Goal: Task Accomplishment & Management: Use online tool/utility

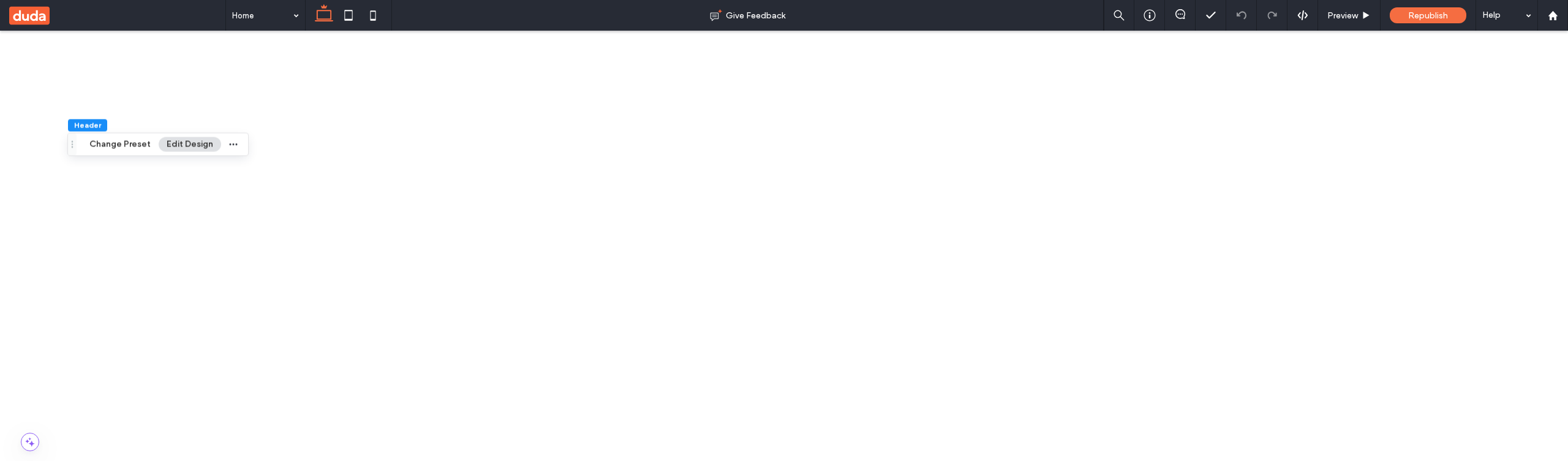
scroll to position [0, 183]
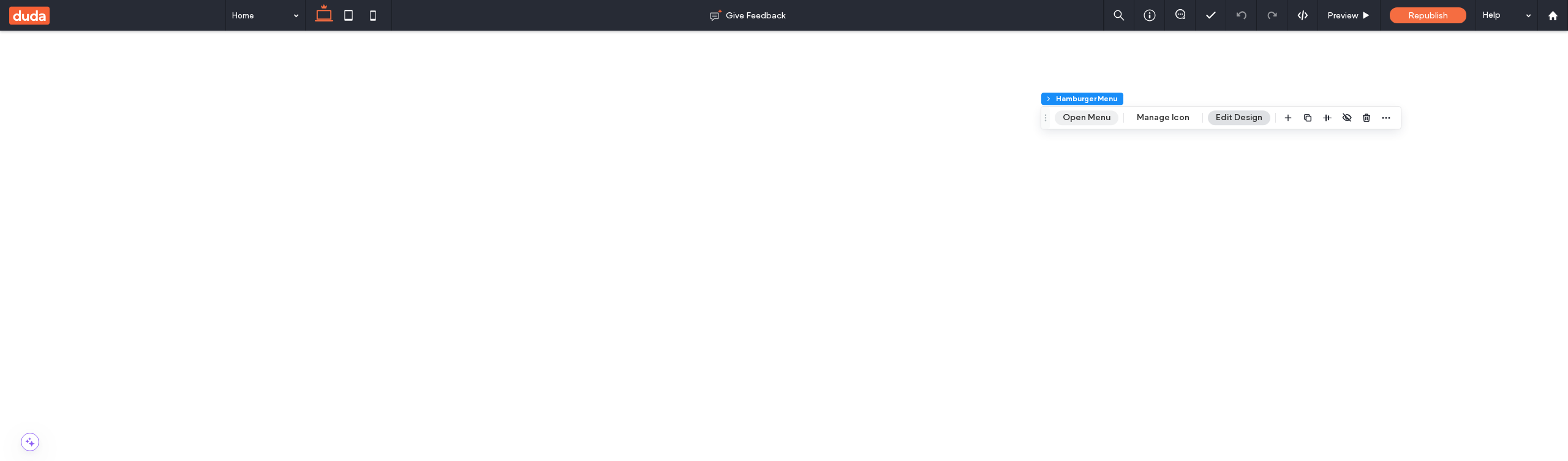
click at [1094, 120] on button "Open Menu" at bounding box center [1087, 118] width 64 height 15
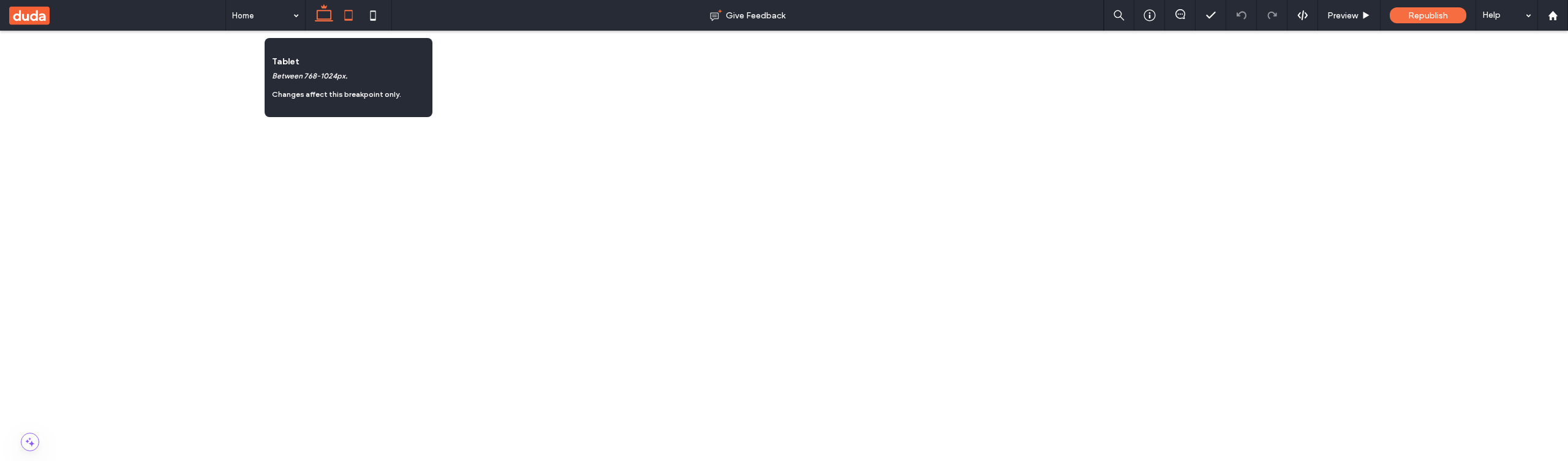
click at [348, 20] on use at bounding box center [348, 15] width 8 height 10
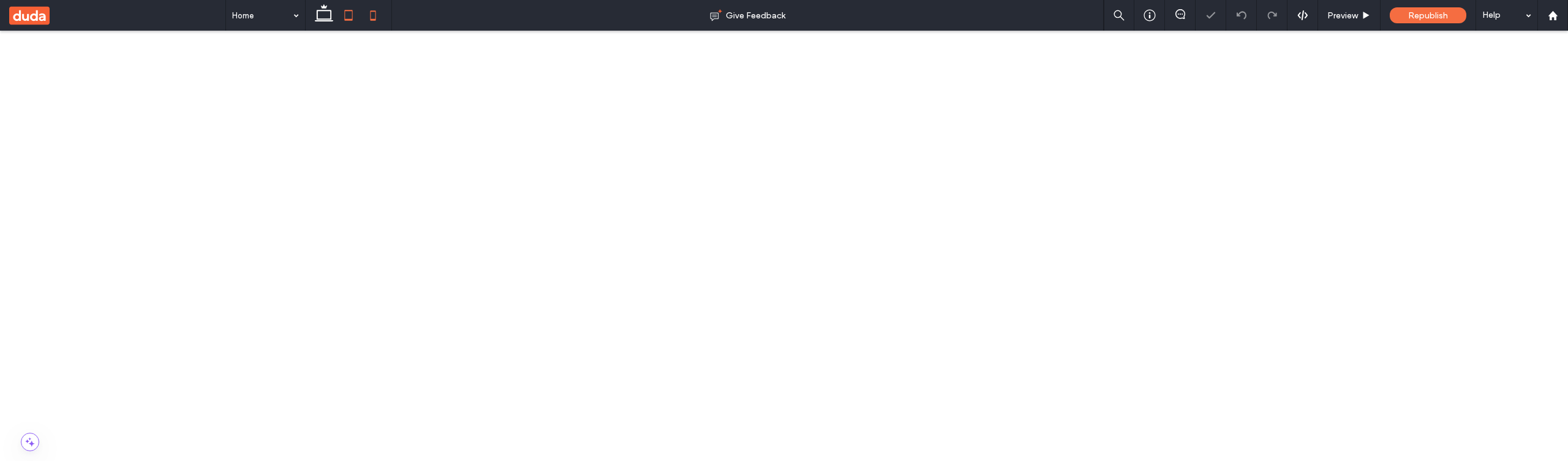
click at [381, 18] on icon at bounding box center [373, 15] width 24 height 24
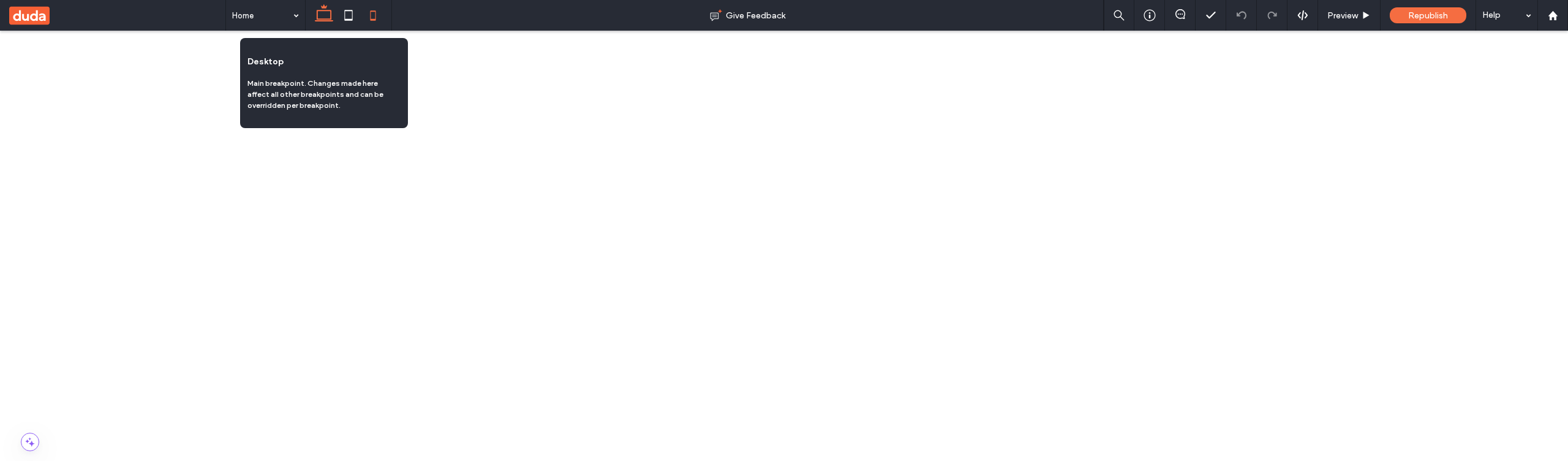
click at [322, 15] on icon at bounding box center [324, 15] width 24 height 24
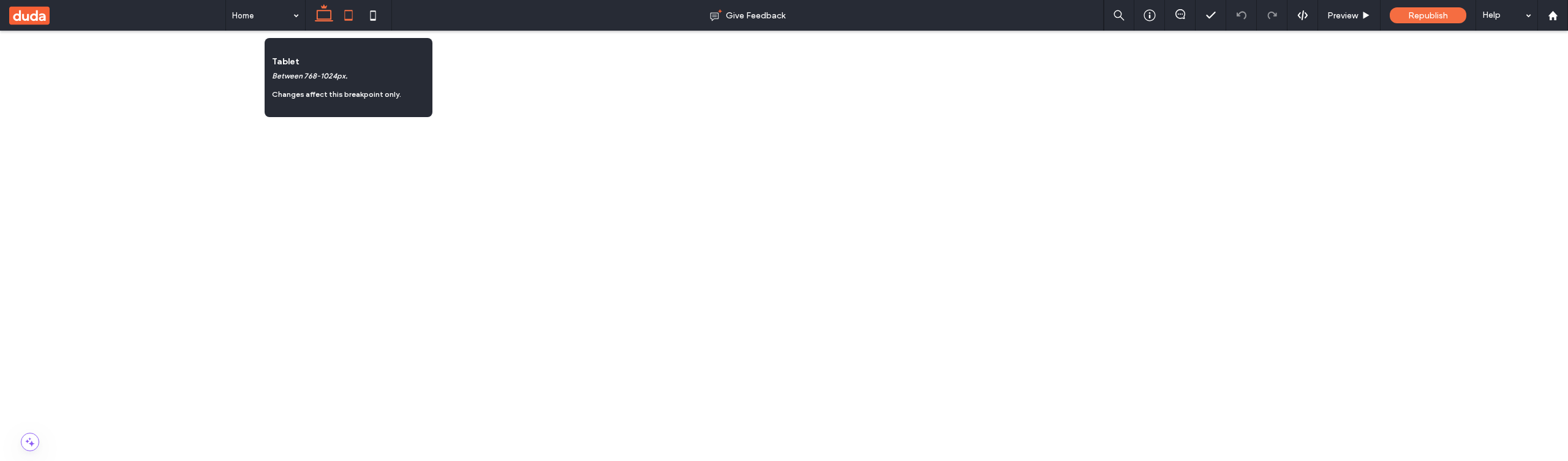
click at [351, 13] on icon at bounding box center [348, 15] width 24 height 24
click at [375, 16] on icon at bounding box center [373, 15] width 24 height 24
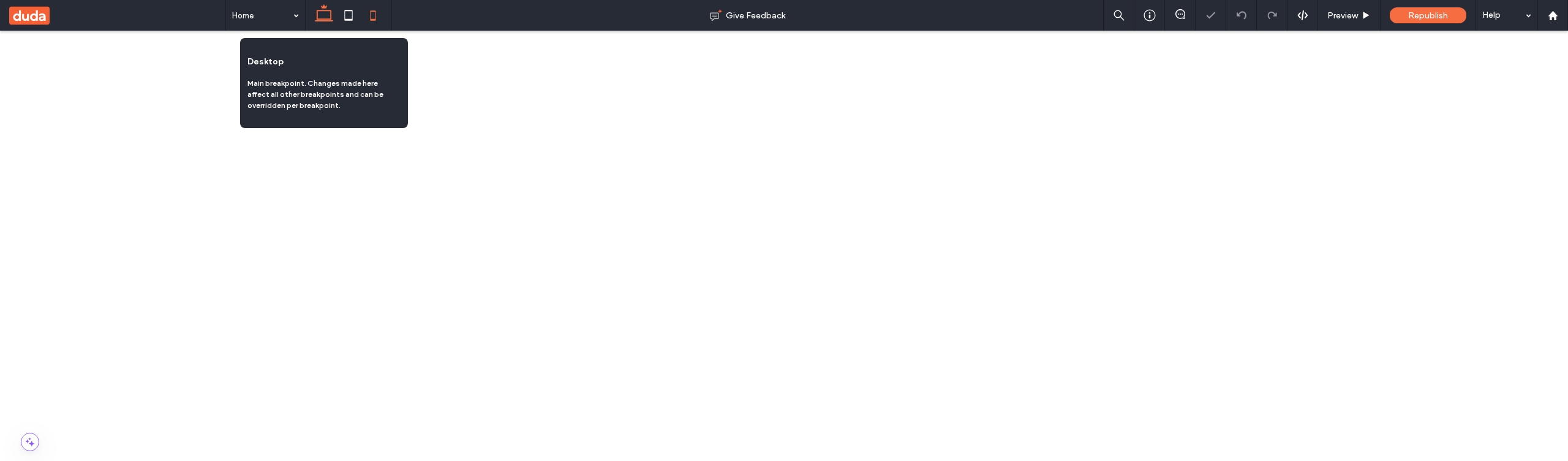
click at [323, 18] on icon at bounding box center [324, 15] width 24 height 24
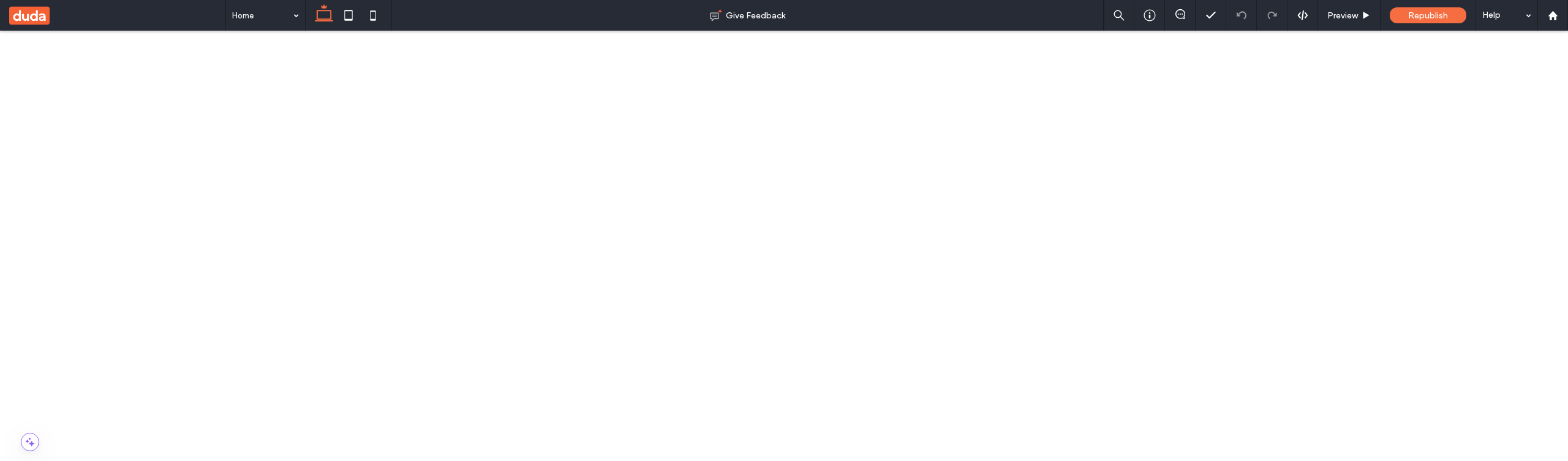
click at [1089, 91] on button "Close Menu" at bounding box center [1107, 91] width 64 height 15
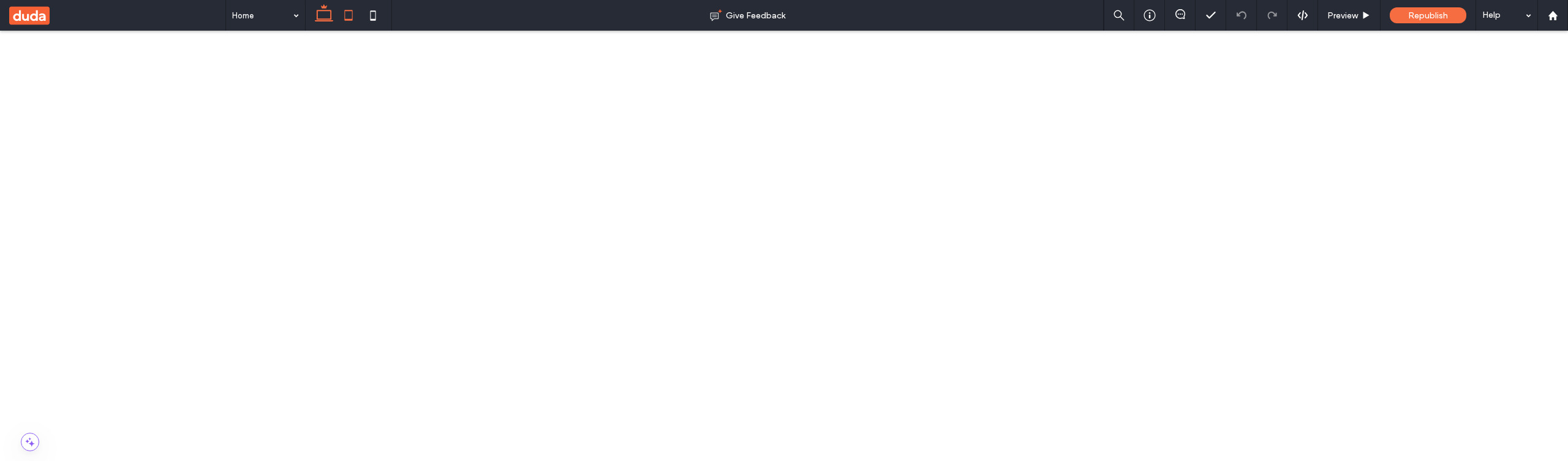
click at [358, 17] on icon at bounding box center [348, 15] width 24 height 24
drag, startPoint x: 341, startPoint y: 19, endPoint x: 334, endPoint y: 20, distance: 7.1
click at [334, 20] on div at bounding box center [348, 15] width 87 height 31
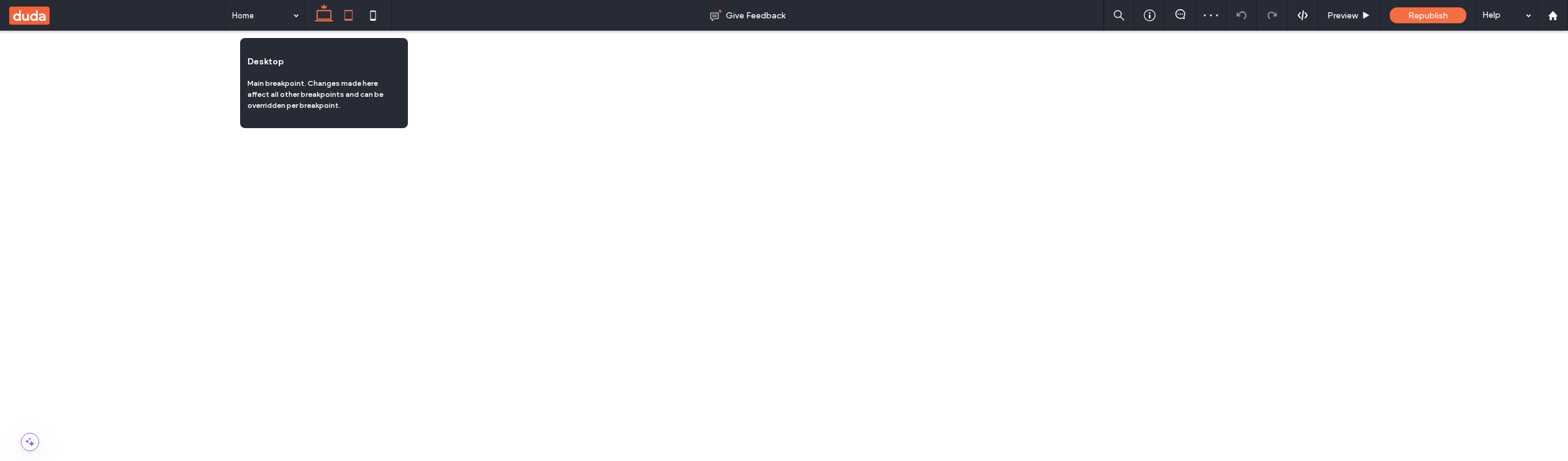
click at [326, 20] on icon at bounding box center [324, 15] width 24 height 24
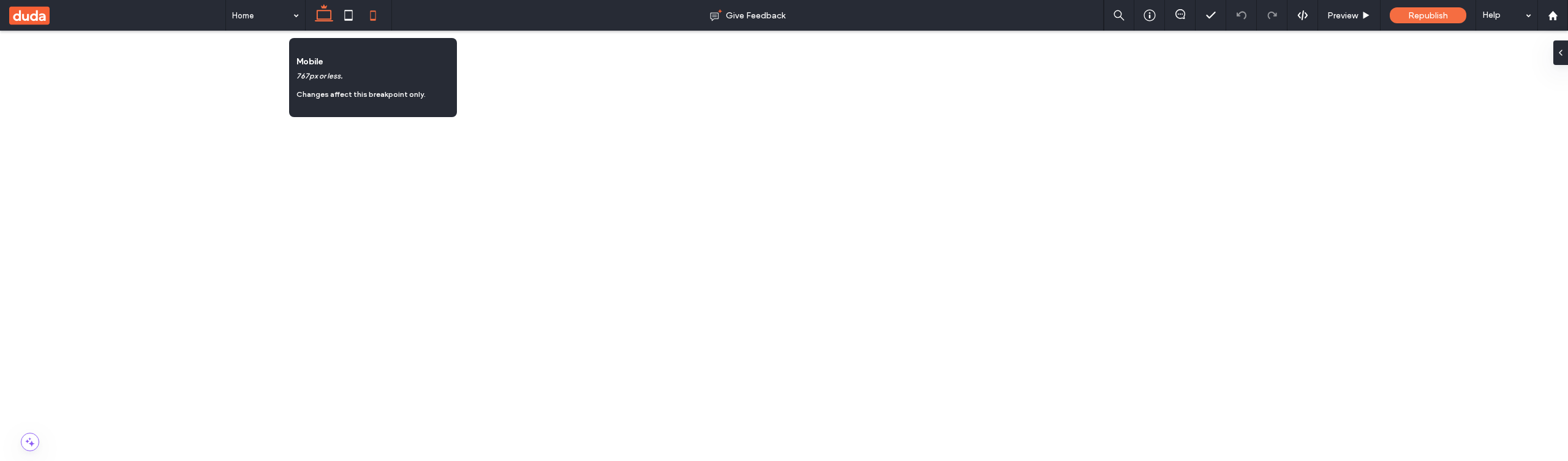
click at [374, 15] on icon at bounding box center [373, 15] width 24 height 24
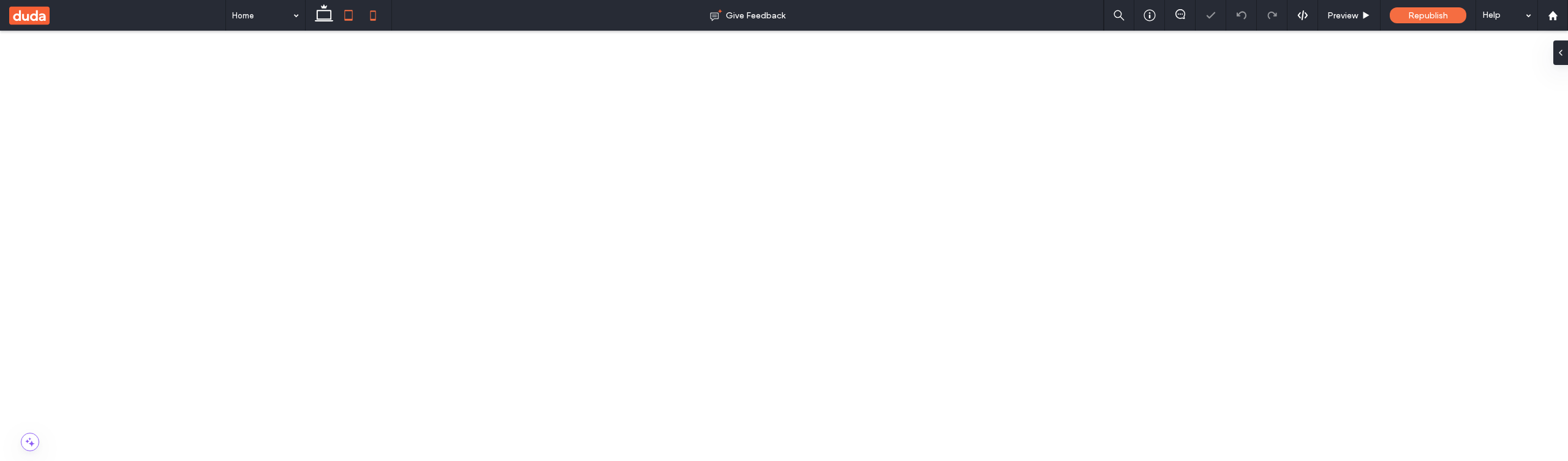
click at [339, 13] on icon at bounding box center [348, 15] width 24 height 24
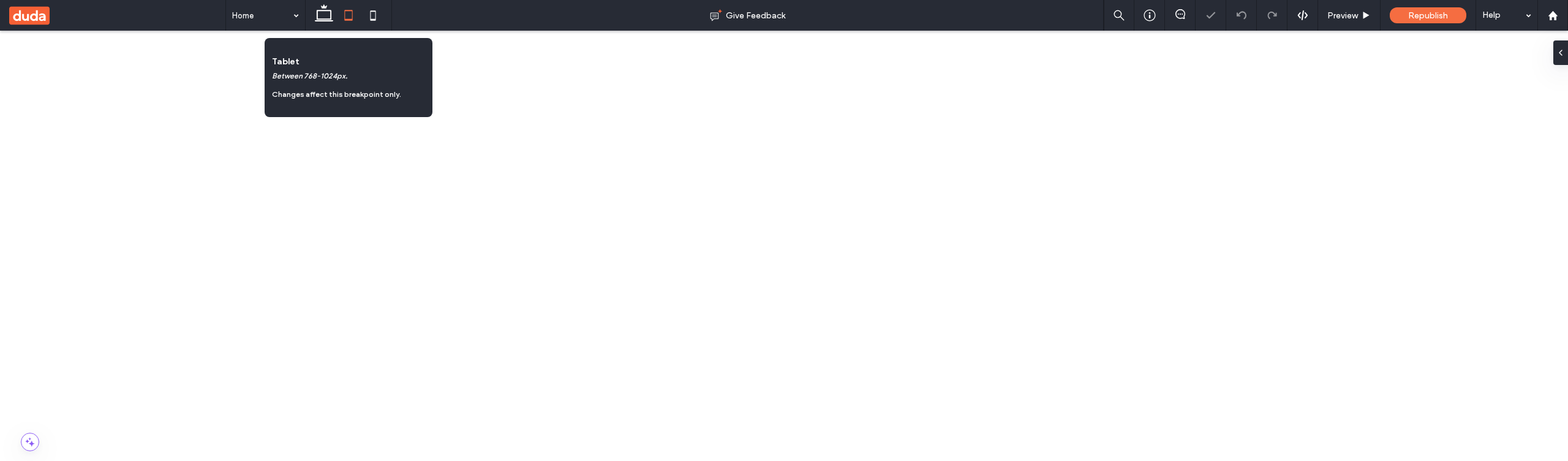
click at [344, 15] on icon at bounding box center [348, 15] width 24 height 24
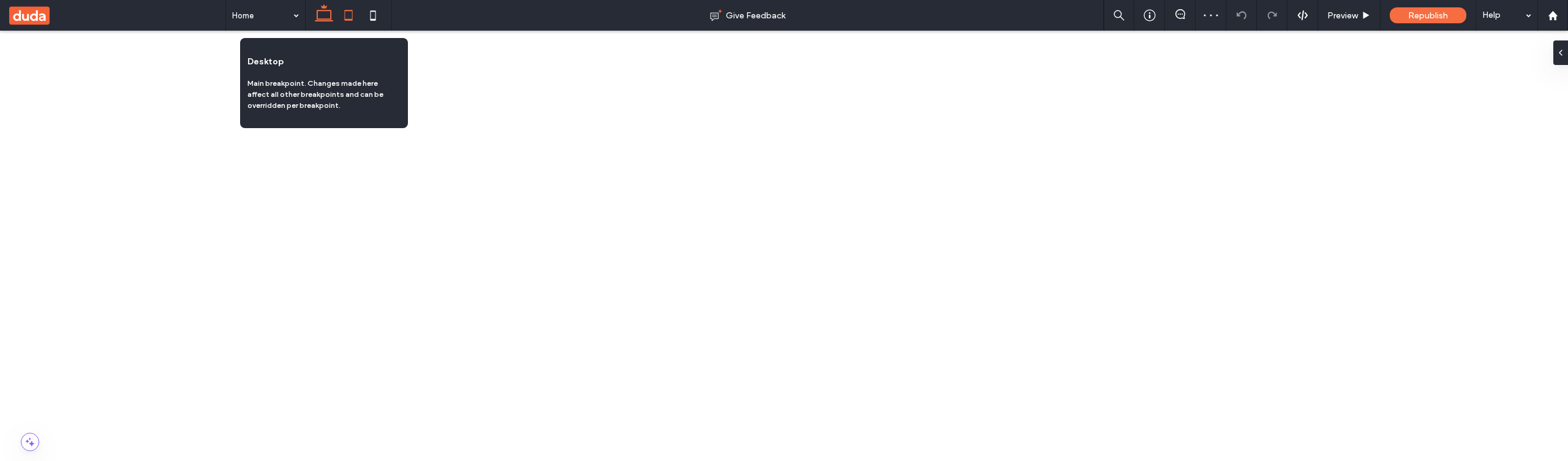
click at [323, 18] on icon at bounding box center [324, 15] width 24 height 24
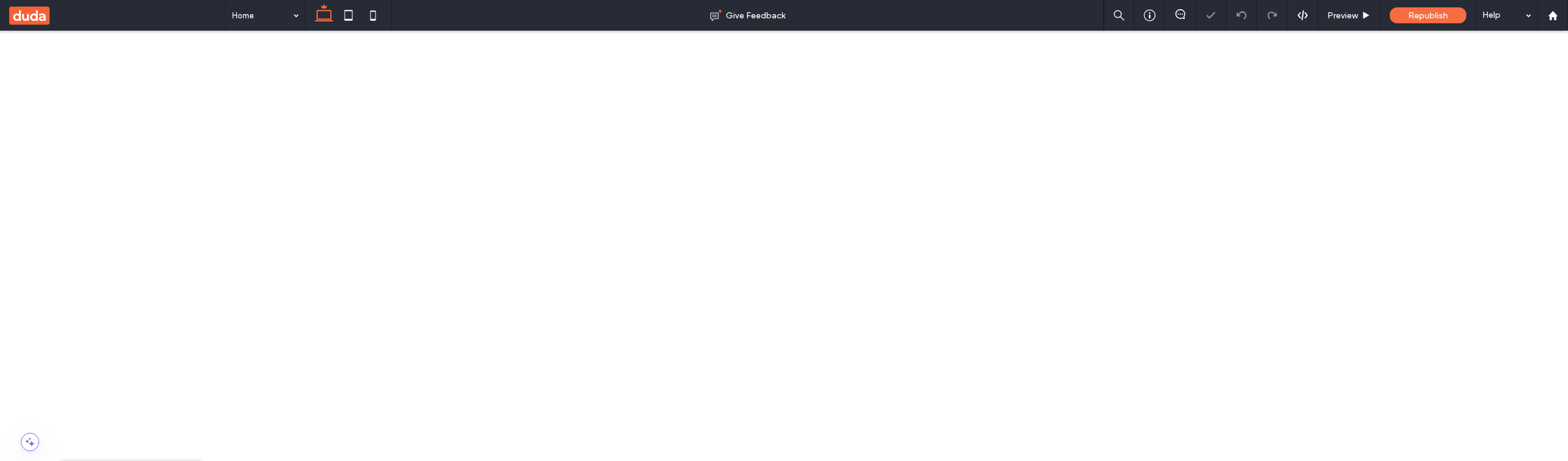
scroll to position [0, 323]
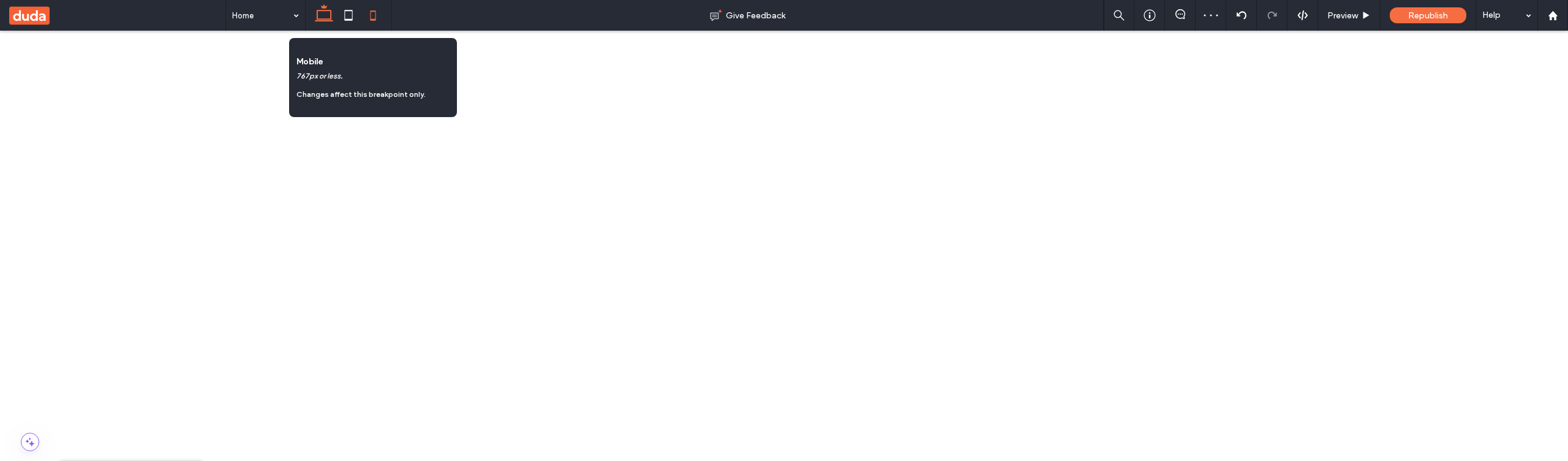
click at [376, 20] on icon at bounding box center [373, 15] width 24 height 24
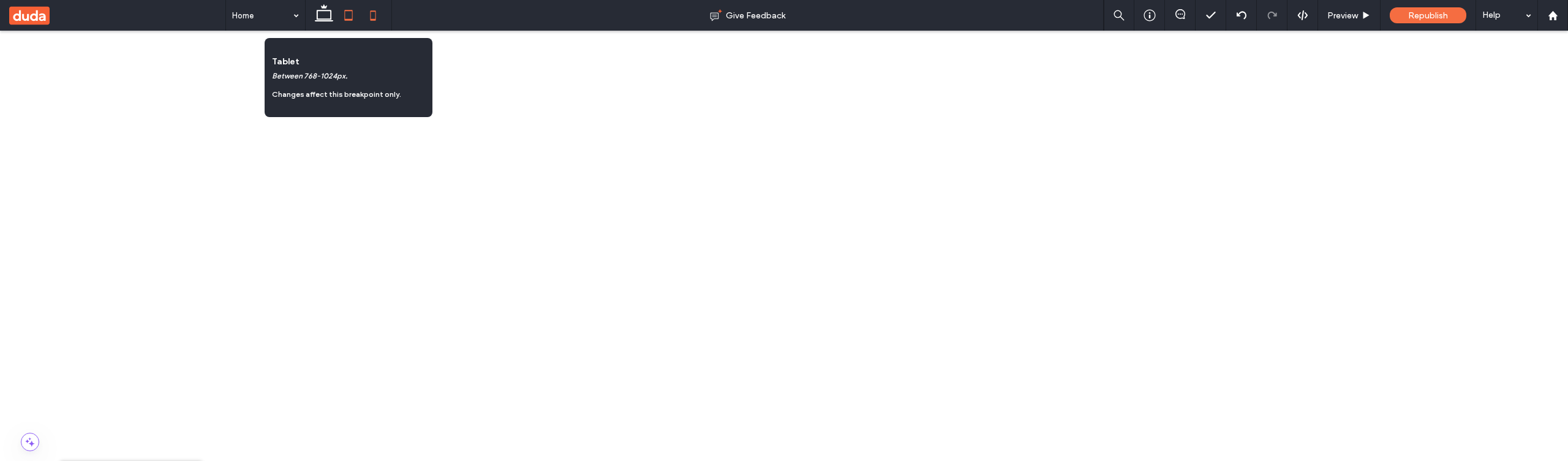
click at [349, 18] on icon at bounding box center [348, 15] width 24 height 24
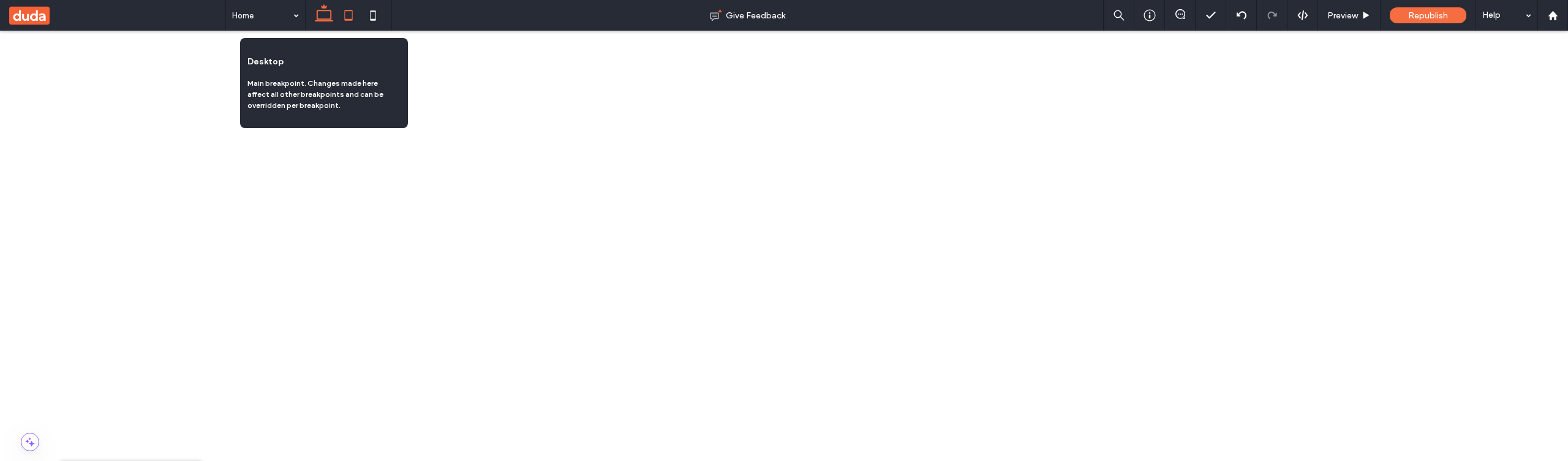
click at [332, 20] on icon at bounding box center [324, 15] width 24 height 24
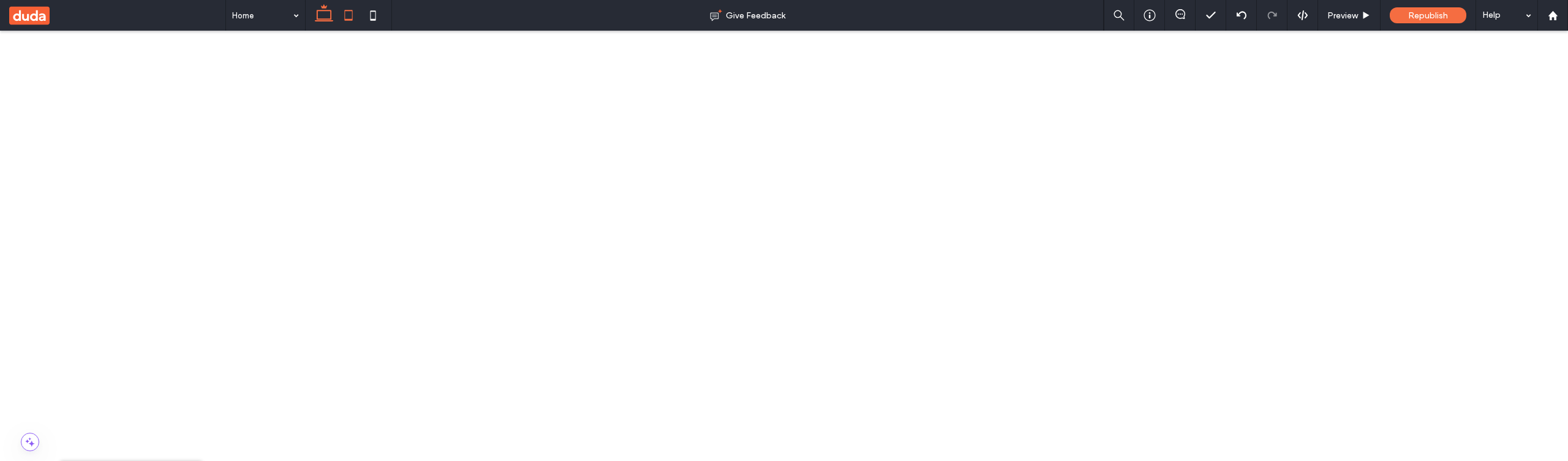
click at [350, 17] on icon at bounding box center [348, 15] width 24 height 24
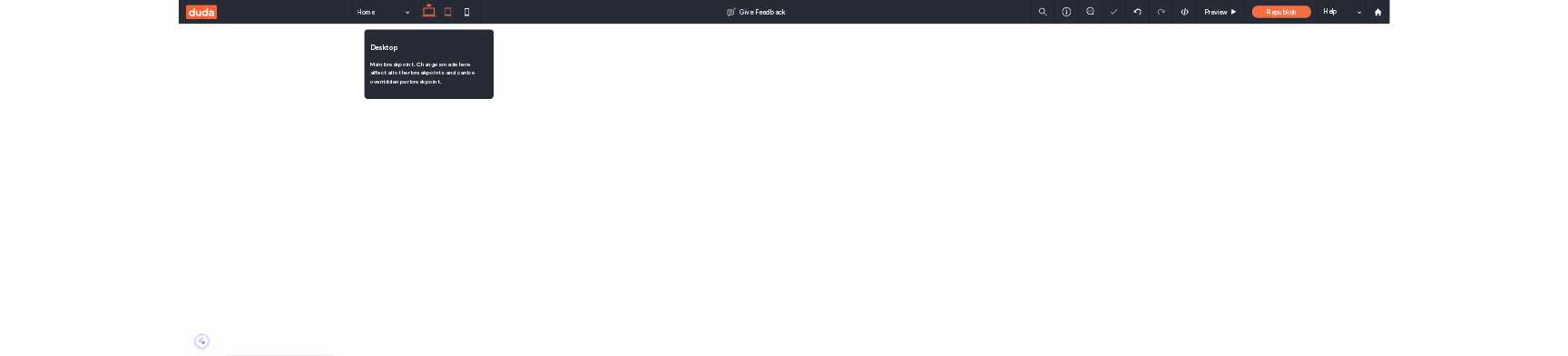
scroll to position [2, 0]
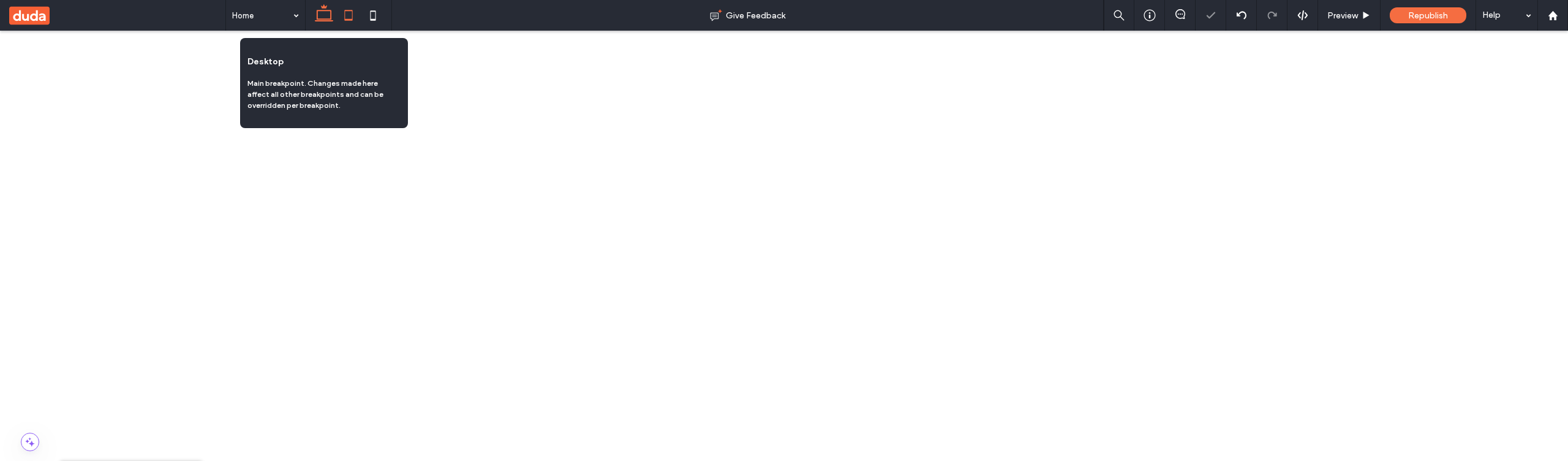
click at [324, 17] on icon at bounding box center [324, 15] width 24 height 24
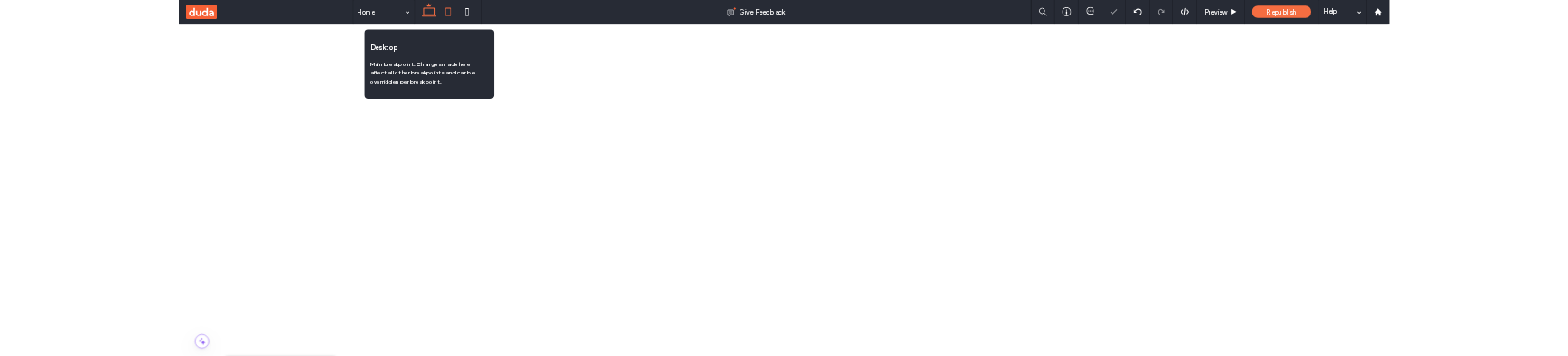
scroll to position [0, 0]
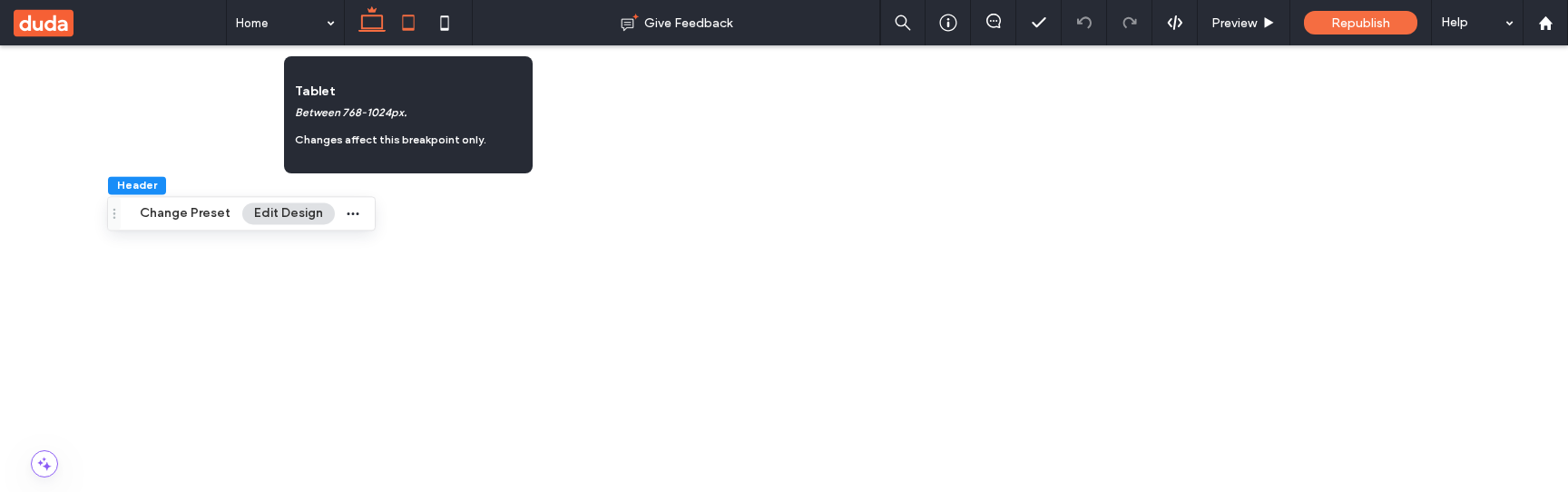
click at [411, 16] on icon at bounding box center [408, 23] width 36 height 36
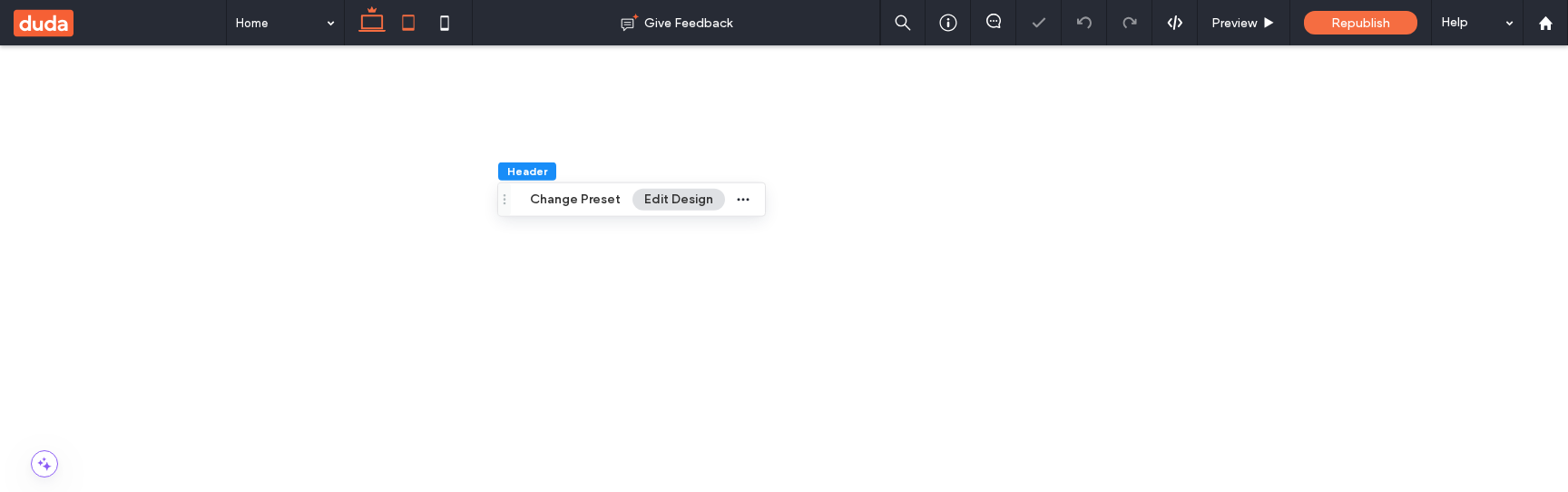
click at [372, 15] on use at bounding box center [372, 19] width 28 height 26
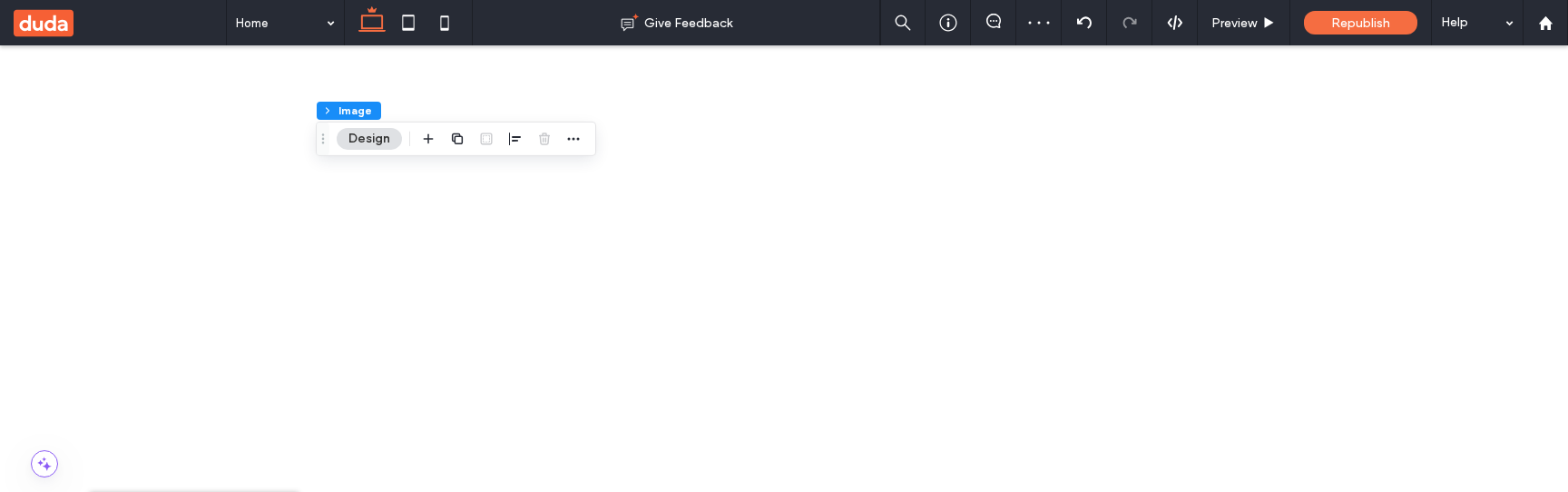
scroll to position [46, 0]
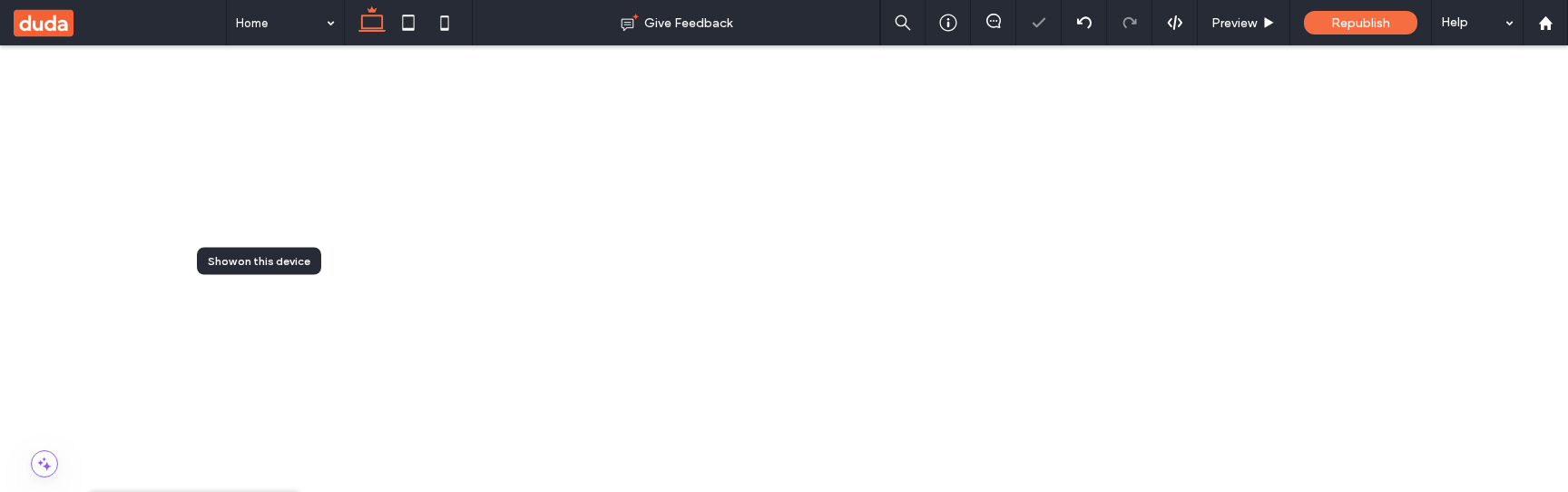
scroll to position [0, 479]
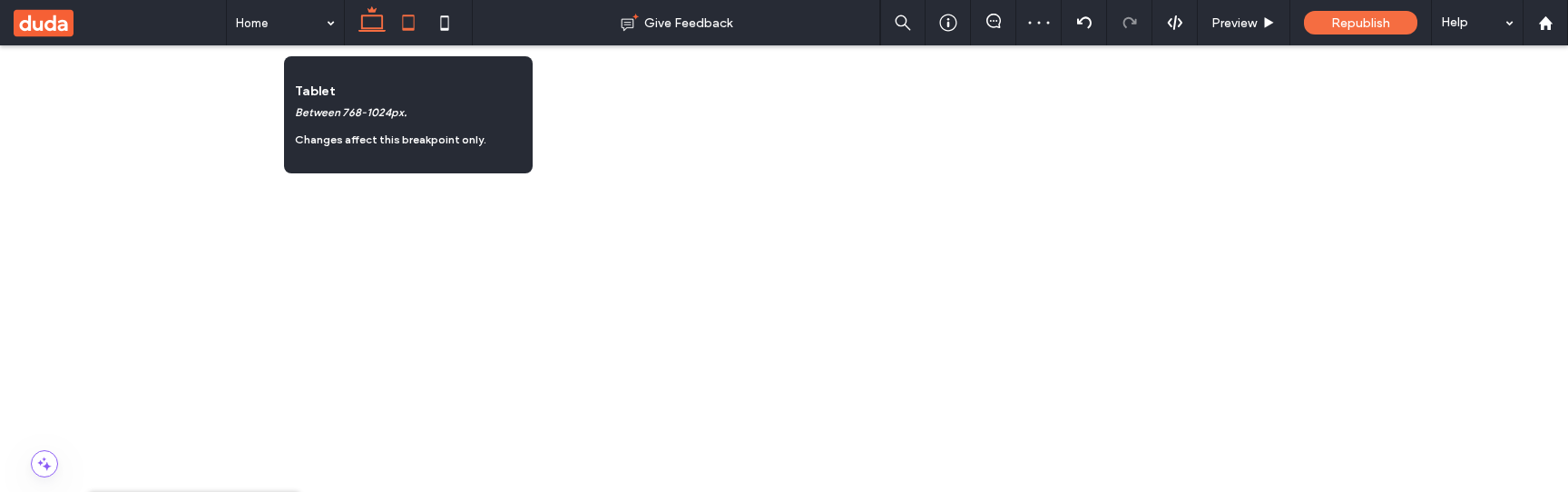
click at [404, 24] on icon at bounding box center [408, 23] width 36 height 36
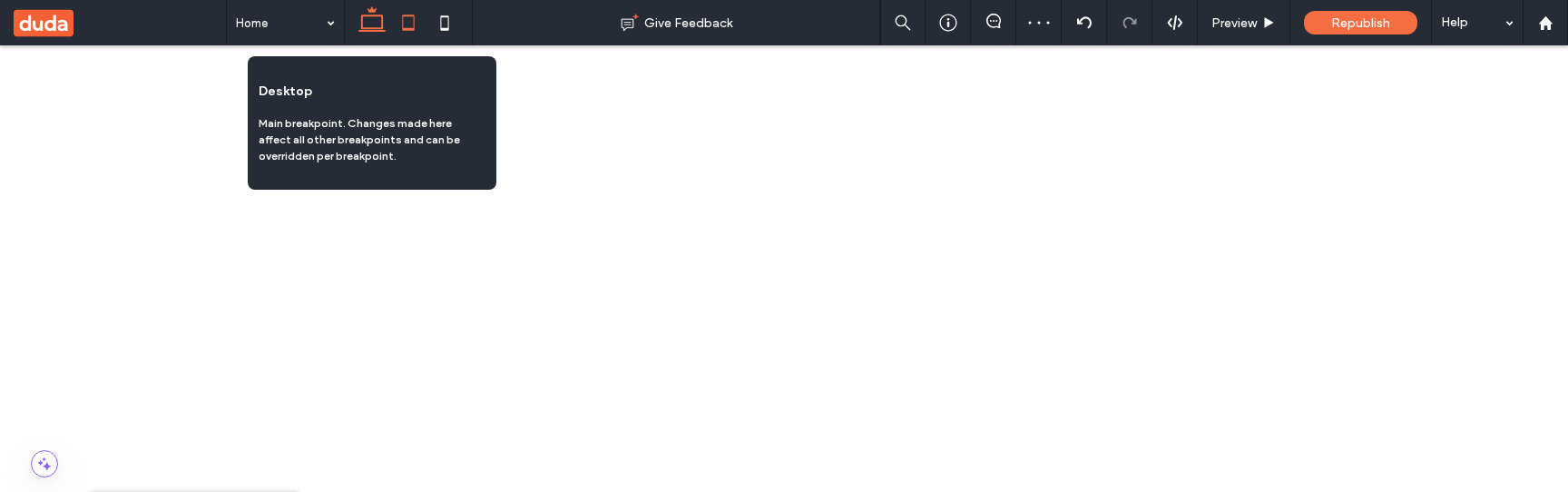
click at [367, 11] on icon at bounding box center [372, 23] width 36 height 36
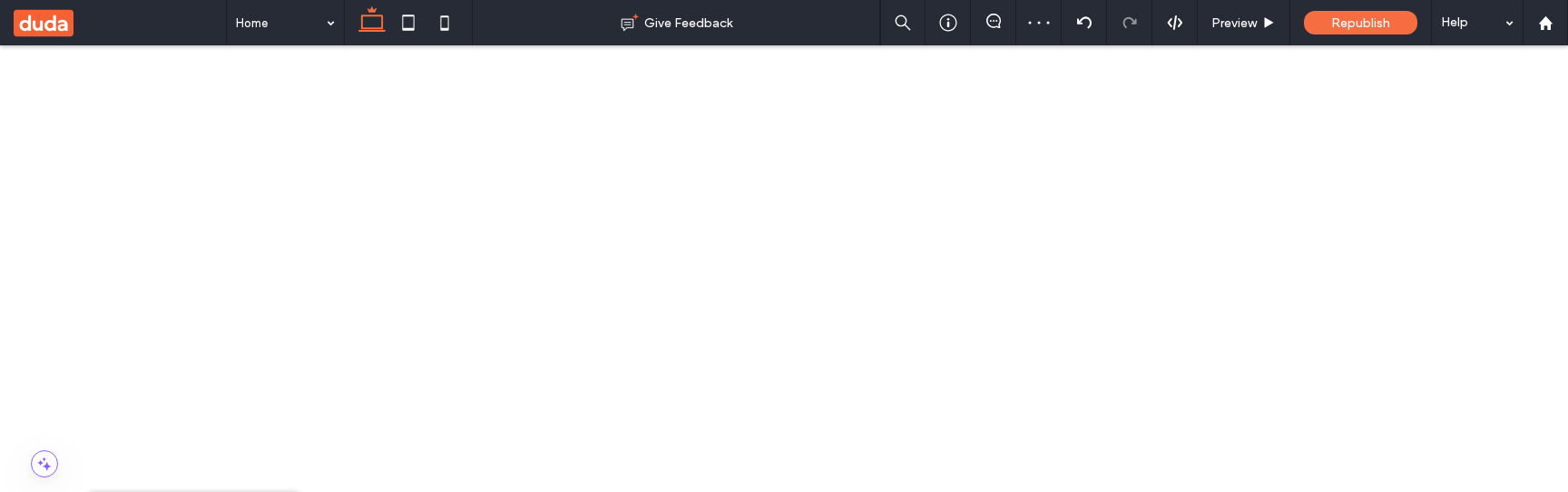
click at [409, 22] on icon at bounding box center [408, 23] width 36 height 36
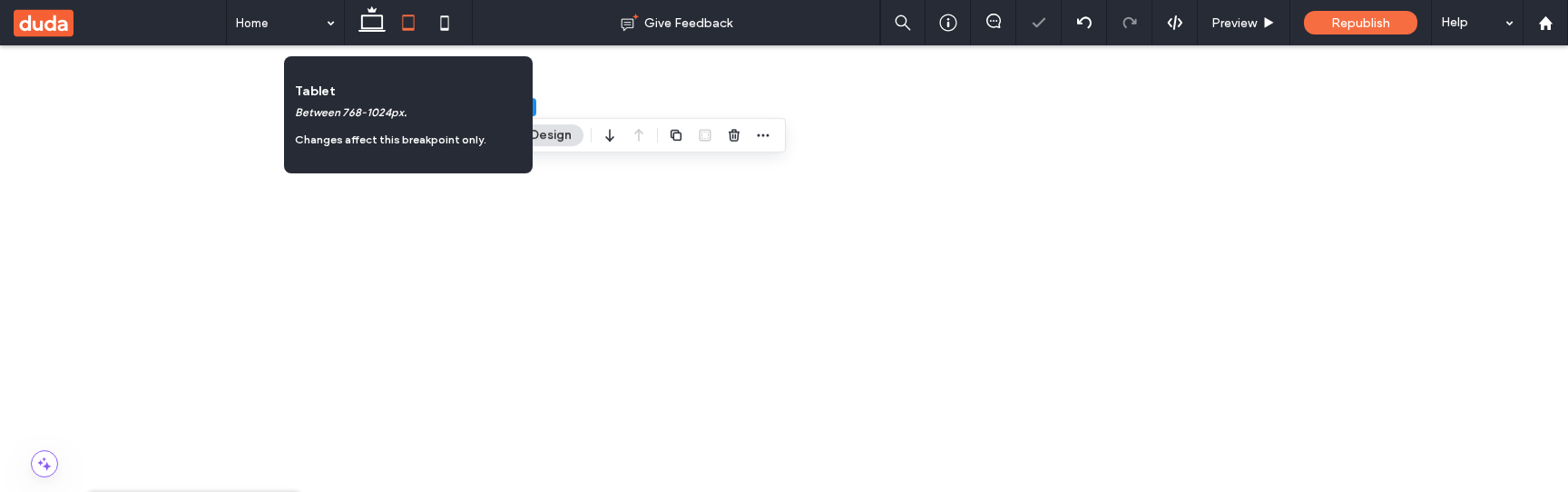
scroll to position [0, 0]
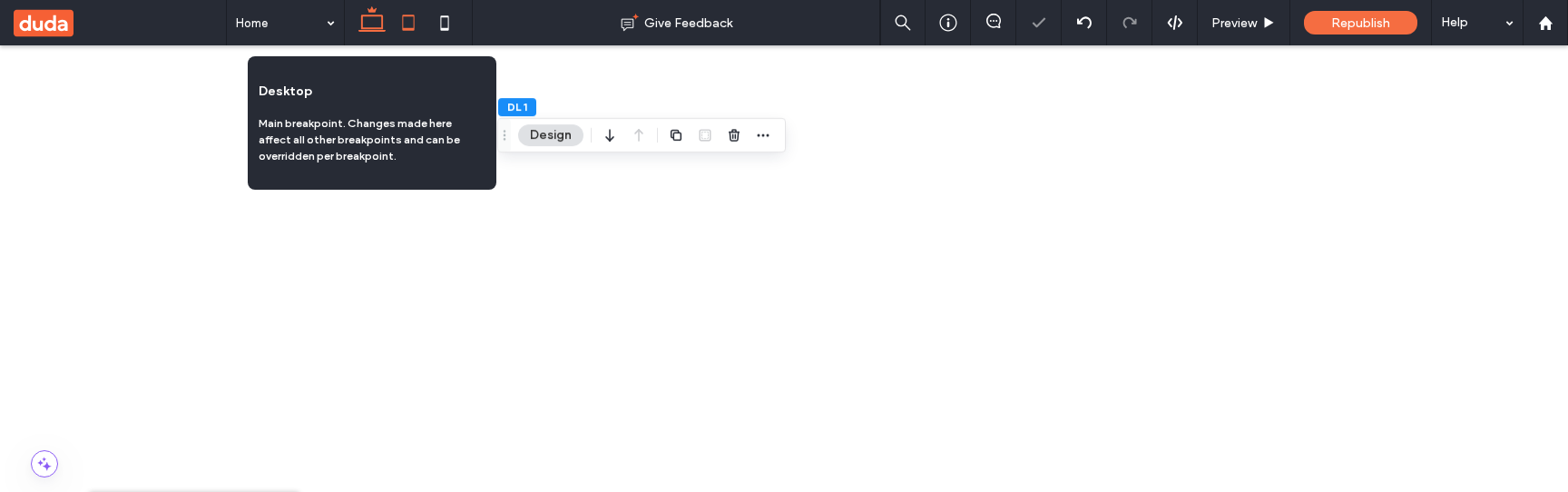
click at [370, 22] on icon at bounding box center [372, 23] width 36 height 36
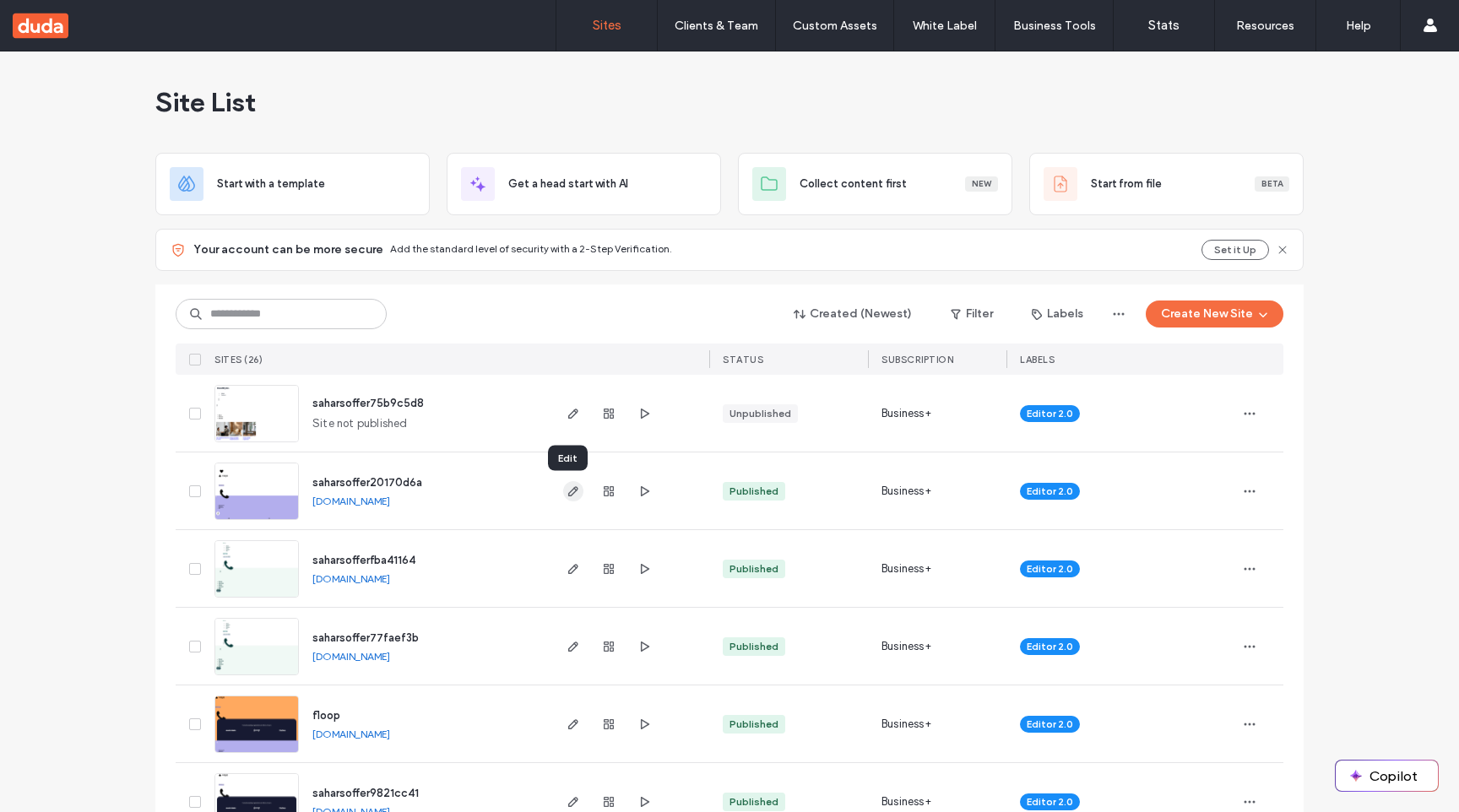
click at [567, 487] on icon "button" at bounding box center [573, 491] width 13 height 13
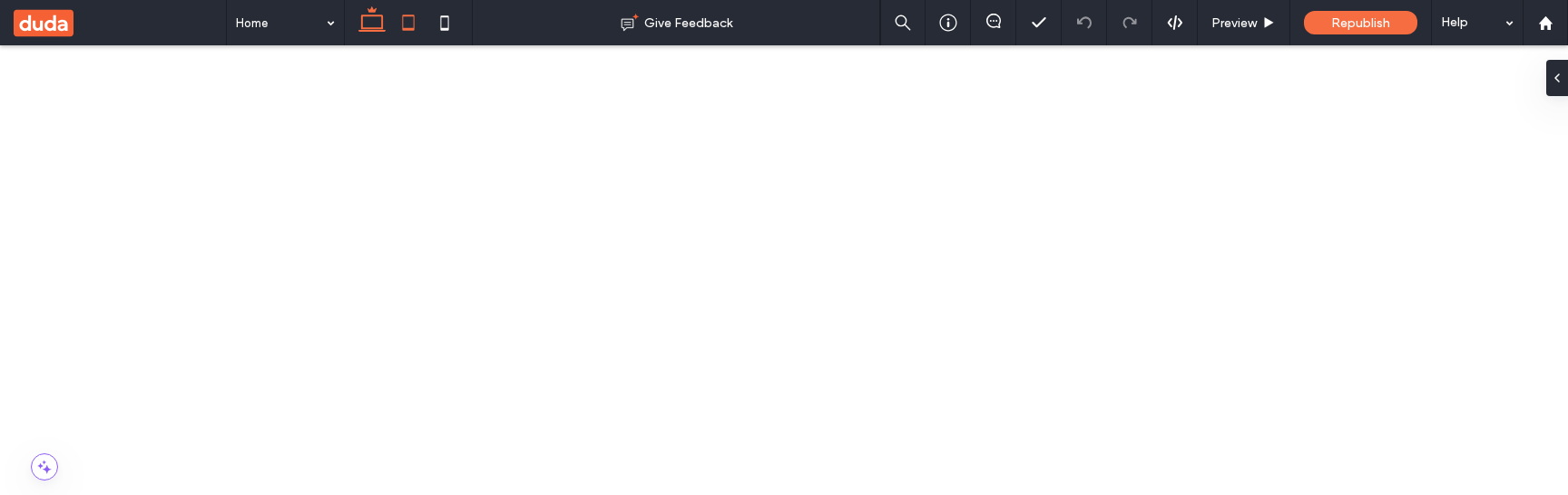
click at [403, 27] on icon at bounding box center [408, 23] width 36 height 36
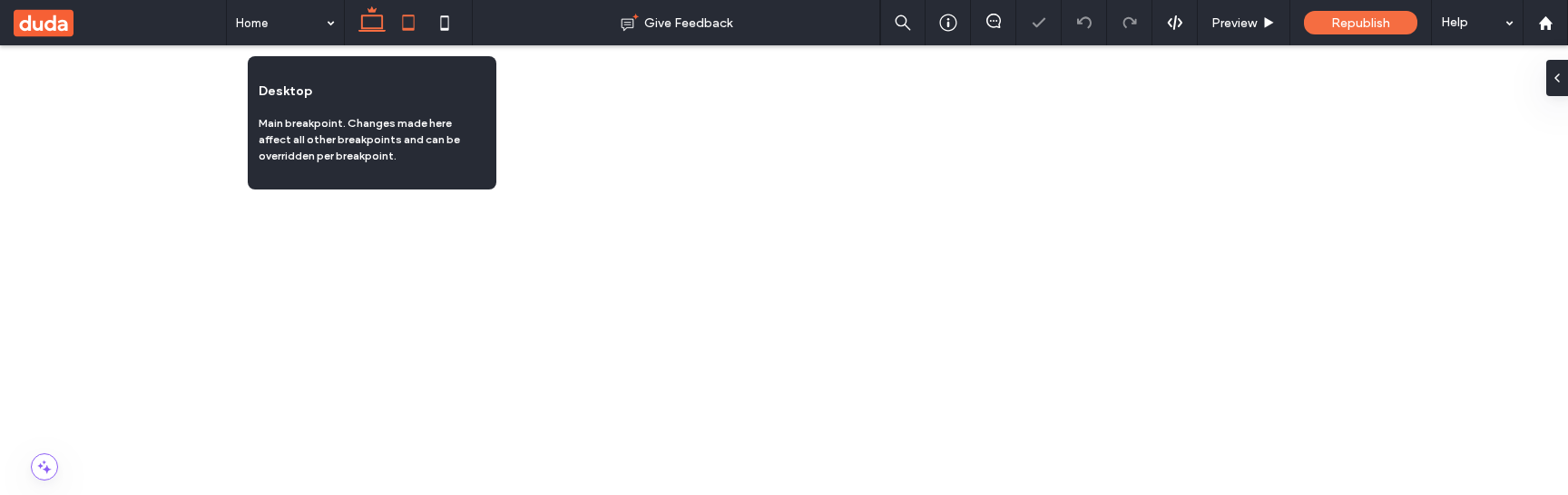
click at [362, 24] on use at bounding box center [372, 19] width 28 height 26
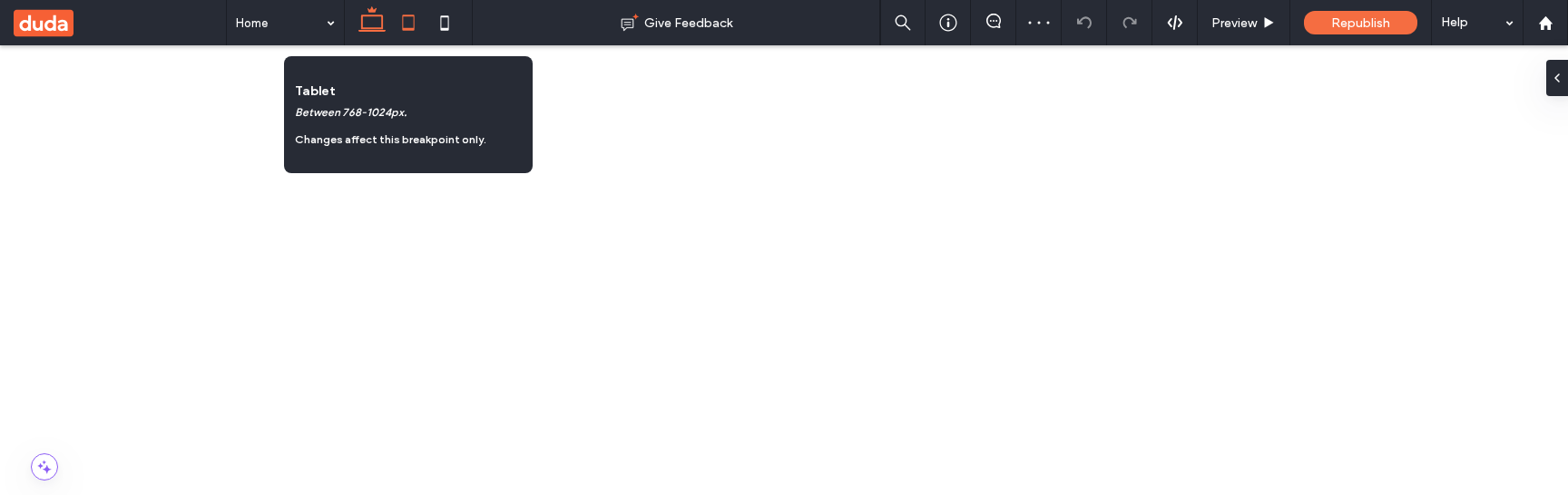
click at [414, 28] on use at bounding box center [407, 22] width 11 height 15
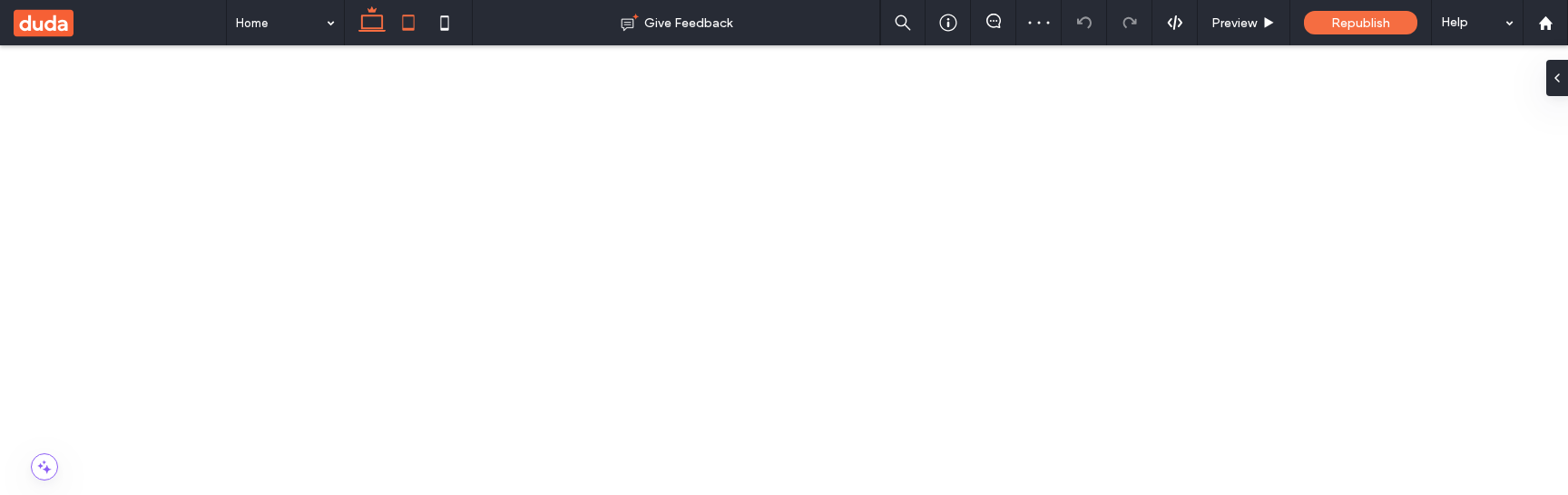
click at [378, 27] on icon at bounding box center [372, 23] width 36 height 36
click at [407, 26] on icon at bounding box center [408, 23] width 36 height 36
click at [450, 25] on icon at bounding box center [445, 23] width 36 height 36
click at [415, 24] on icon at bounding box center [408, 23] width 36 height 36
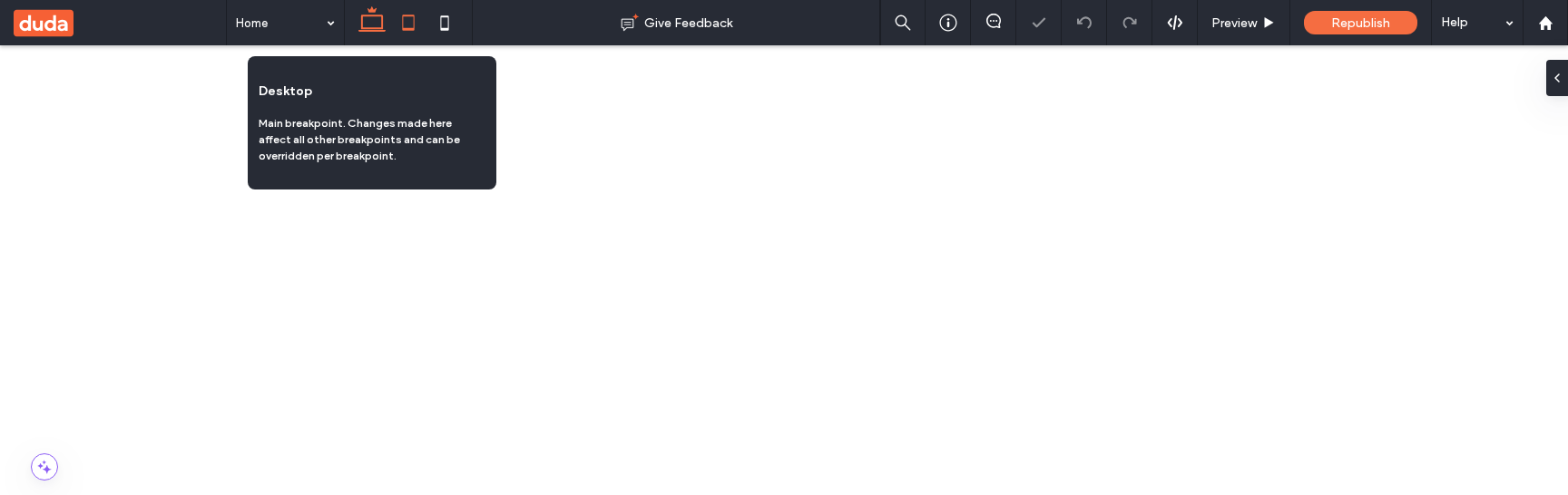
click at [367, 22] on icon at bounding box center [372, 23] width 36 height 36
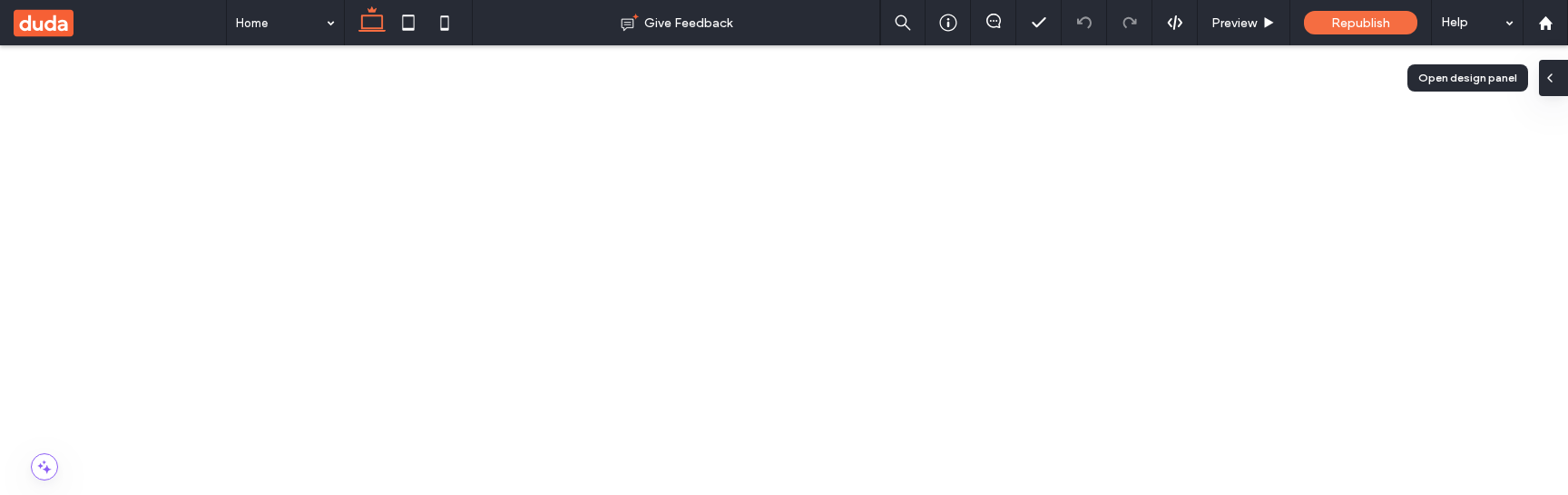
click at [1562, 82] on div at bounding box center [1554, 78] width 30 height 36
click at [1556, 60] on span at bounding box center [1557, 78] width 14 height 36
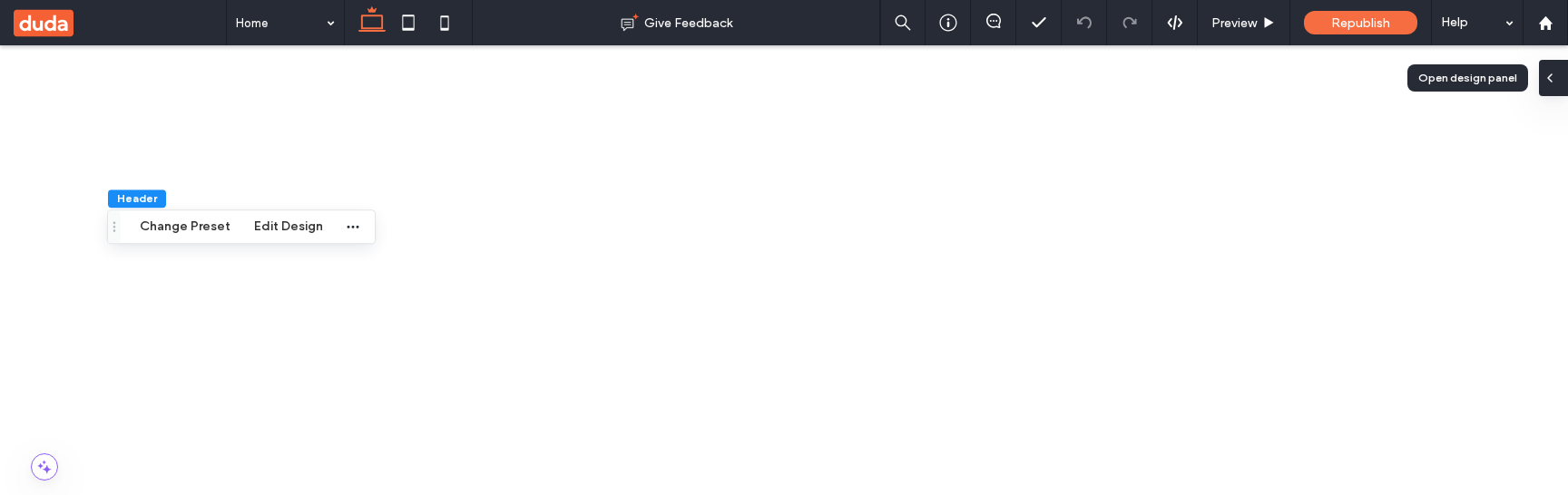
click at [1553, 83] on icon at bounding box center [1550, 77] width 14 height 14
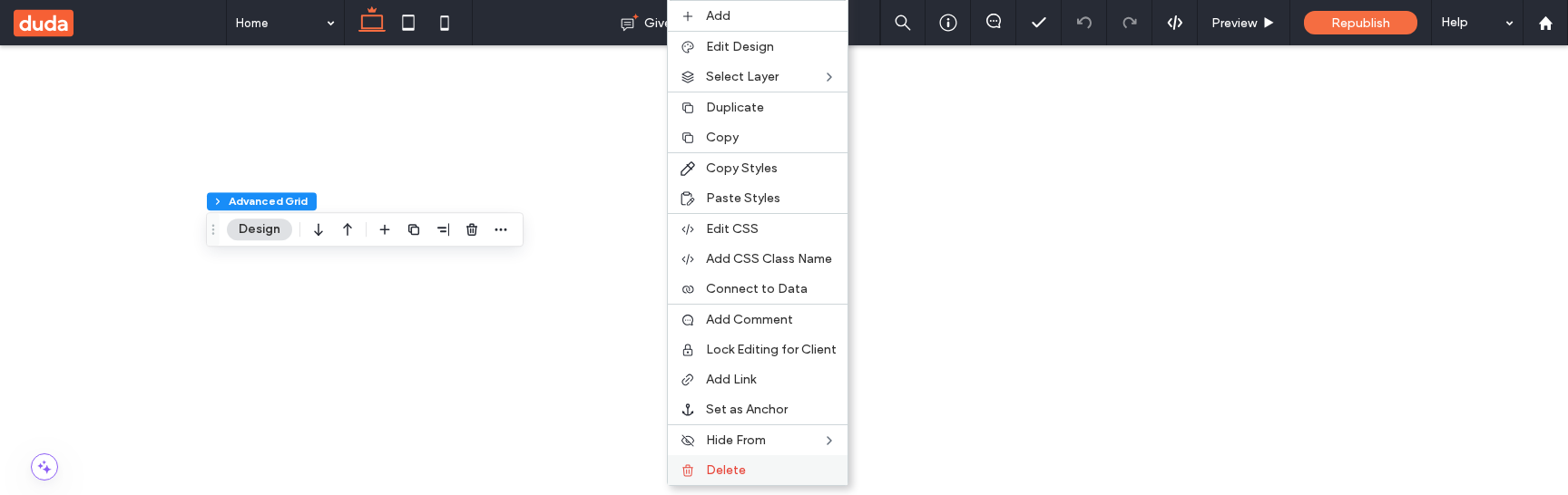
click at [752, 466] on label "Delete" at bounding box center [771, 470] width 130 height 15
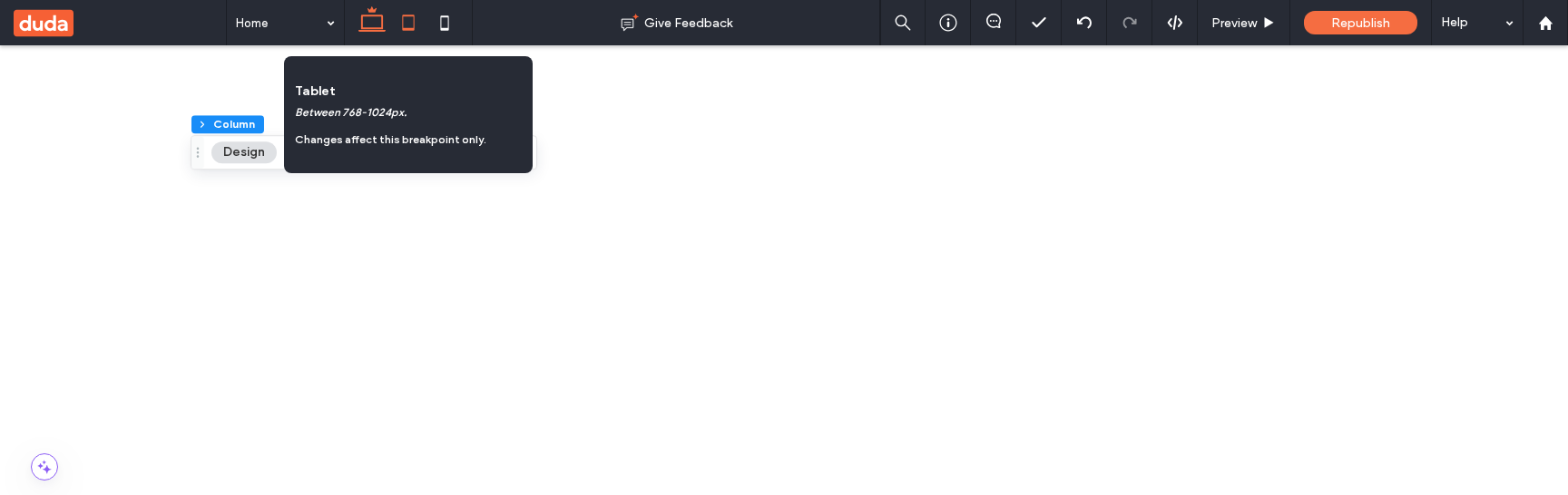
click at [410, 26] on icon at bounding box center [408, 23] width 36 height 36
type input "*"
type input "**"
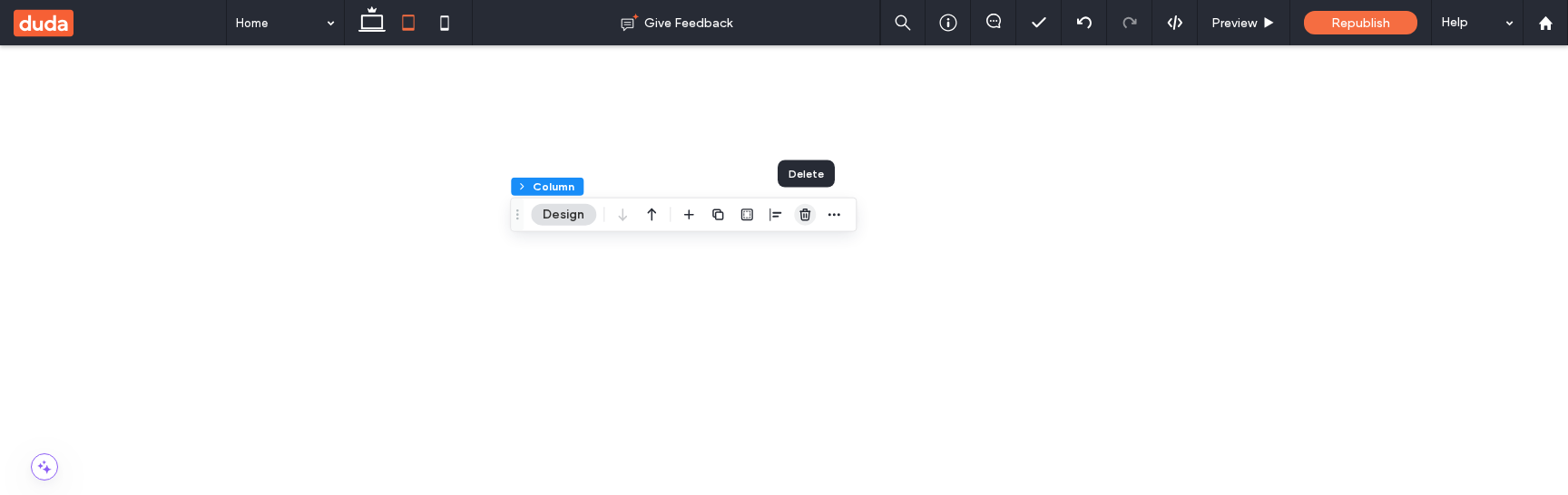
click at [807, 217] on icon "button" at bounding box center [804, 214] width 14 height 14
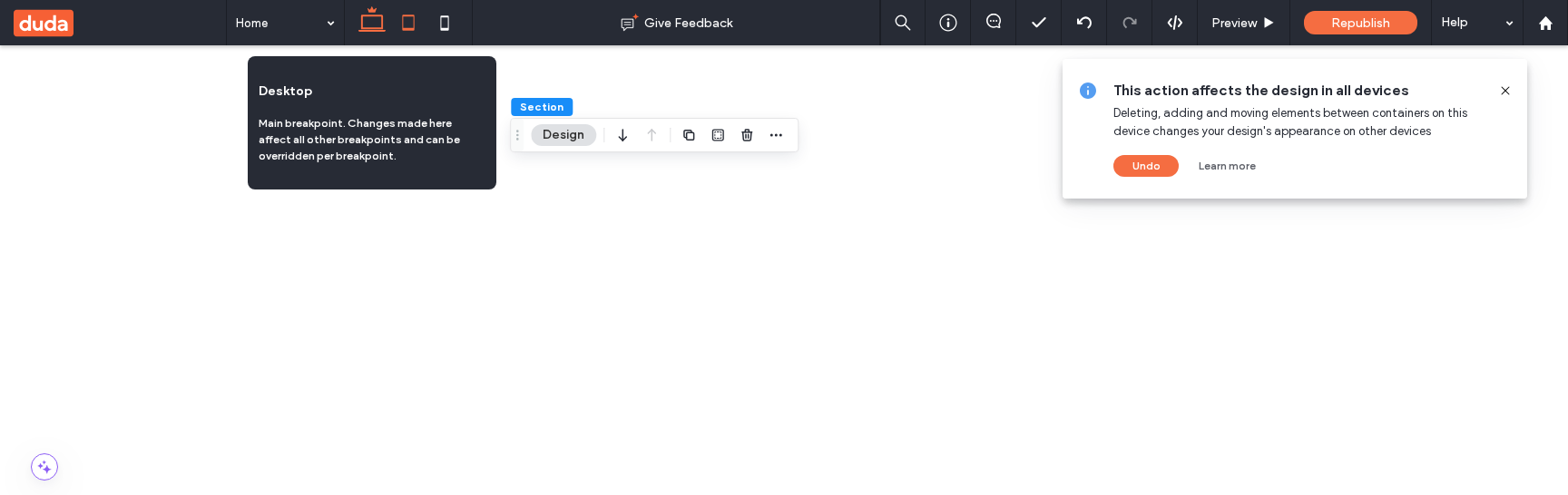
click at [385, 30] on use at bounding box center [372, 19] width 28 height 26
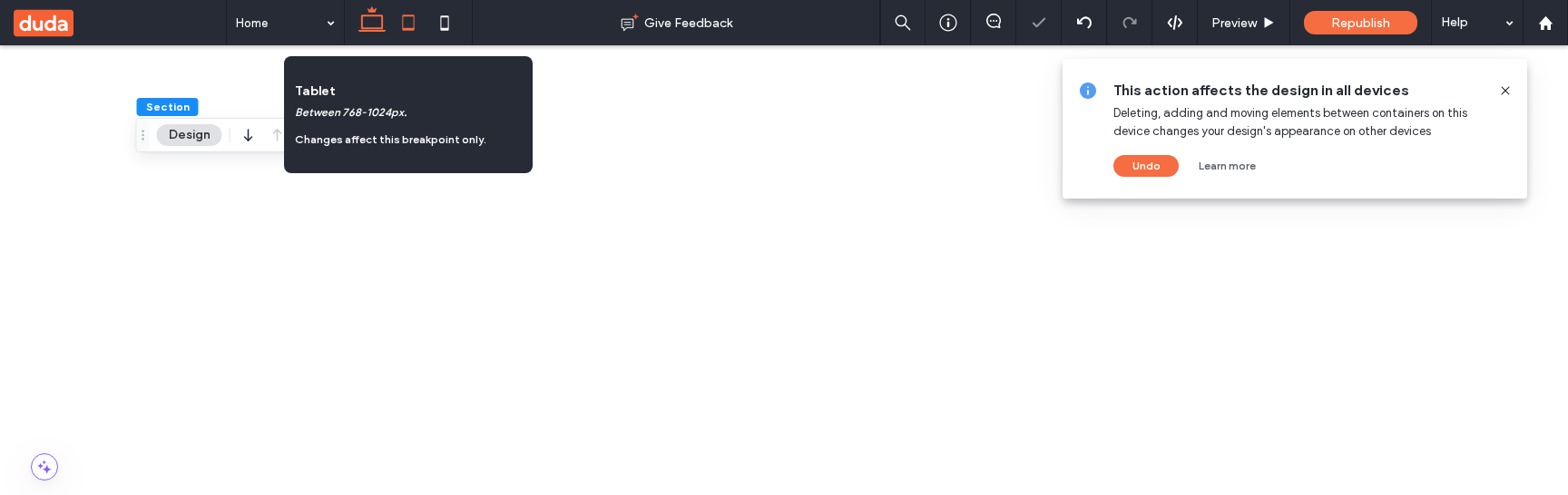
click at [407, 30] on use at bounding box center [407, 22] width 11 height 15
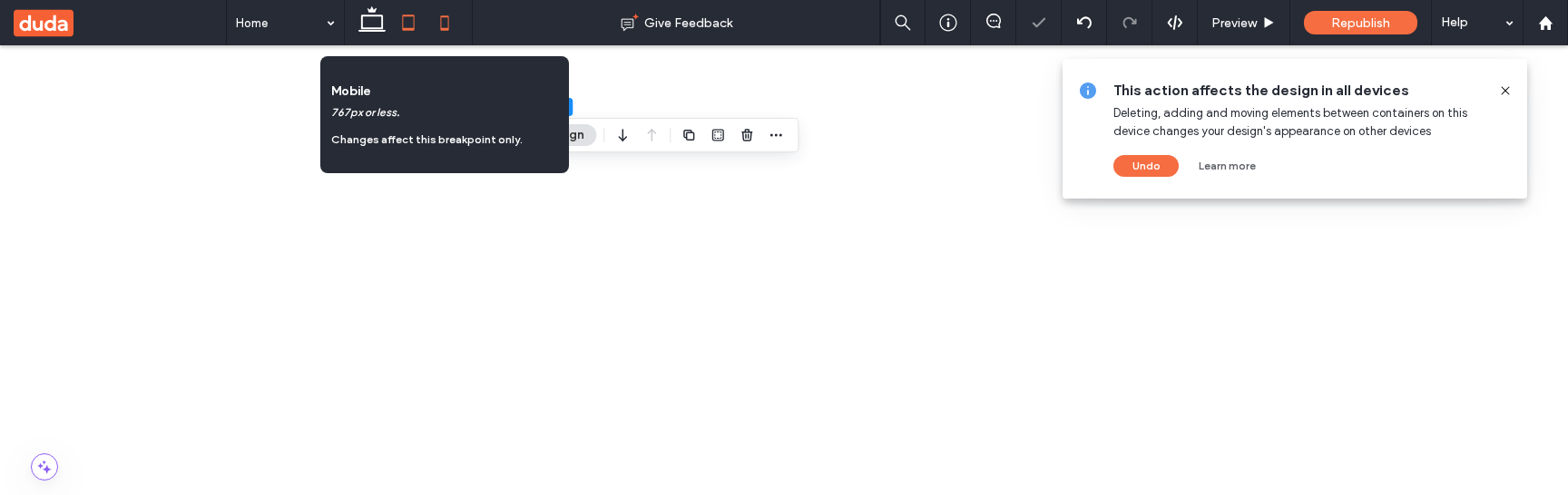
click at [442, 29] on use at bounding box center [444, 22] width 9 height 14
type input "**"
type input "****"
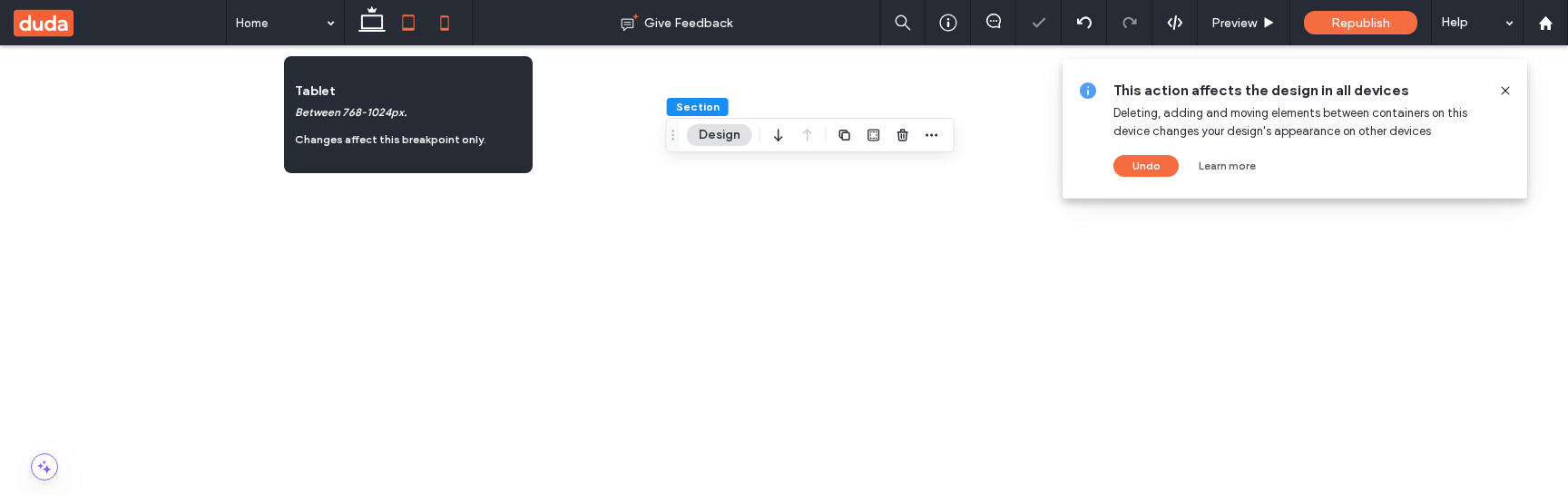
click at [416, 30] on icon at bounding box center [408, 23] width 36 height 36
type input "**"
type input "****"
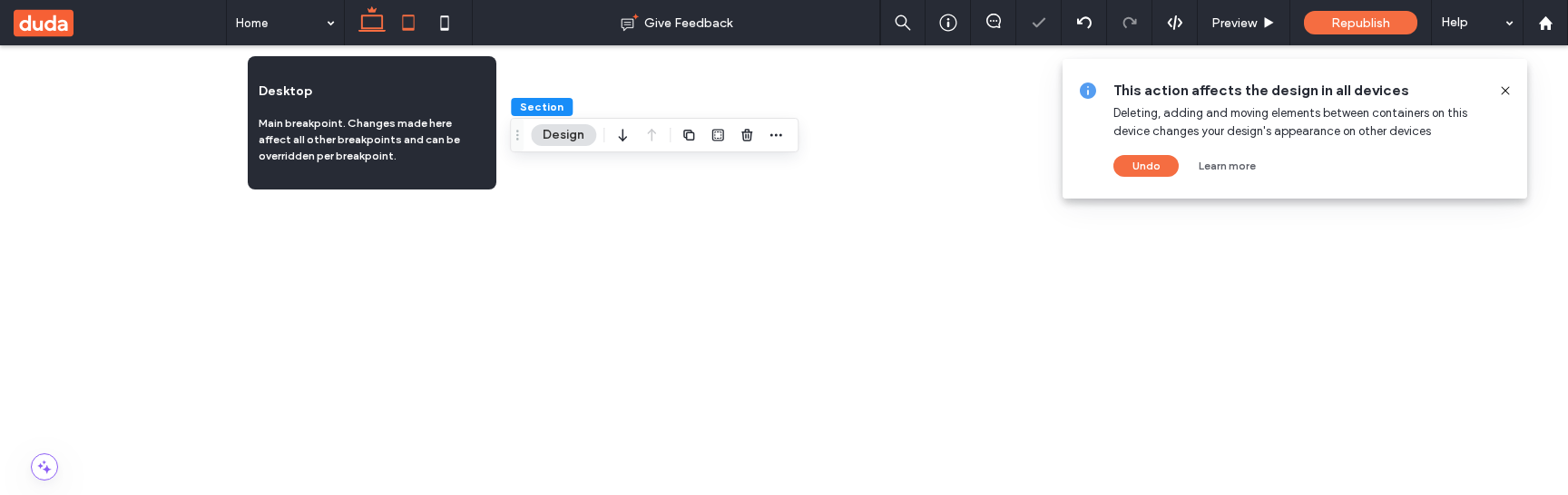
click at [370, 30] on use at bounding box center [372, 19] width 28 height 26
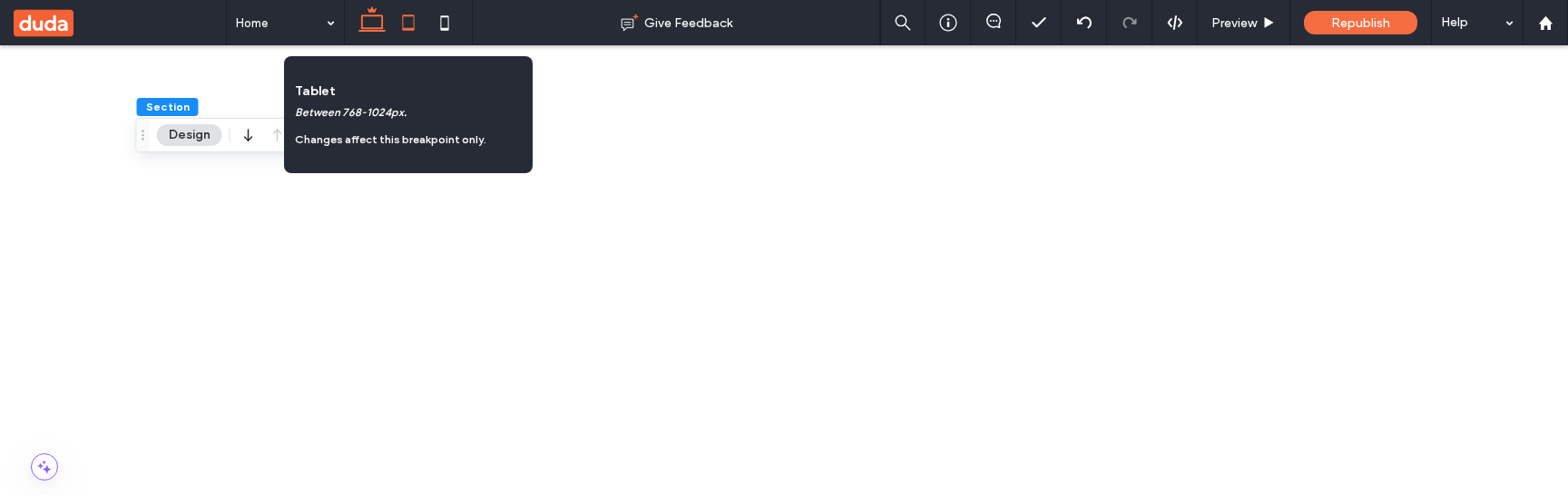
click at [418, 30] on icon at bounding box center [408, 23] width 36 height 36
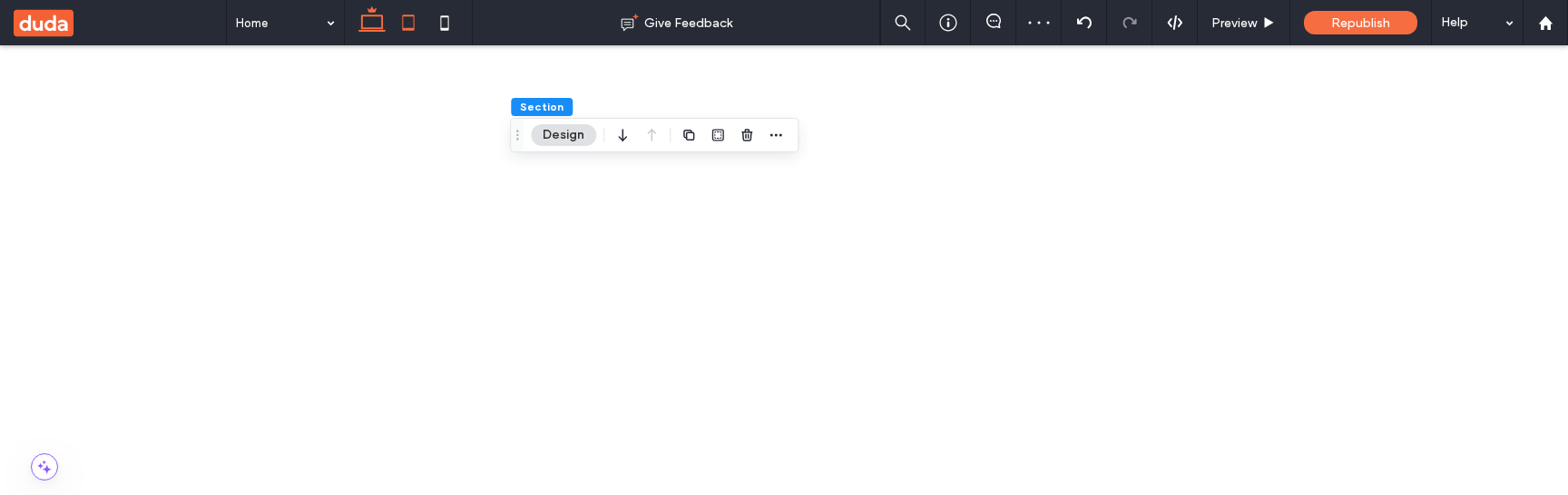
click at [381, 23] on use at bounding box center [372, 19] width 28 height 26
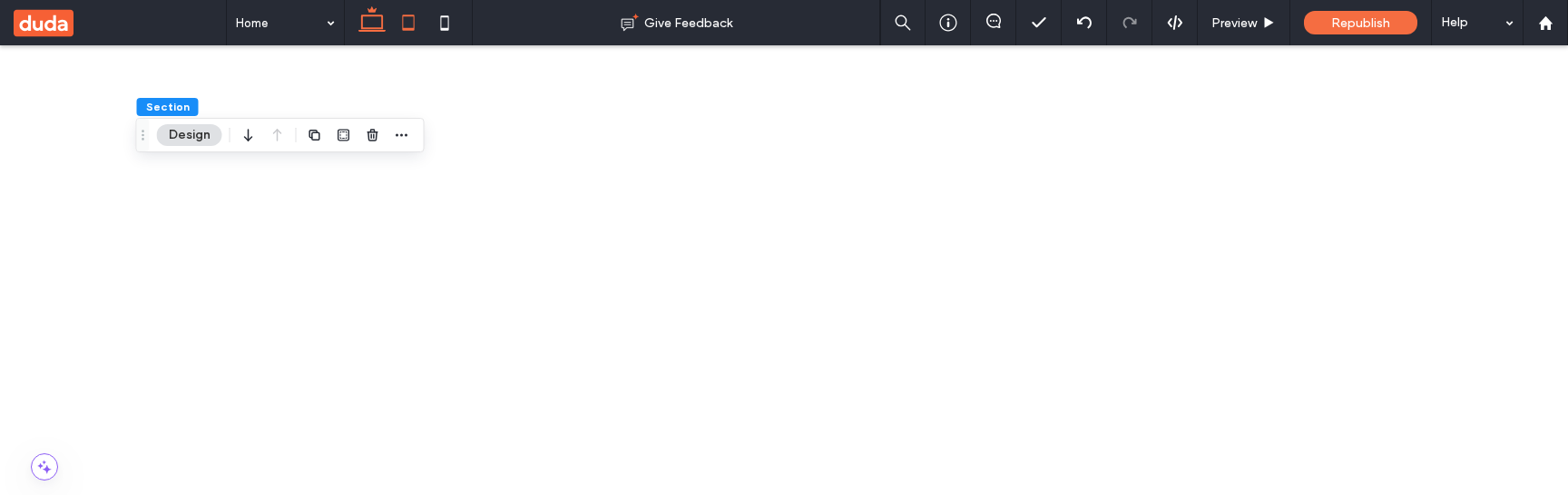
click at [411, 16] on icon at bounding box center [408, 23] width 36 height 36
type input "**"
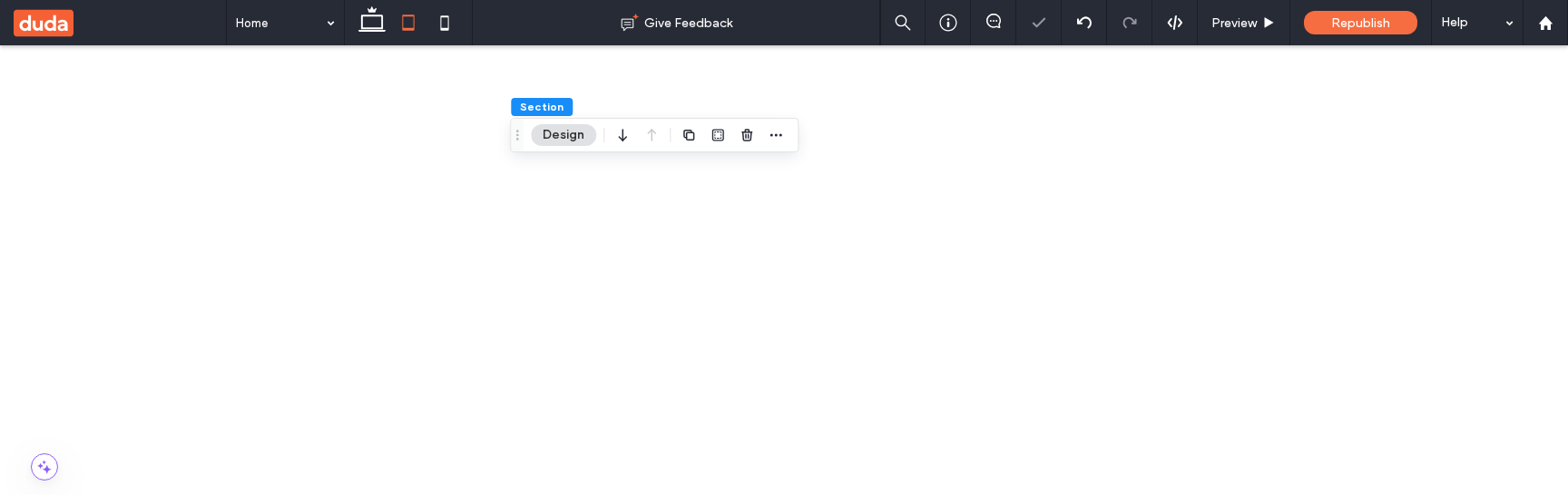
scroll to position [854, 0]
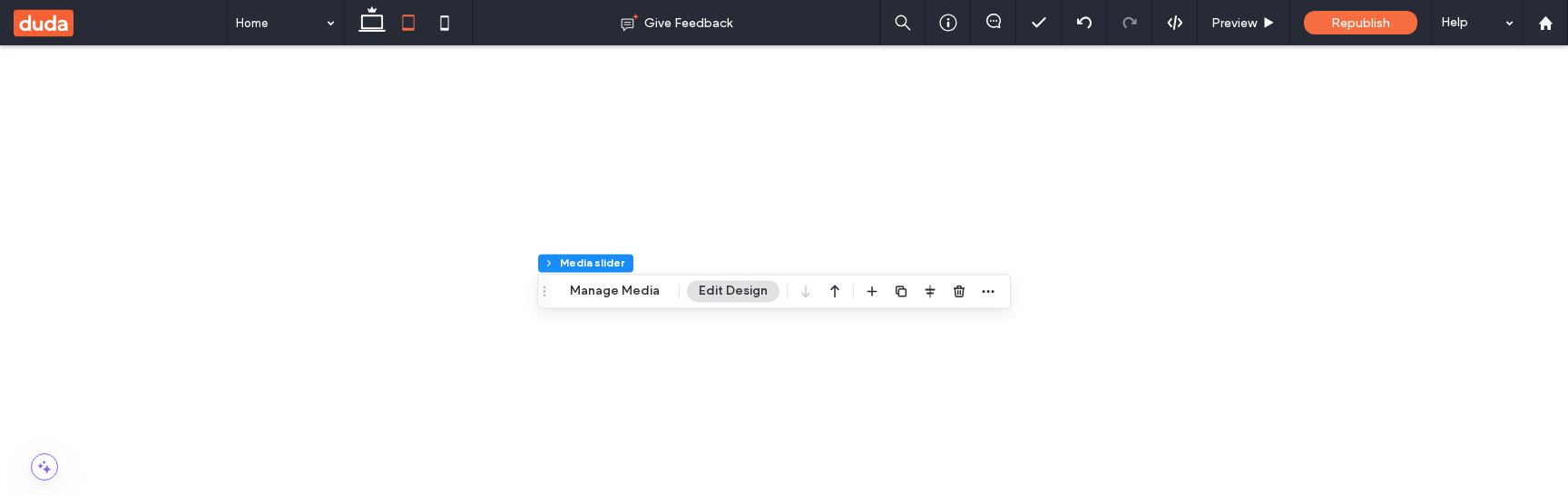
click at [599, 223] on div at bounding box center [349, 154] width 699 height 136
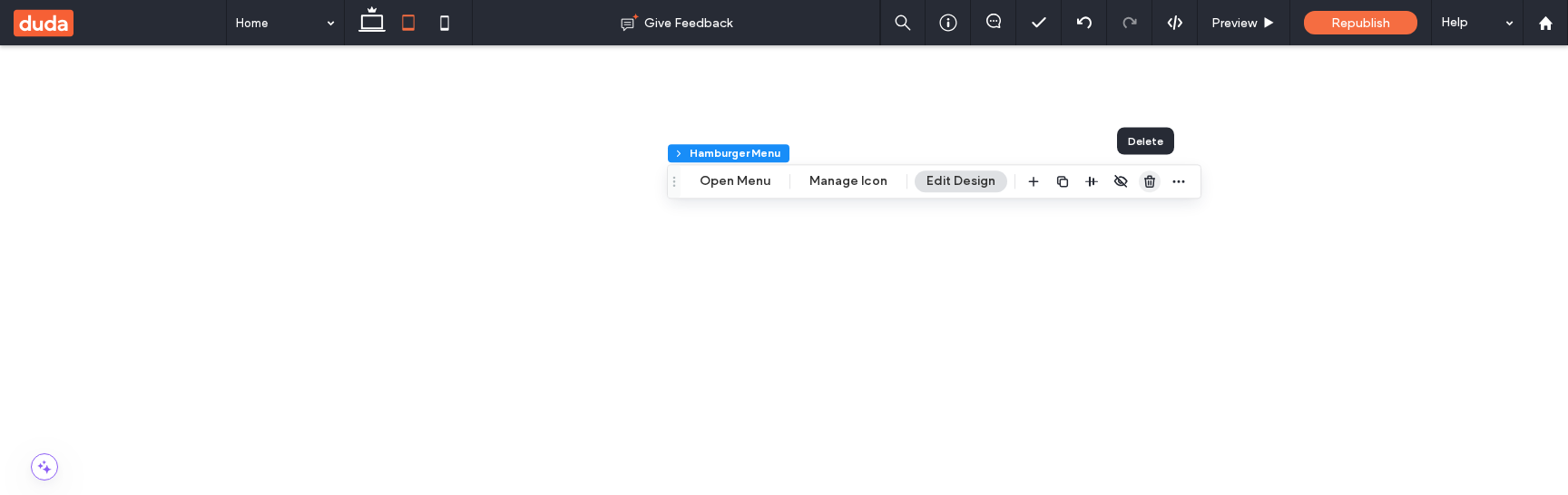
click at [1147, 179] on icon "button" at bounding box center [1149, 181] width 14 height 14
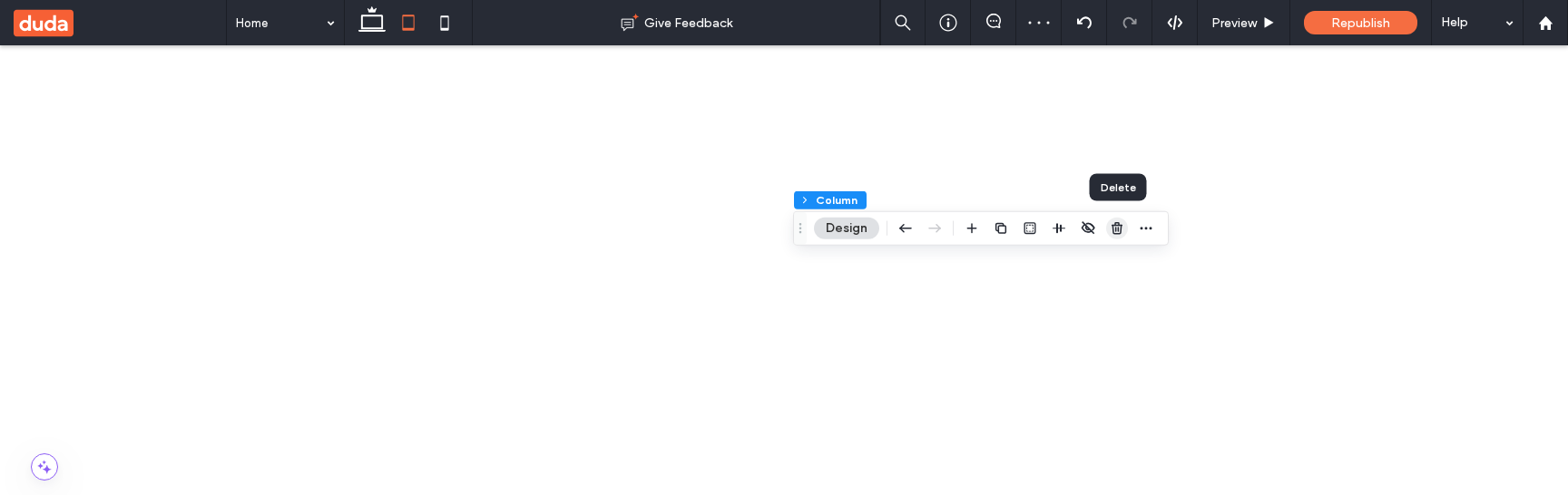
click at [1116, 227] on use "button" at bounding box center [1117, 228] width 10 height 11
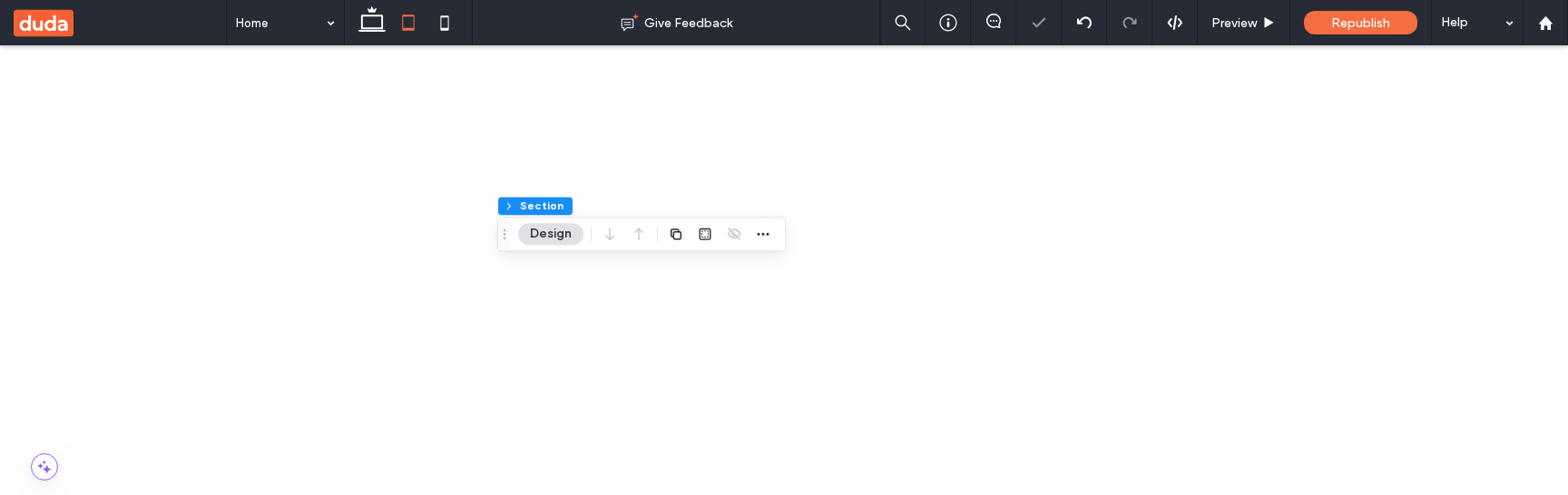
scroll to position [861, 0]
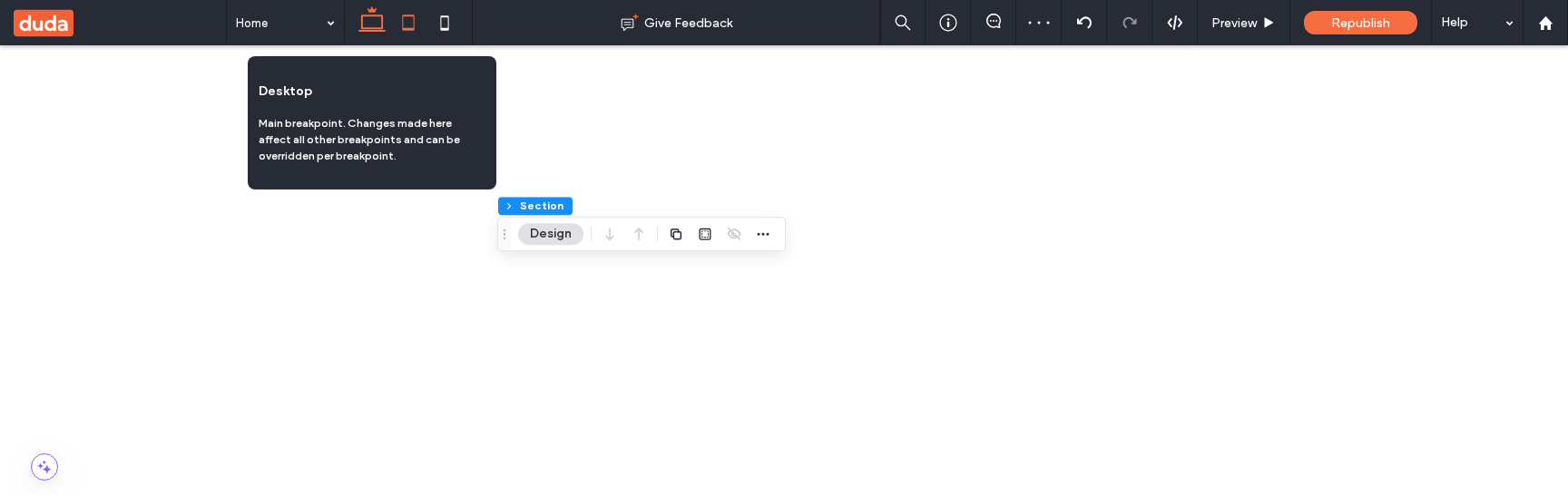
click at [377, 26] on icon at bounding box center [372, 23] width 36 height 36
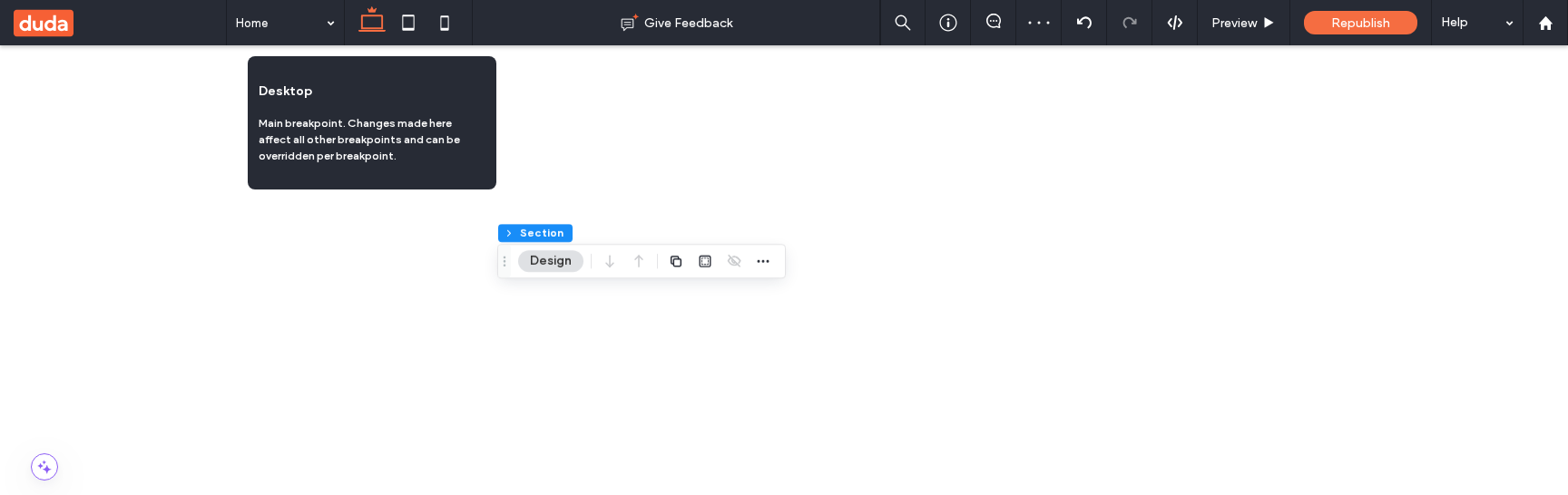
scroll to position [739, 0]
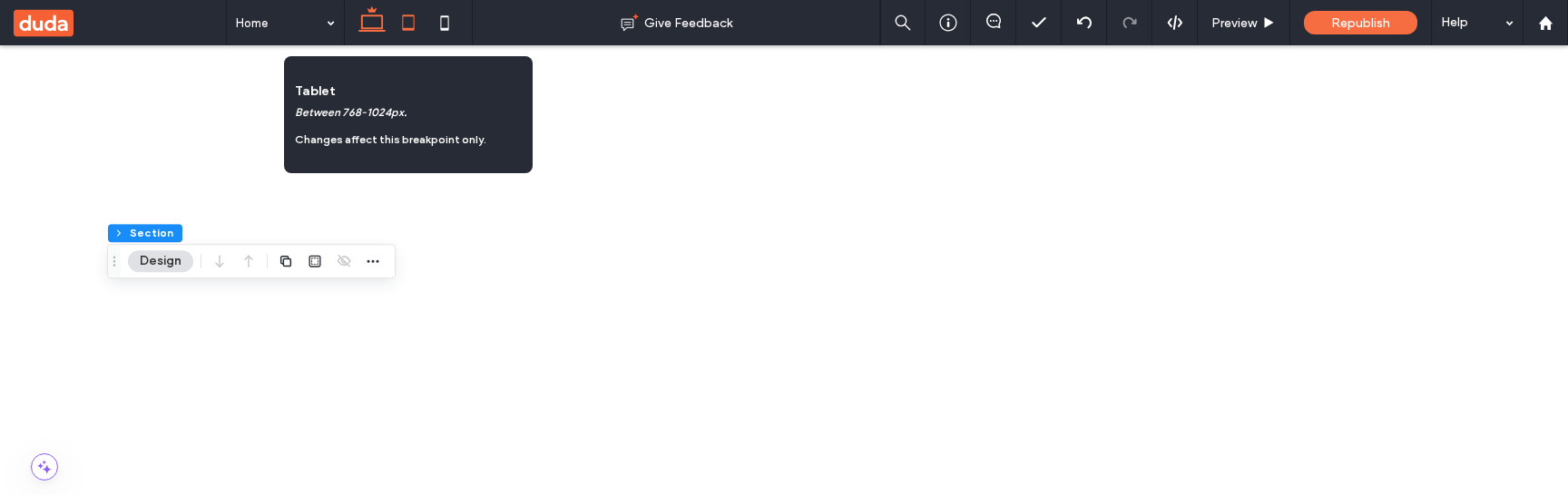
click at [419, 23] on icon at bounding box center [408, 23] width 36 height 36
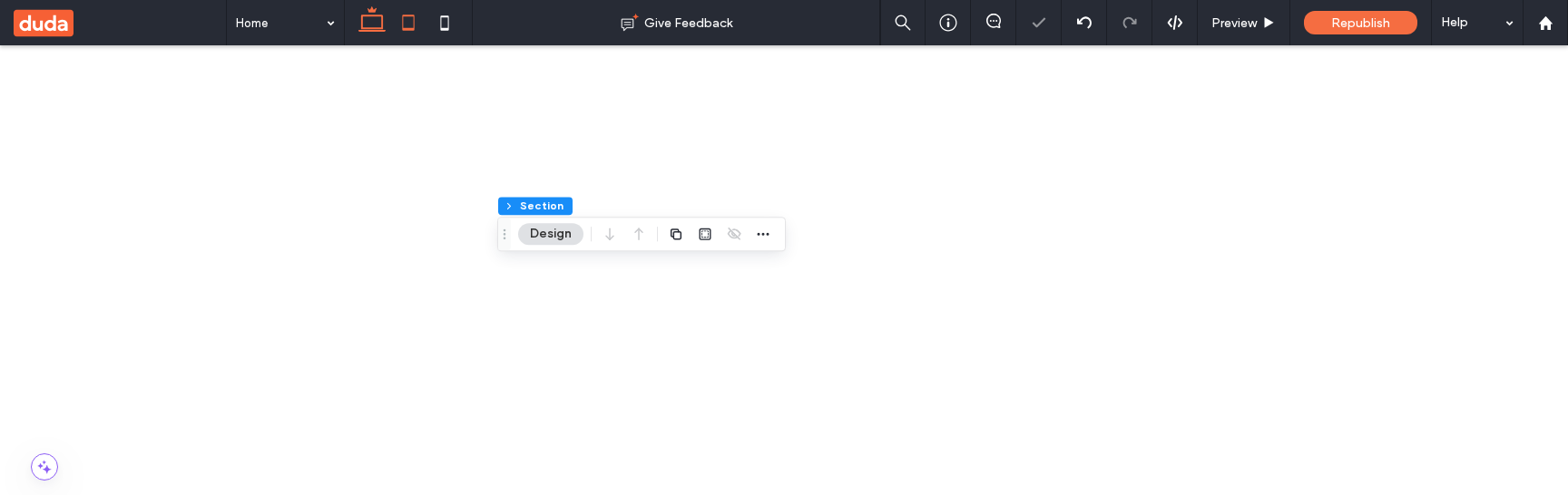
click at [375, 25] on icon at bounding box center [372, 23] width 36 height 36
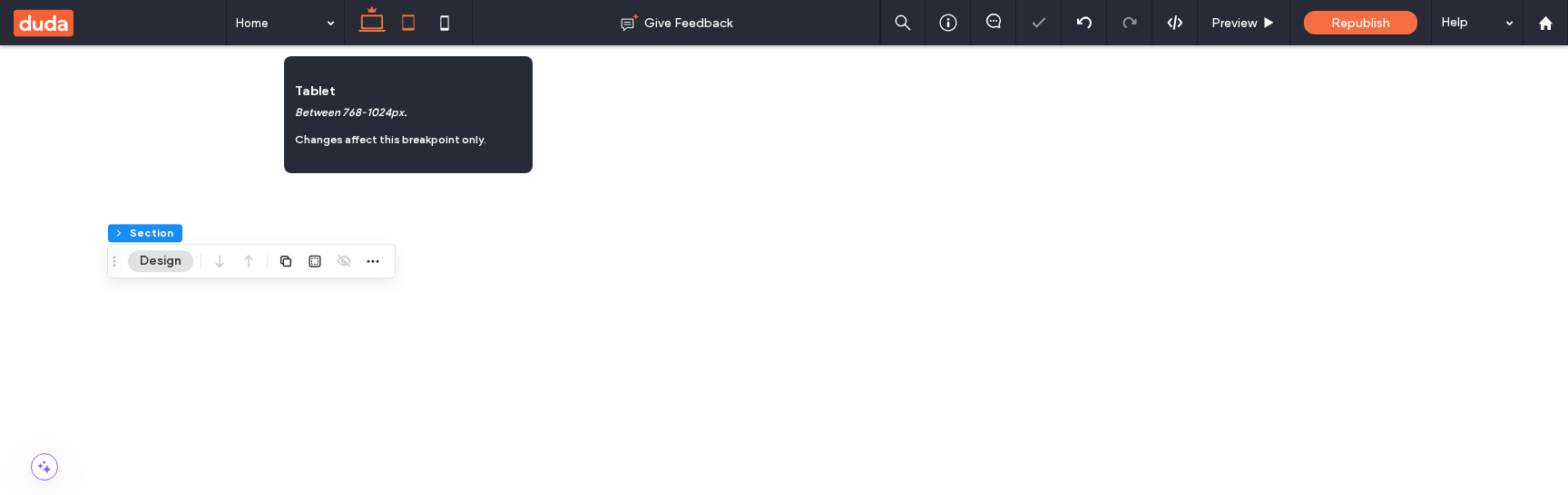
click at [424, 27] on icon at bounding box center [408, 23] width 36 height 36
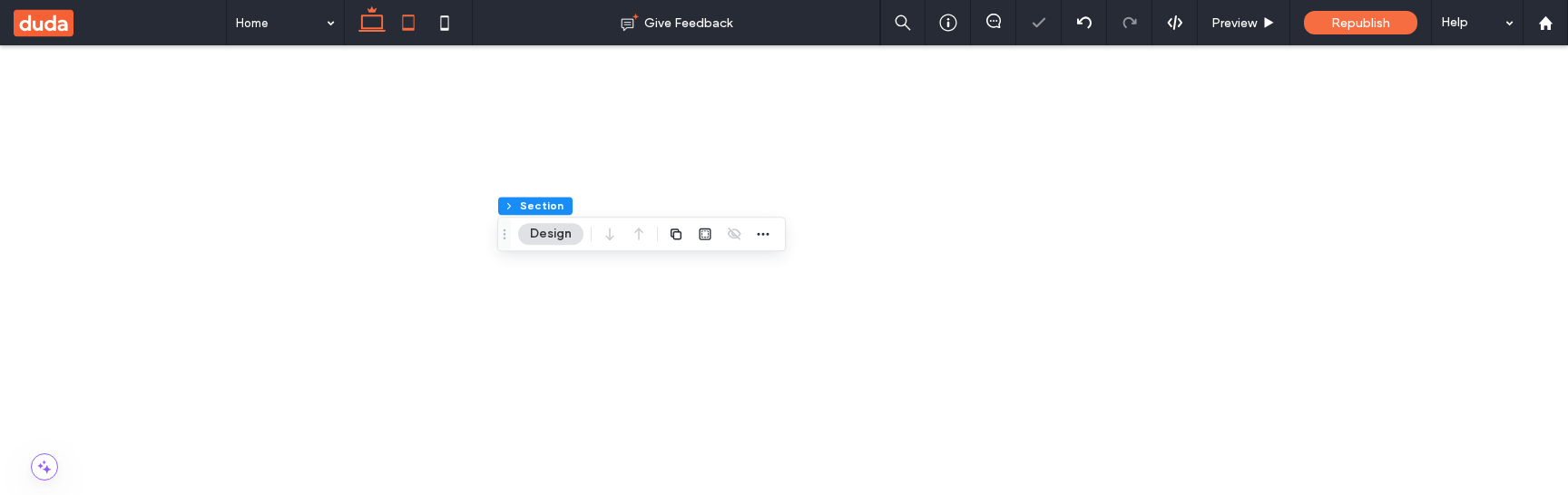
click at [381, 23] on icon at bounding box center [372, 23] width 36 height 36
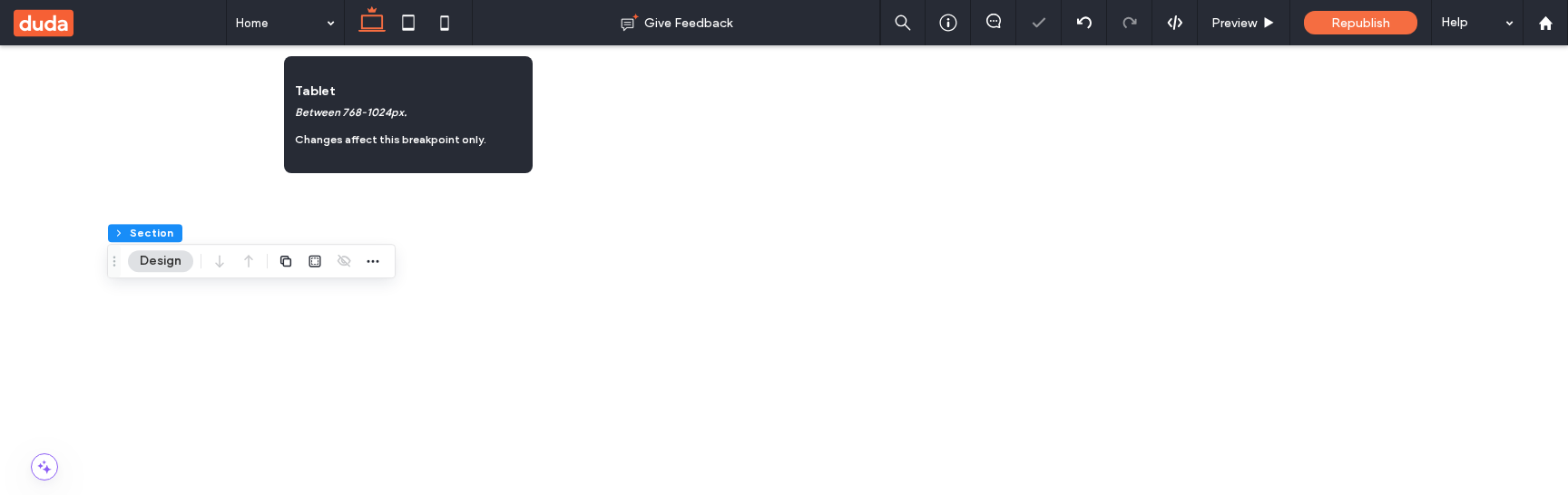
drag, startPoint x: 410, startPoint y: 28, endPoint x: 383, endPoint y: 27, distance: 27.0
click at [408, 28] on icon at bounding box center [408, 23] width 36 height 36
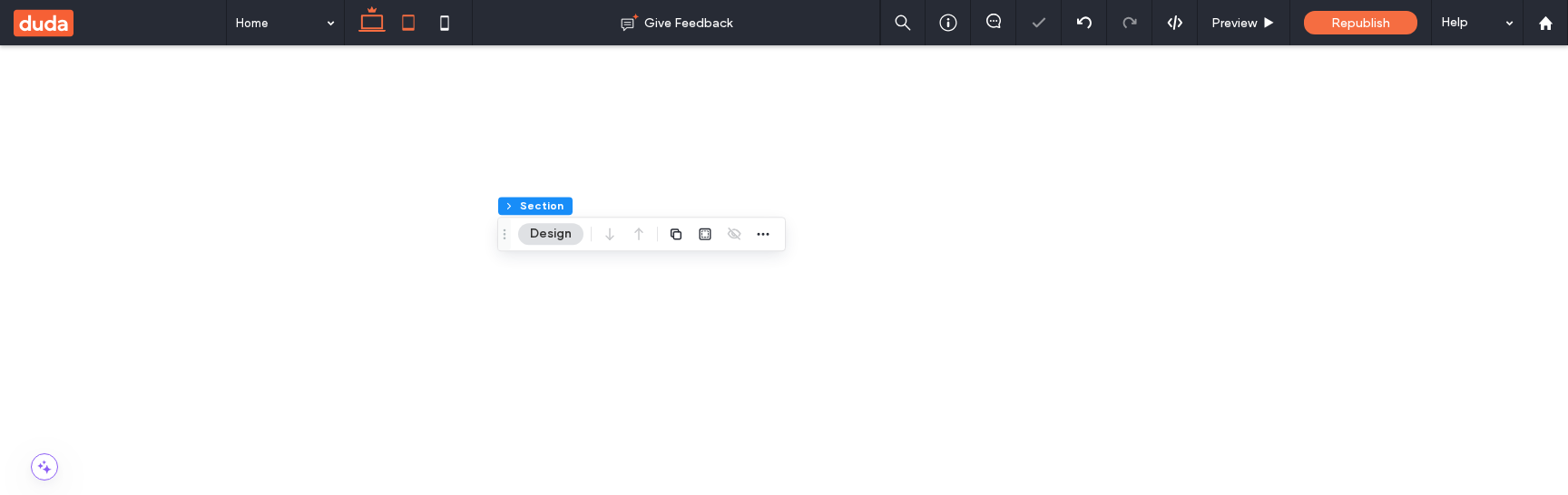
click at [367, 27] on icon at bounding box center [372, 23] width 36 height 36
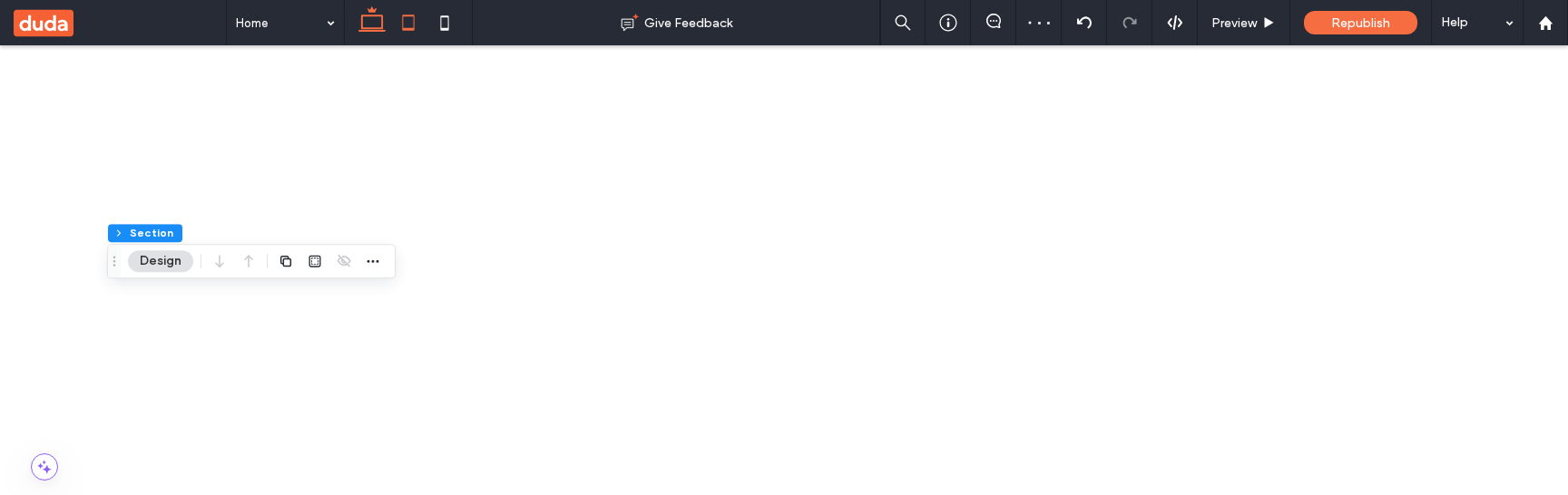
click at [407, 23] on icon at bounding box center [408, 23] width 36 height 36
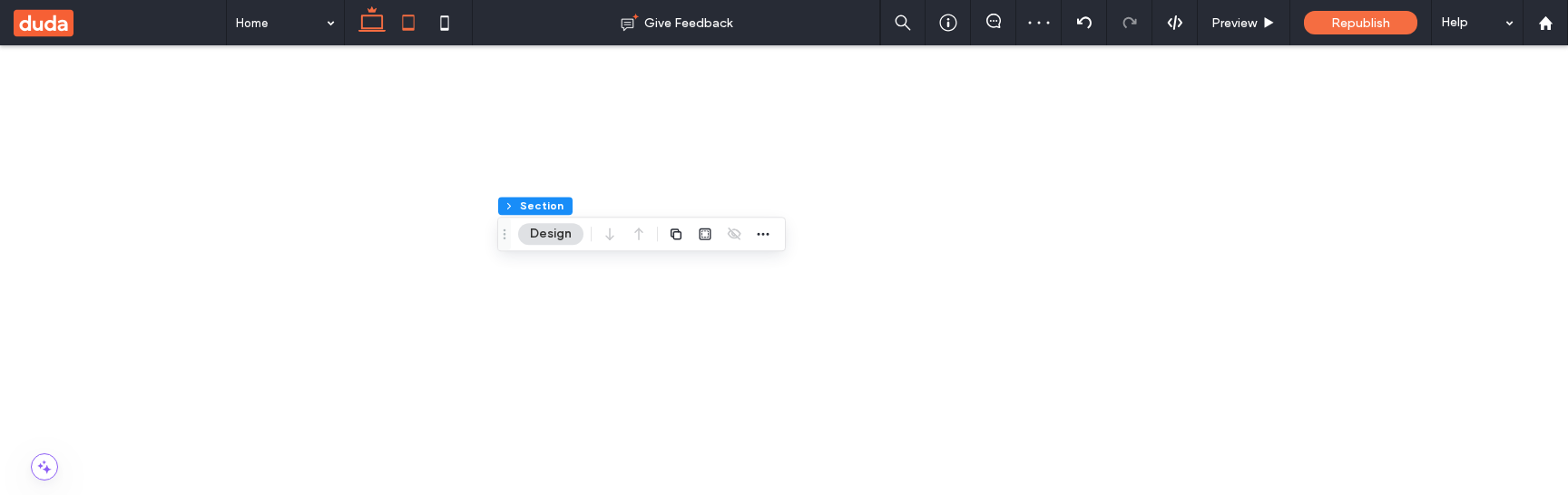
click at [378, 26] on icon at bounding box center [372, 23] width 36 height 36
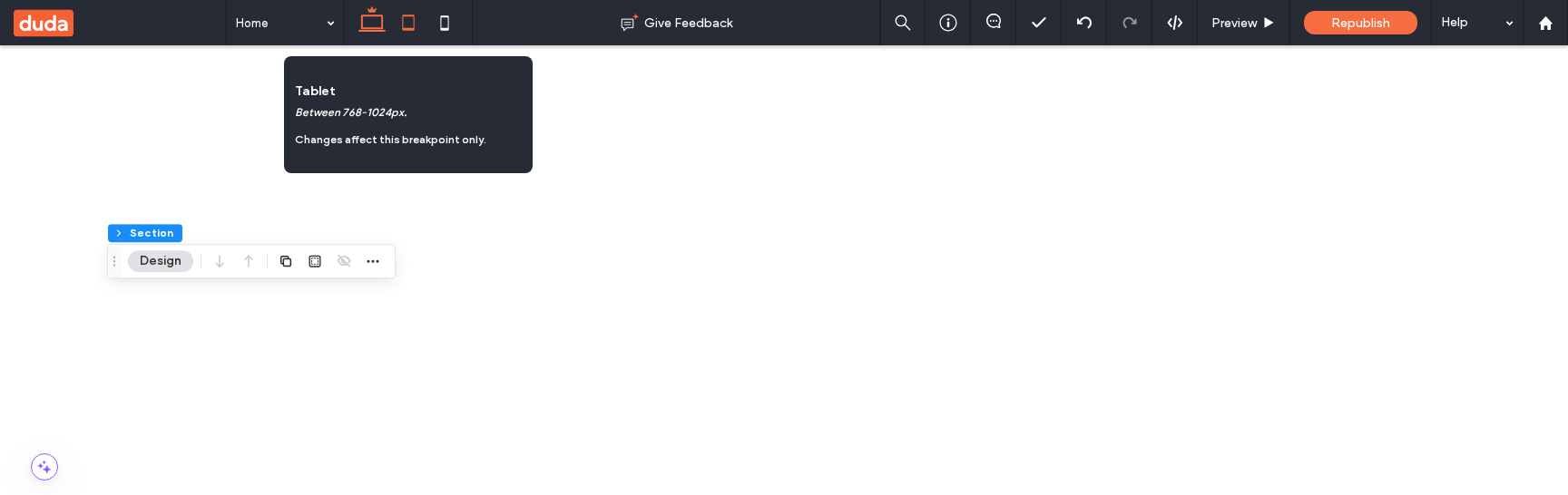
click at [417, 15] on icon at bounding box center [408, 23] width 36 height 36
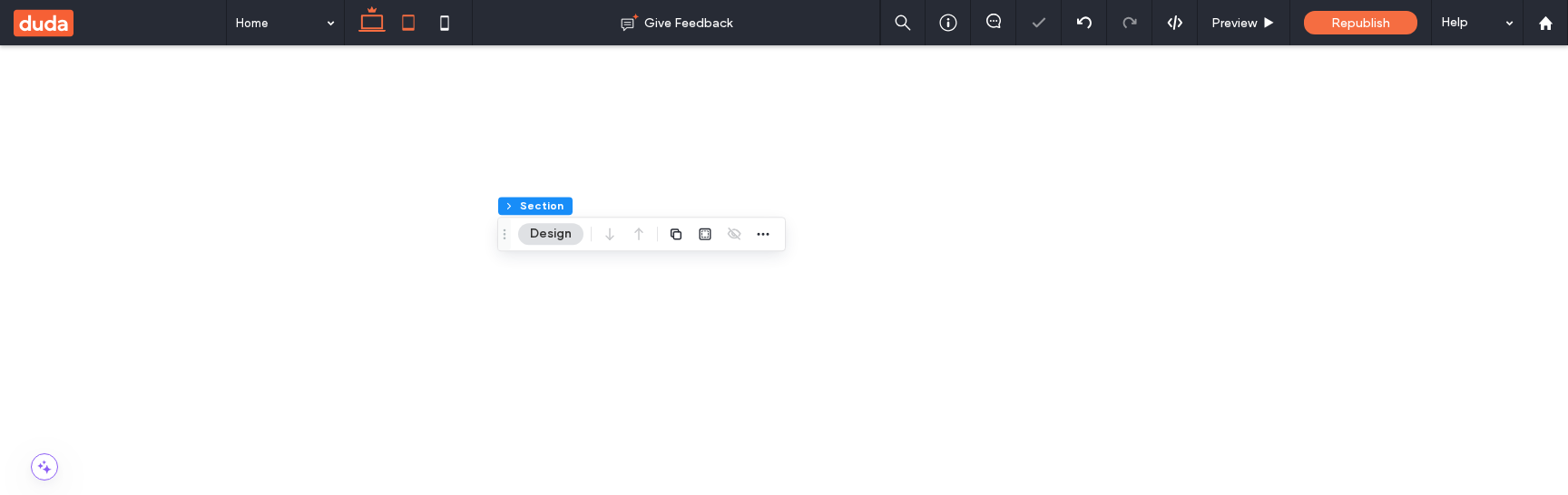
click at [380, 23] on icon at bounding box center [372, 23] width 36 height 36
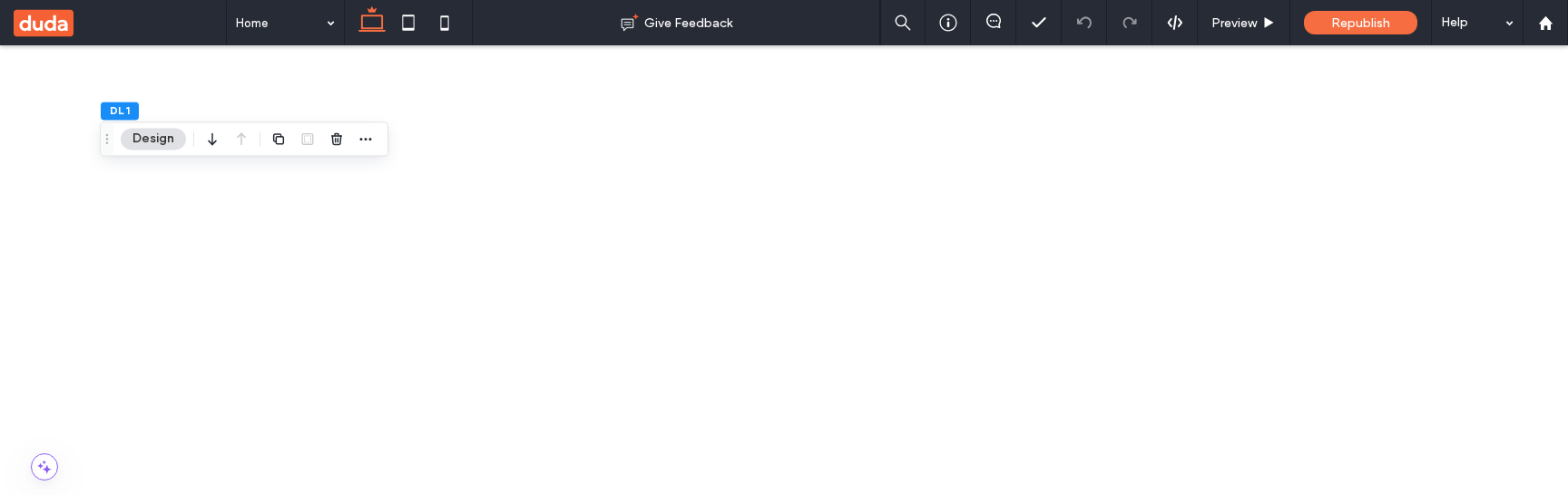
scroll to position [0, 270]
click at [408, 18] on icon at bounding box center [408, 23] width 36 height 36
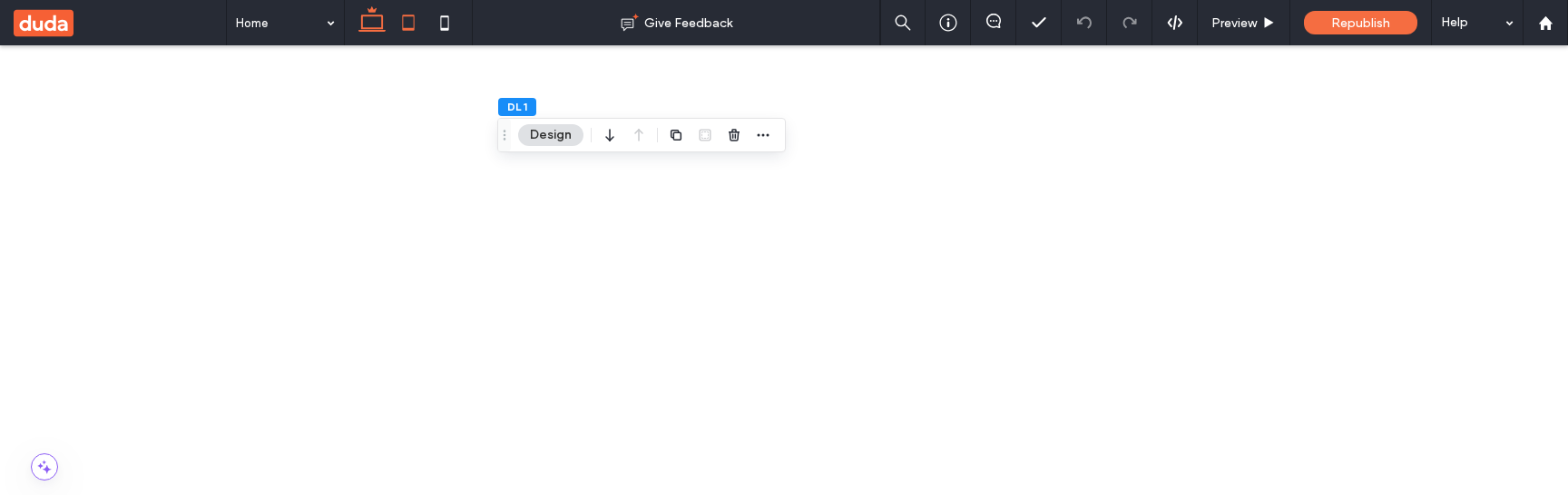
click at [375, 28] on use at bounding box center [372, 19] width 28 height 26
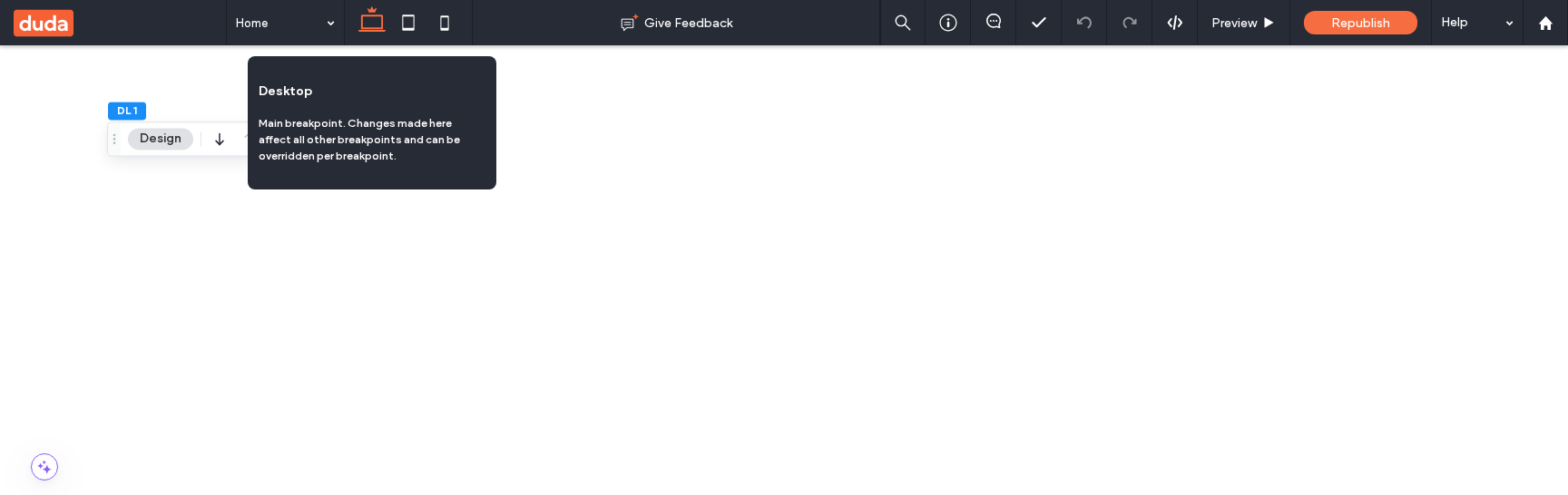
click at [371, 13] on icon at bounding box center [372, 23] width 36 height 36
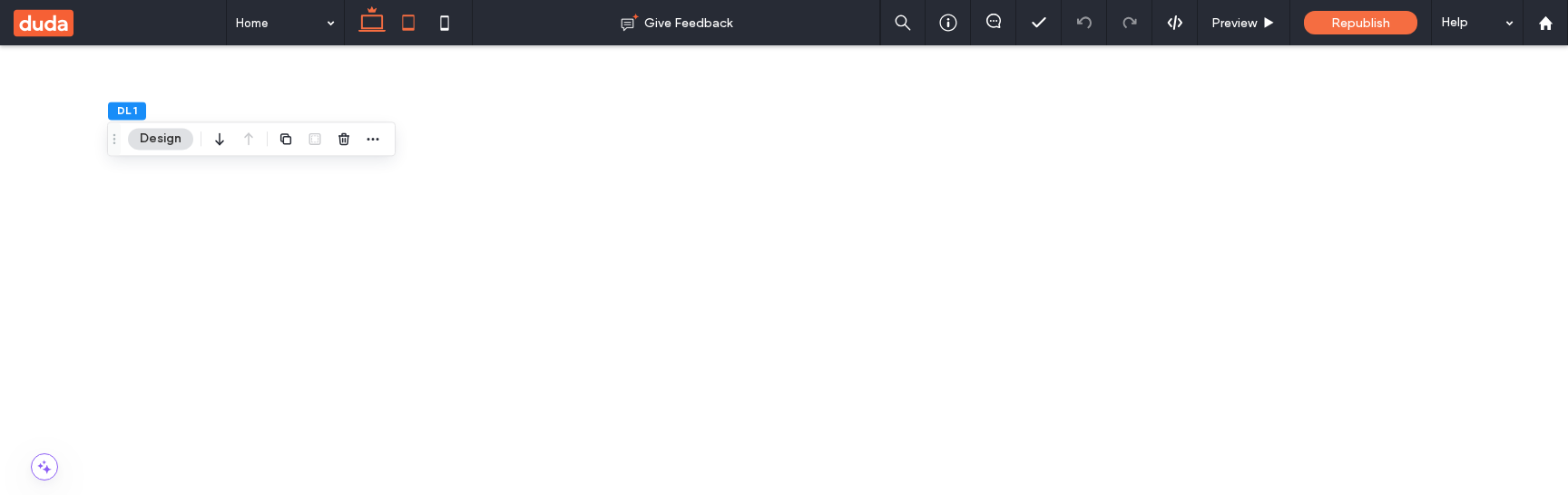
click at [407, 18] on icon at bounding box center [408, 23] width 36 height 36
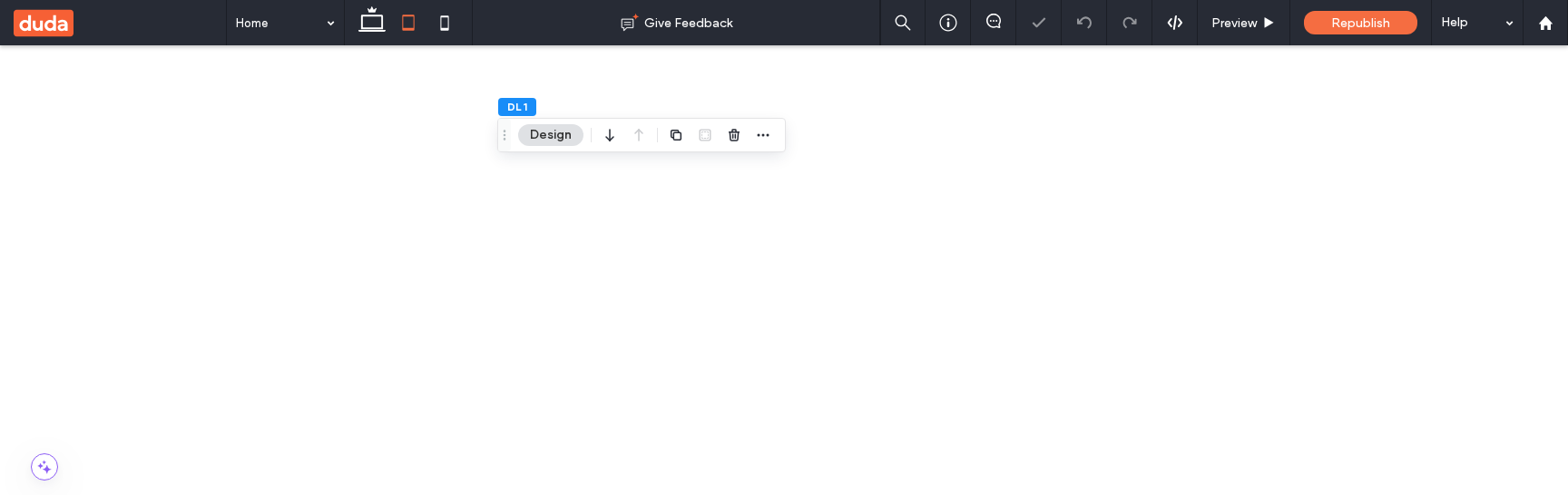
click at [469, 21] on div at bounding box center [407, 23] width 129 height 46
click at [446, 21] on icon at bounding box center [445, 23] width 36 height 36
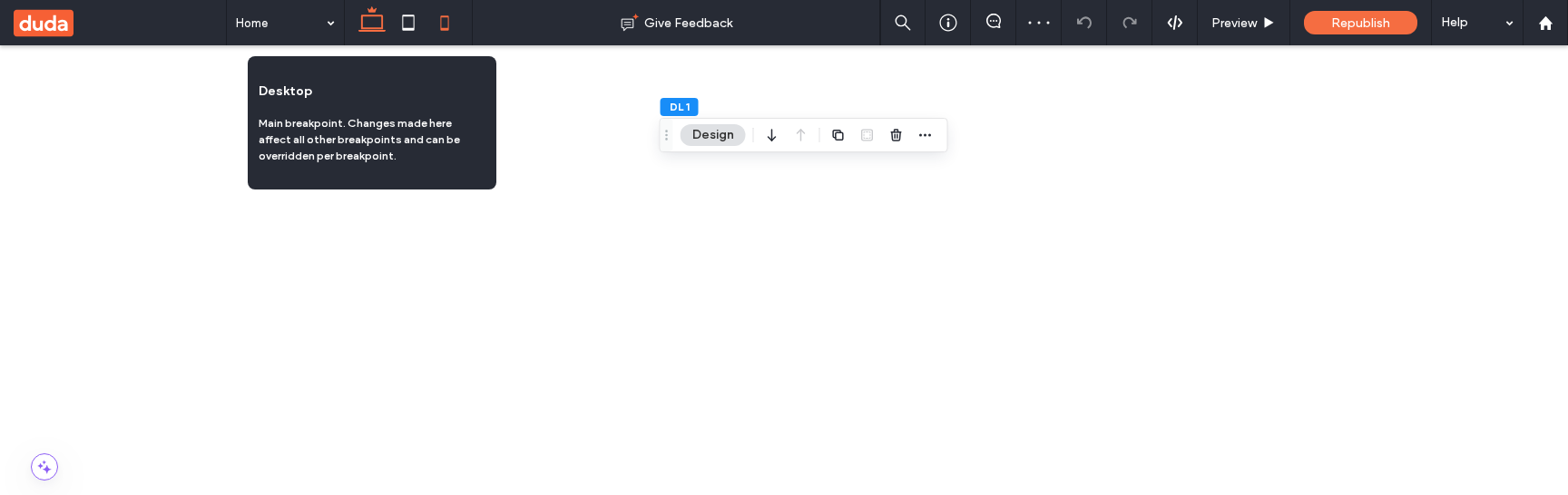
click at [375, 19] on icon at bounding box center [372, 23] width 36 height 36
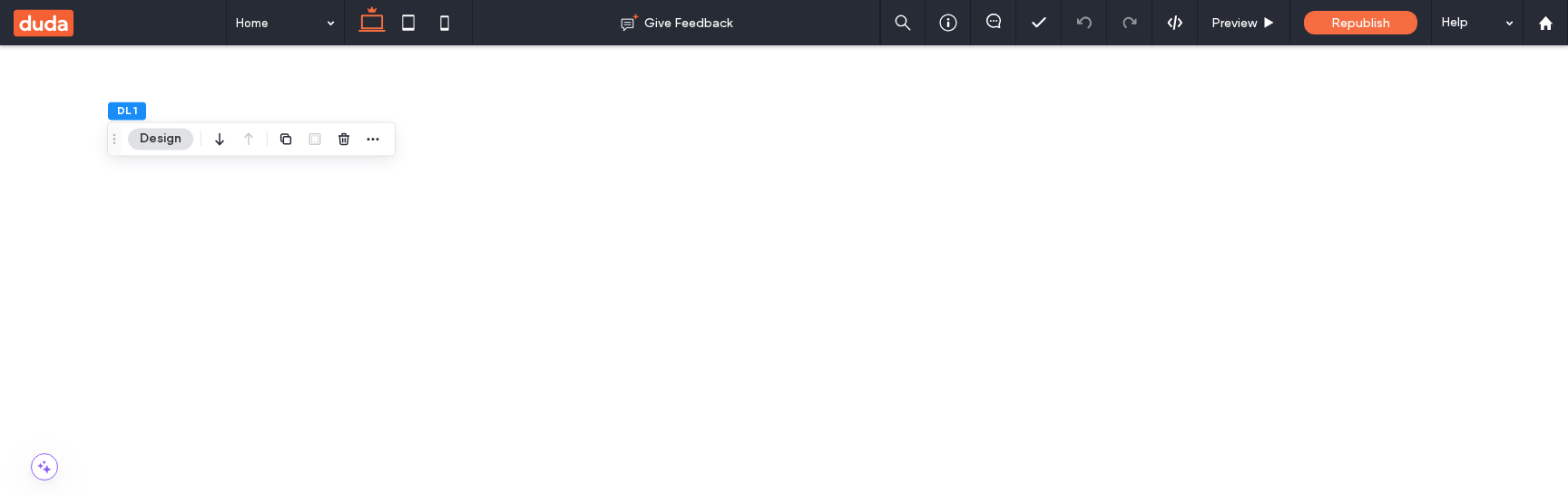
scroll to position [0, 270]
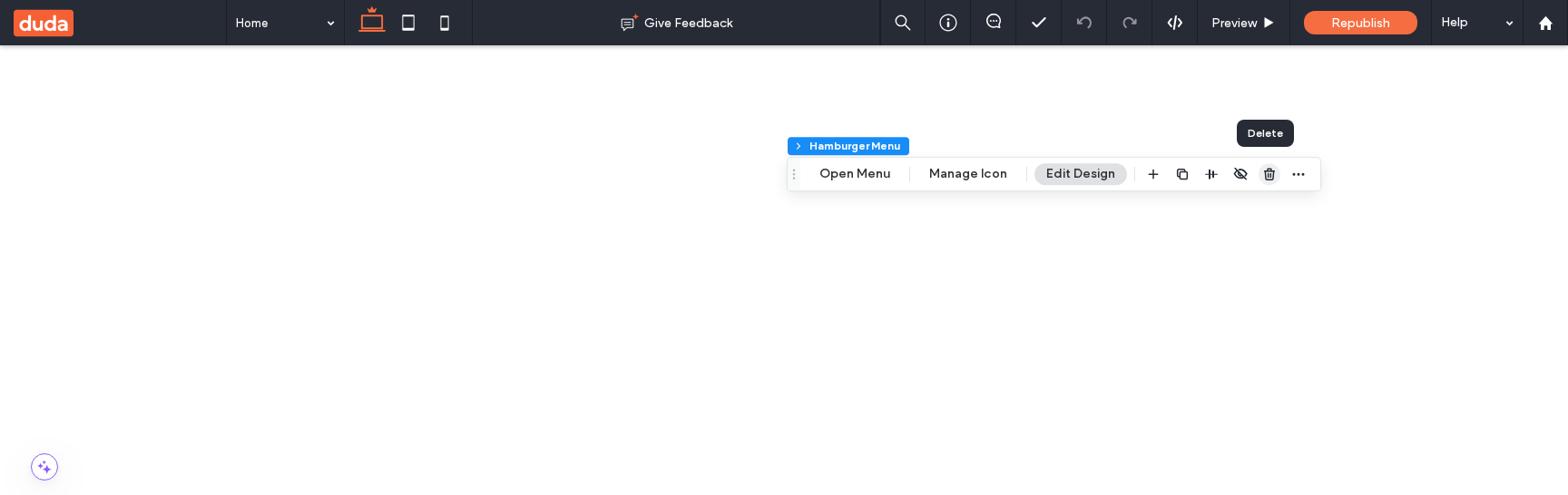
click at [1264, 175] on icon "button" at bounding box center [1269, 173] width 14 height 14
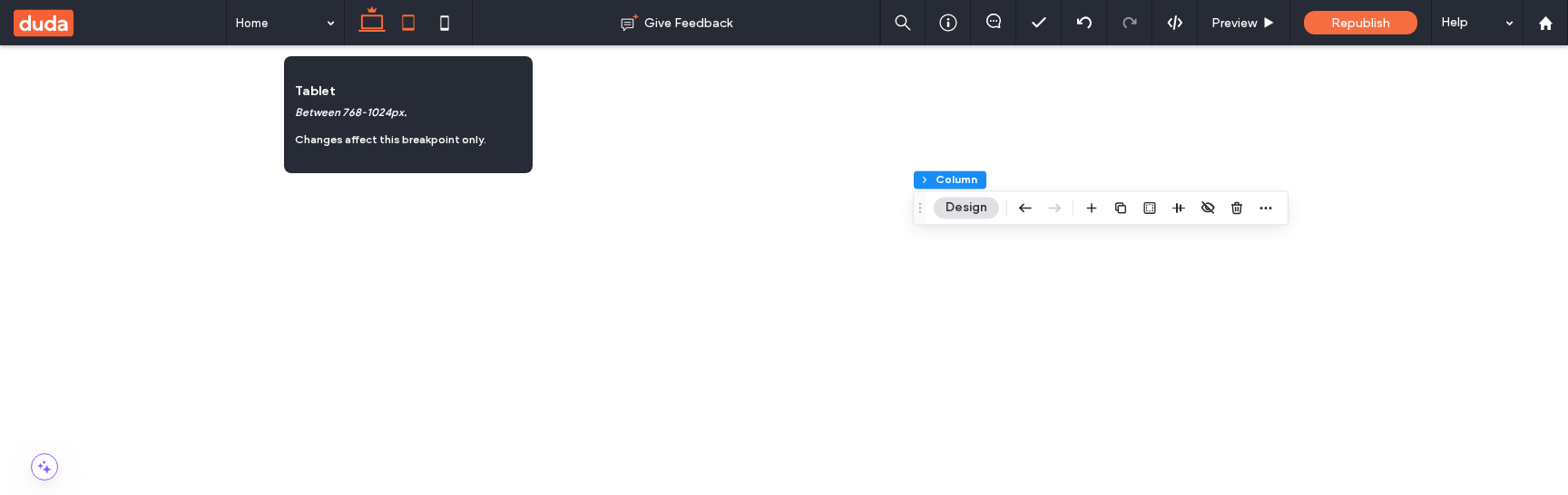
click at [405, 24] on icon at bounding box center [408, 23] width 36 height 36
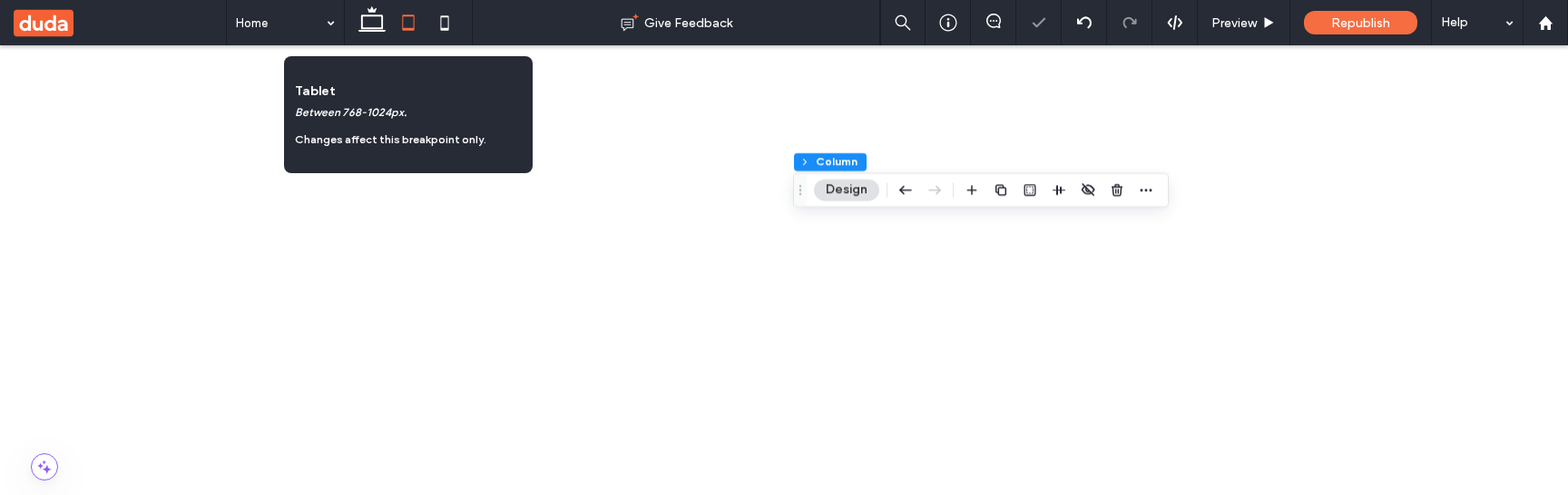
type input "**"
type input "****"
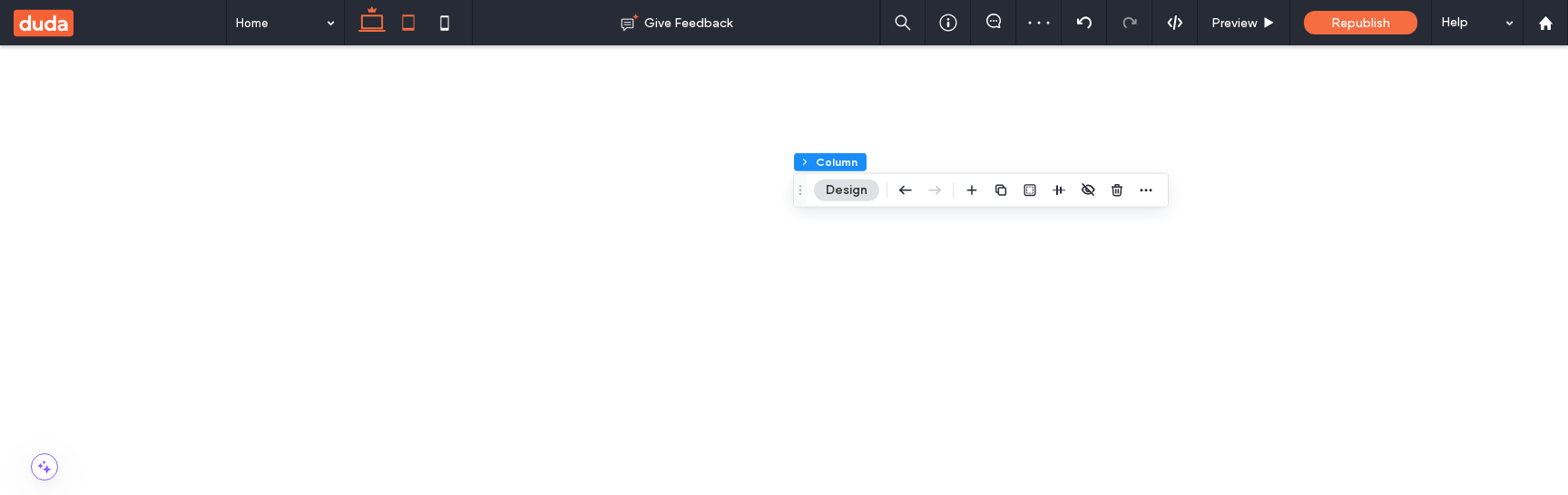
click at [378, 21] on icon at bounding box center [372, 23] width 36 height 36
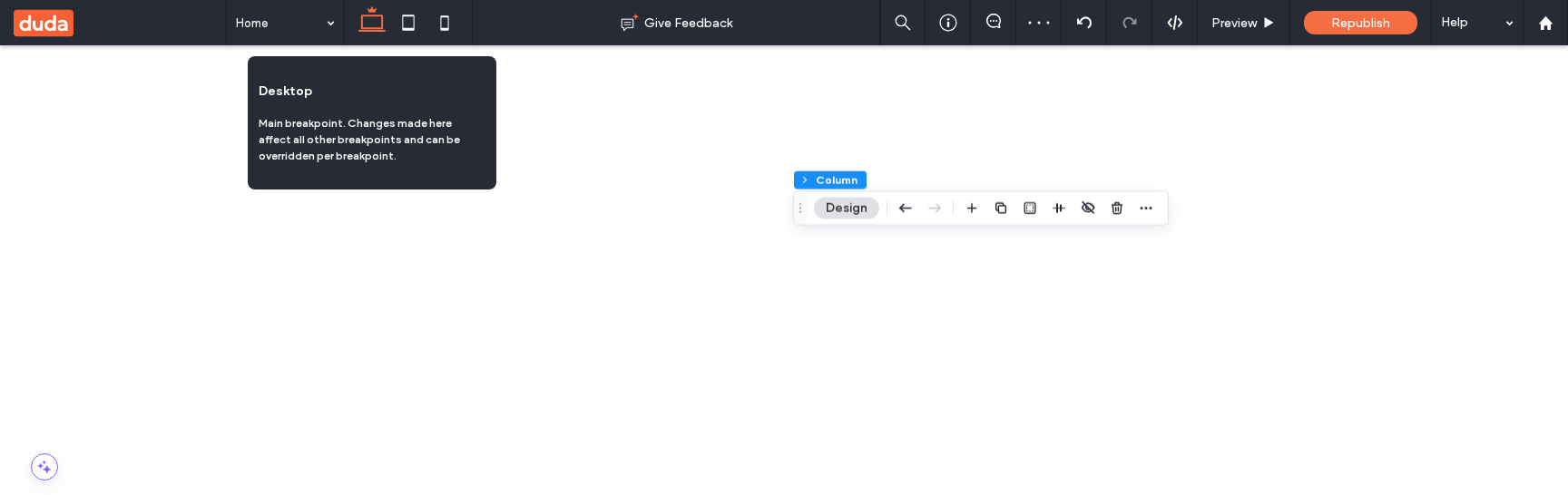
type input "*"
type input "****"
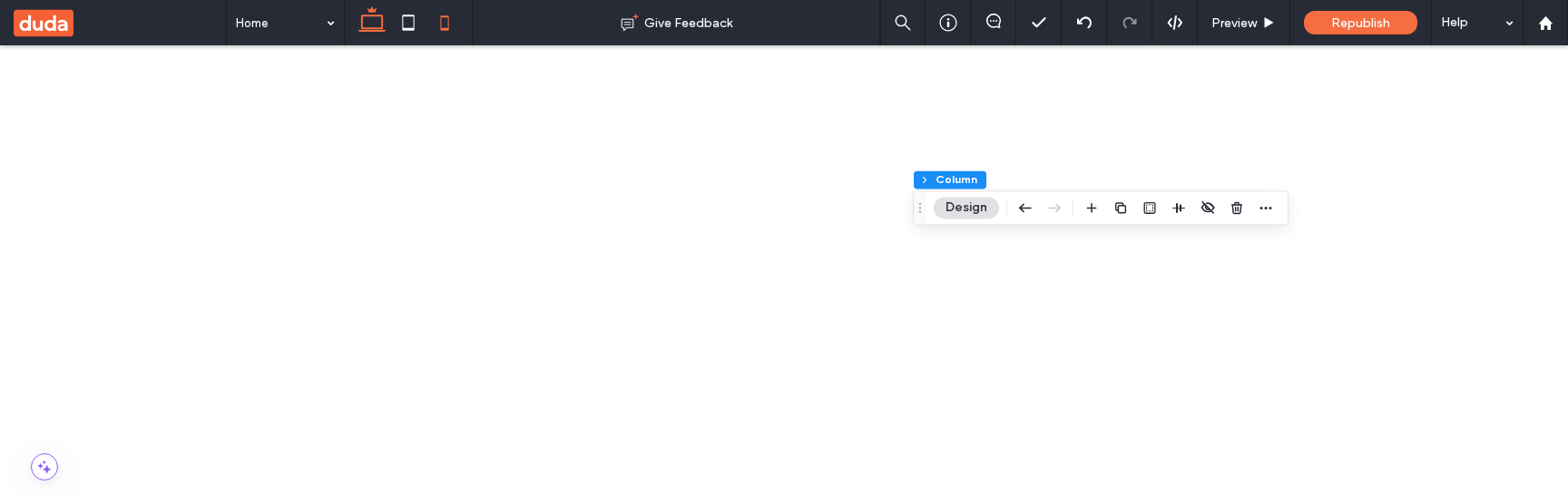
click at [447, 26] on use at bounding box center [444, 22] width 9 height 14
type input "**"
type input "*****"
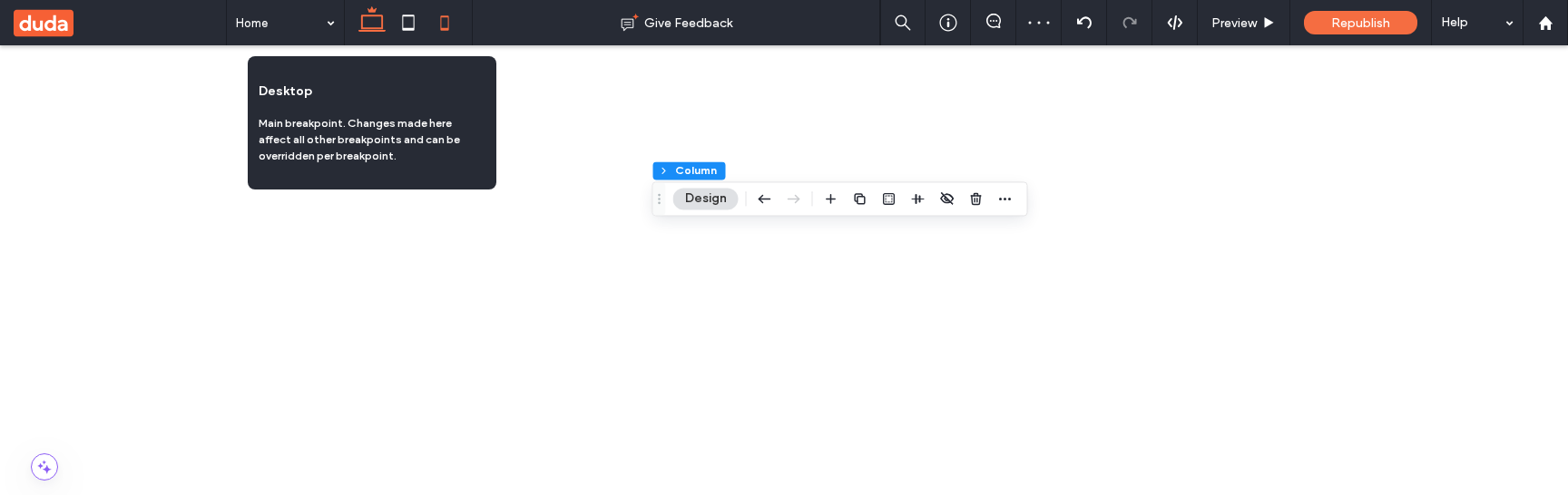
click at [376, 23] on icon at bounding box center [372, 23] width 36 height 36
type input "*"
type input "****"
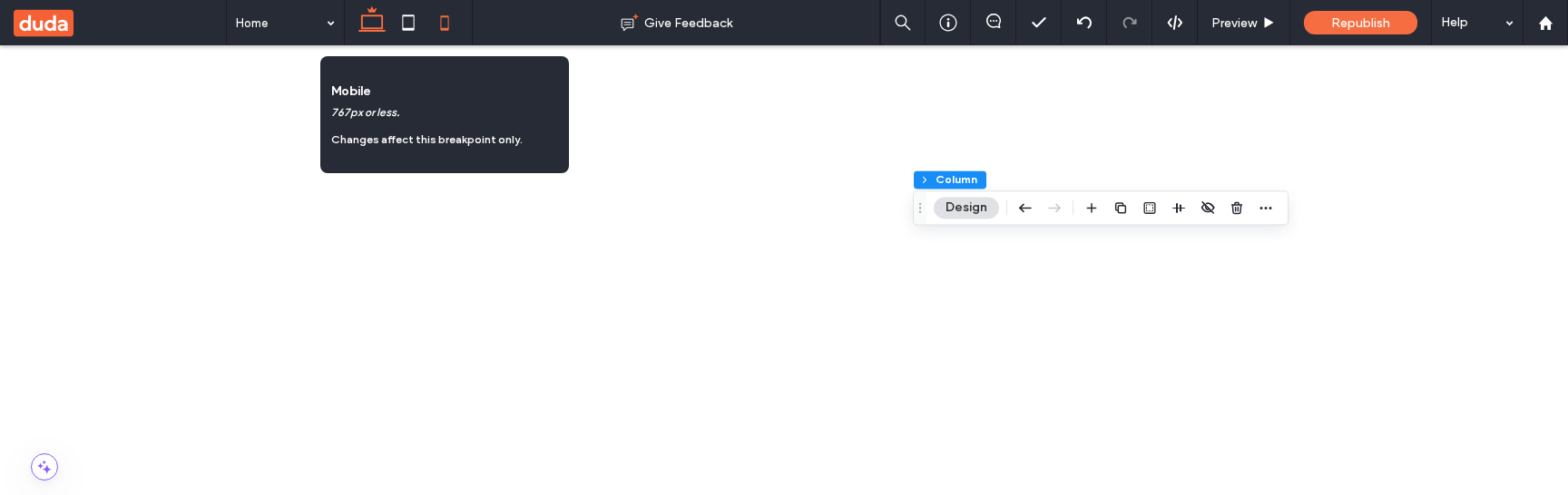
click at [448, 21] on use at bounding box center [444, 22] width 9 height 14
type input "**"
type input "*****"
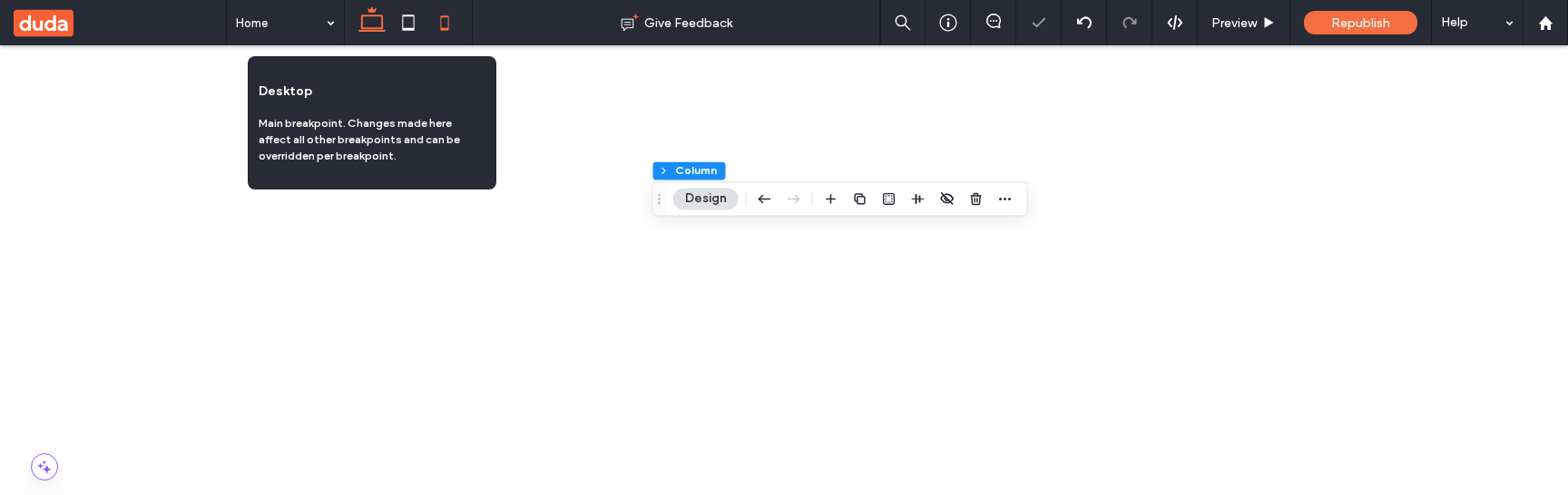
click at [380, 23] on icon at bounding box center [372, 23] width 36 height 36
type input "*"
type input "****"
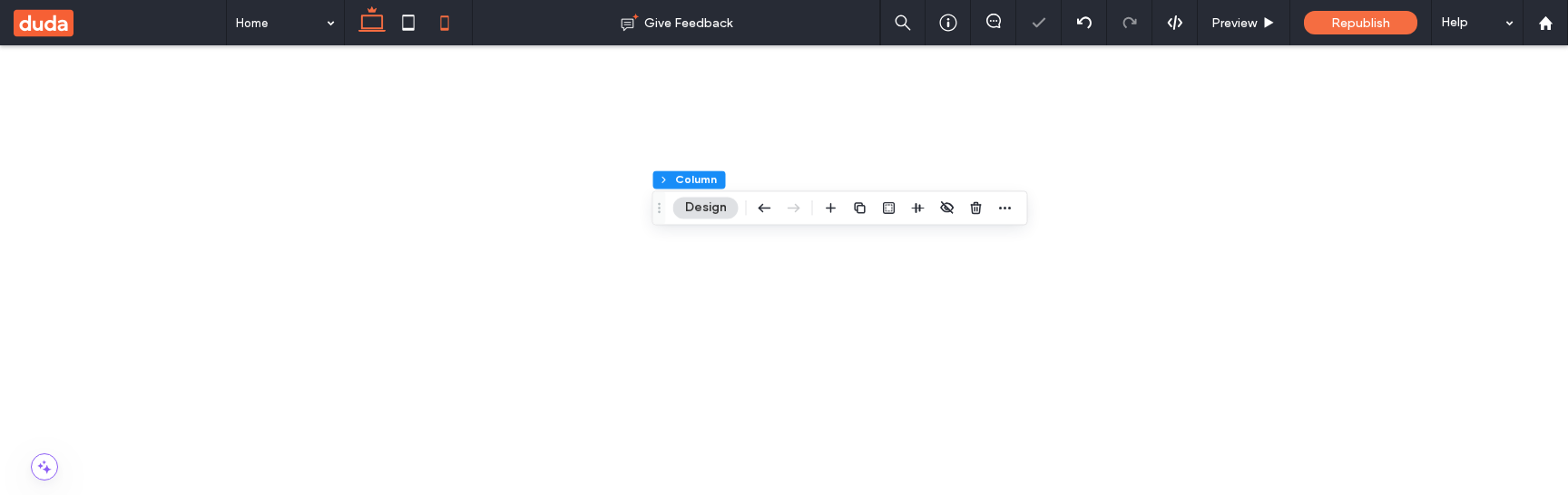
click at [448, 20] on icon at bounding box center [445, 23] width 36 height 36
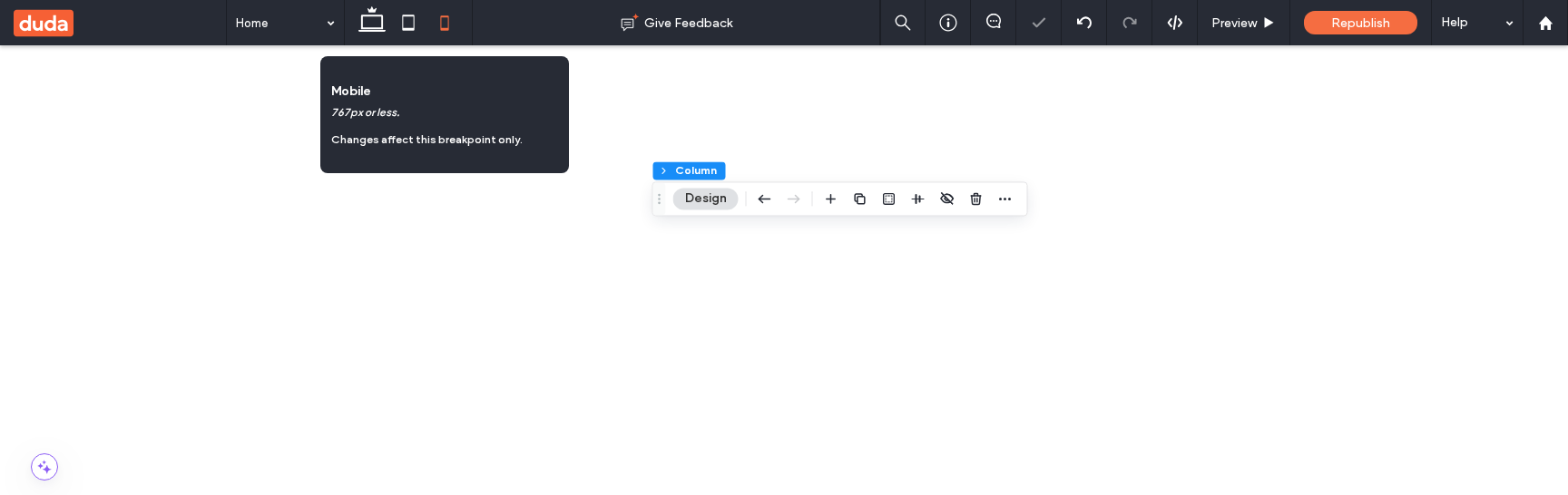
type input "**"
type input "*****"
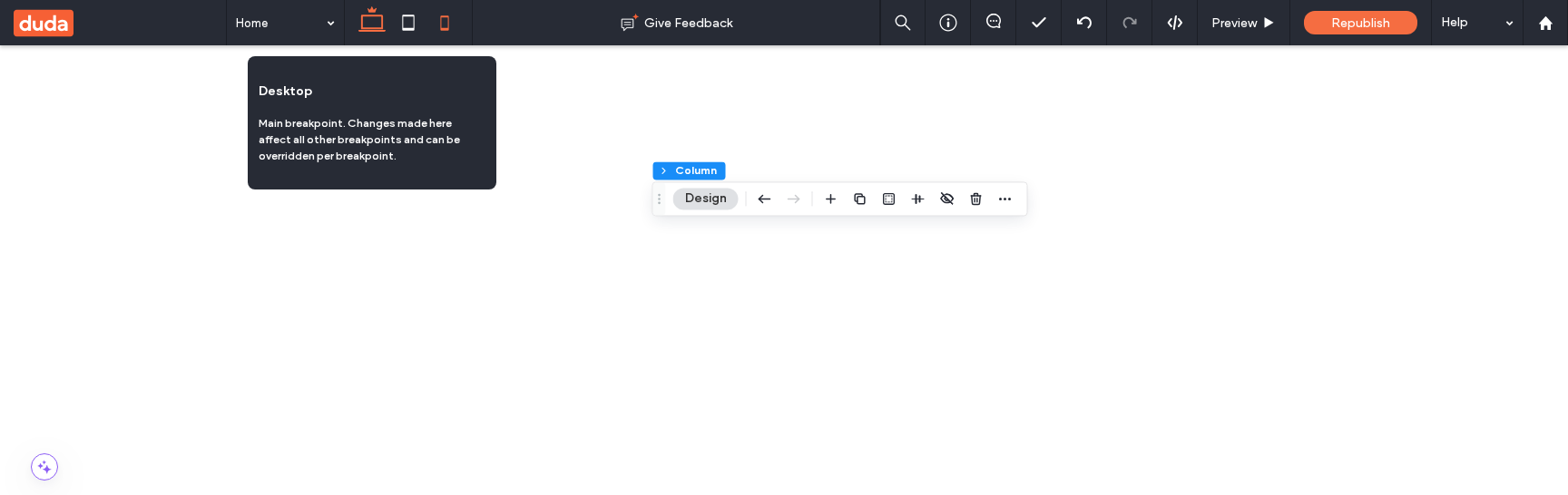
click at [370, 10] on use at bounding box center [372, 19] width 28 height 26
type input "*"
type input "****"
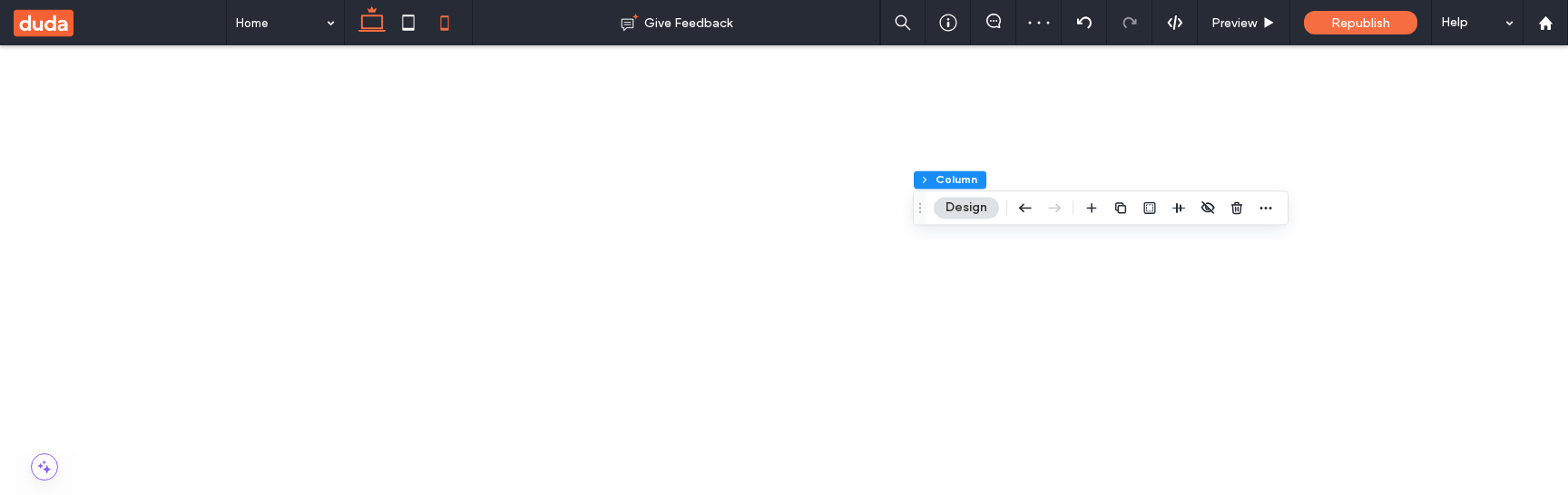
click at [444, 19] on icon at bounding box center [445, 23] width 36 height 36
type input "**"
type input "*****"
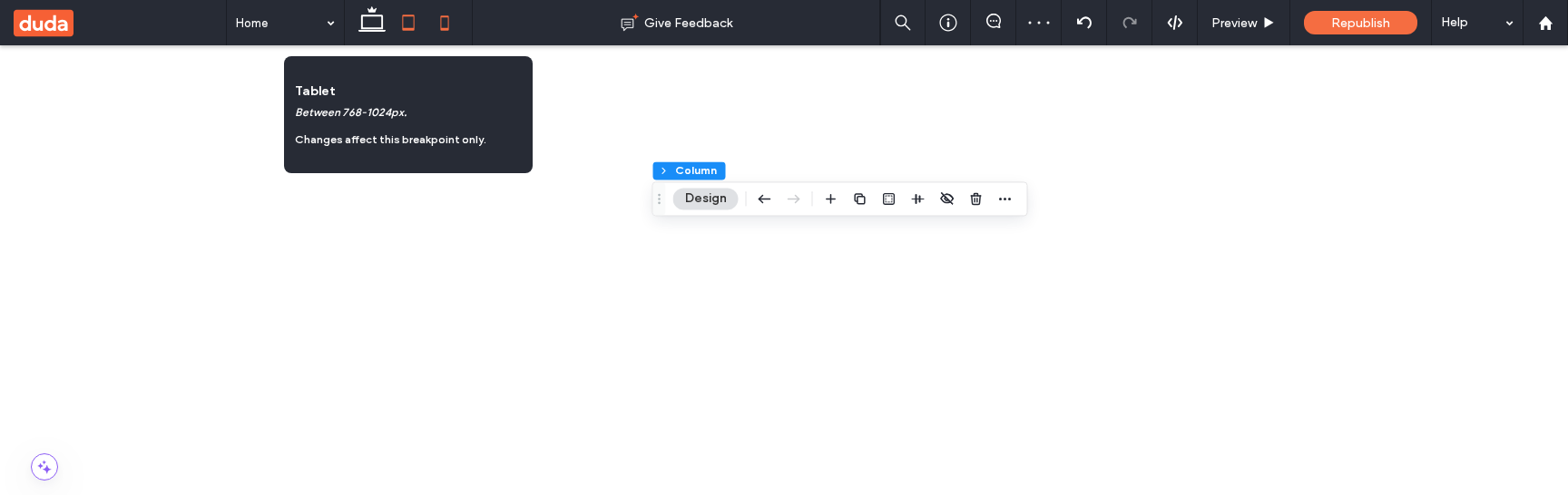
click at [416, 21] on icon at bounding box center [408, 23] width 36 height 36
type input "**"
type input "****"
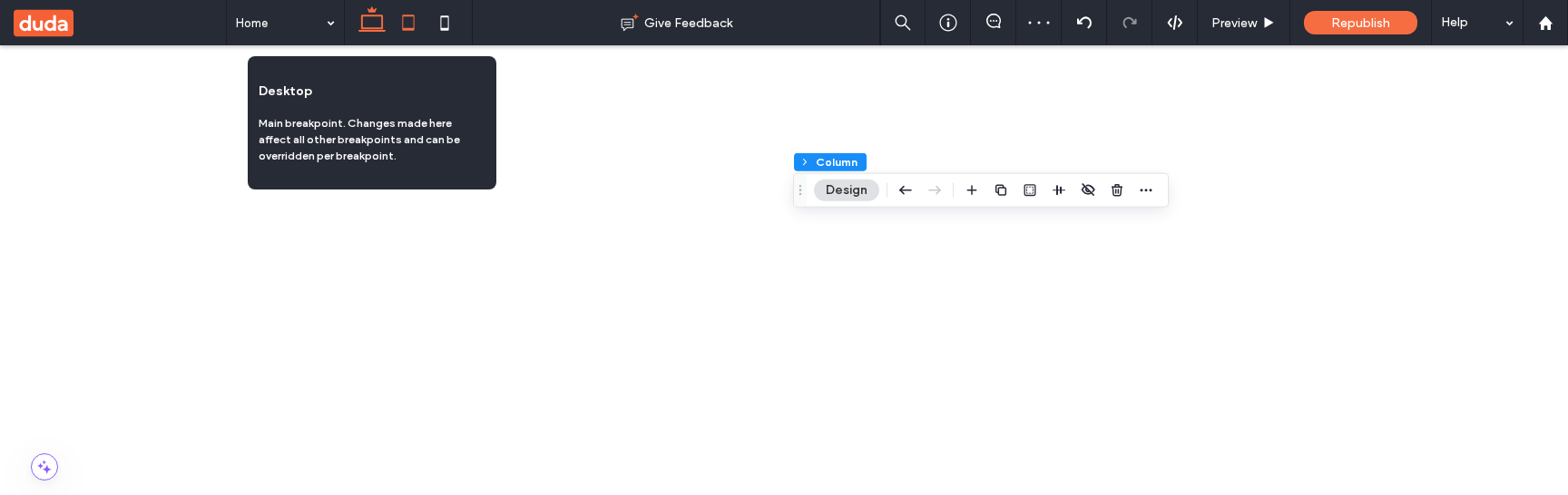
click at [373, 24] on icon at bounding box center [372, 23] width 36 height 36
type input "*"
type input "****"
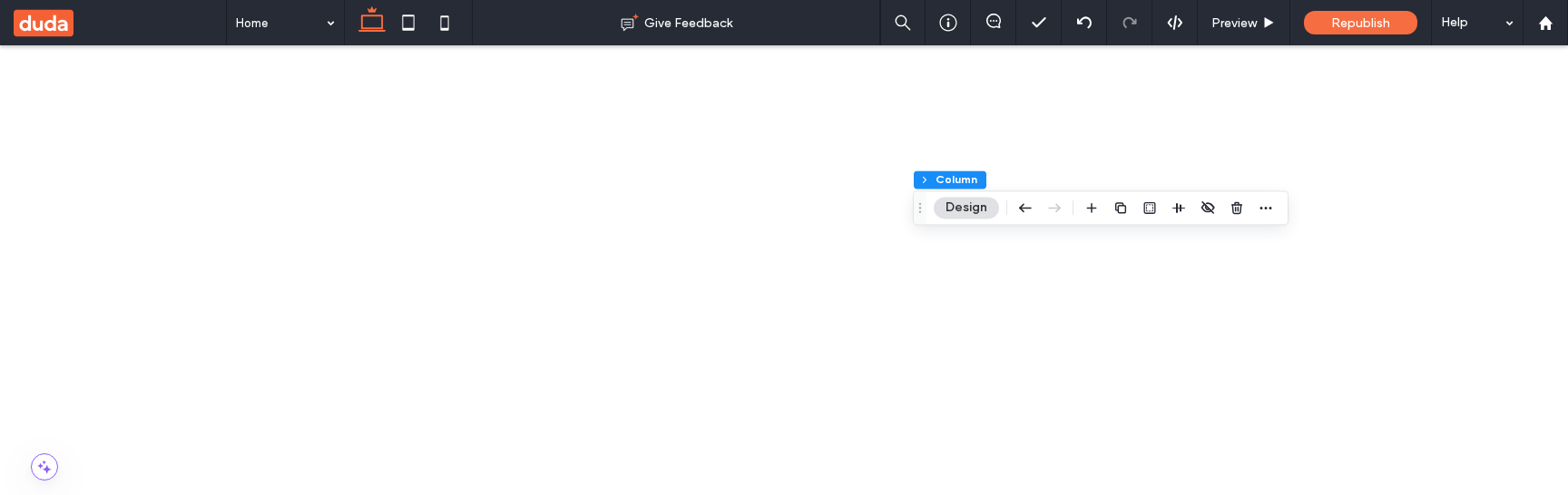
scroll to position [0, 270]
click div
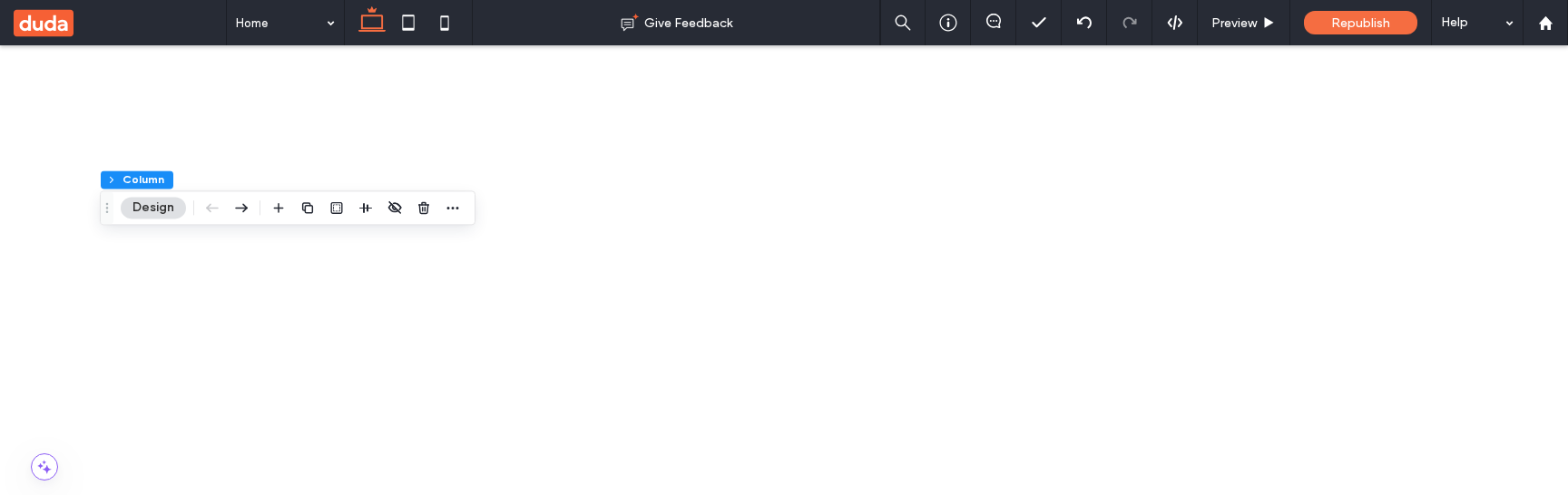
click div
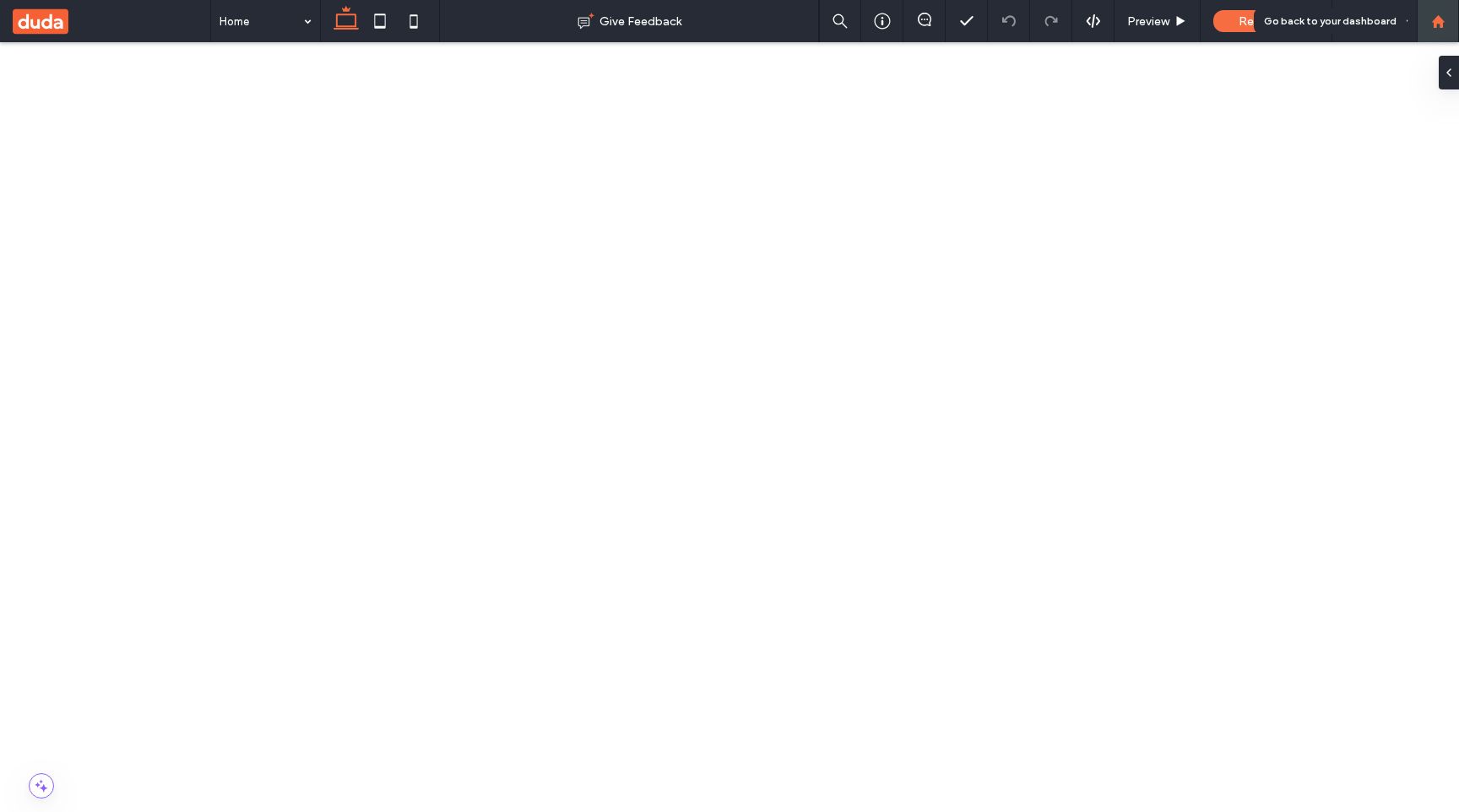
click at [1442, 22] on icon at bounding box center [1439, 21] width 14 height 14
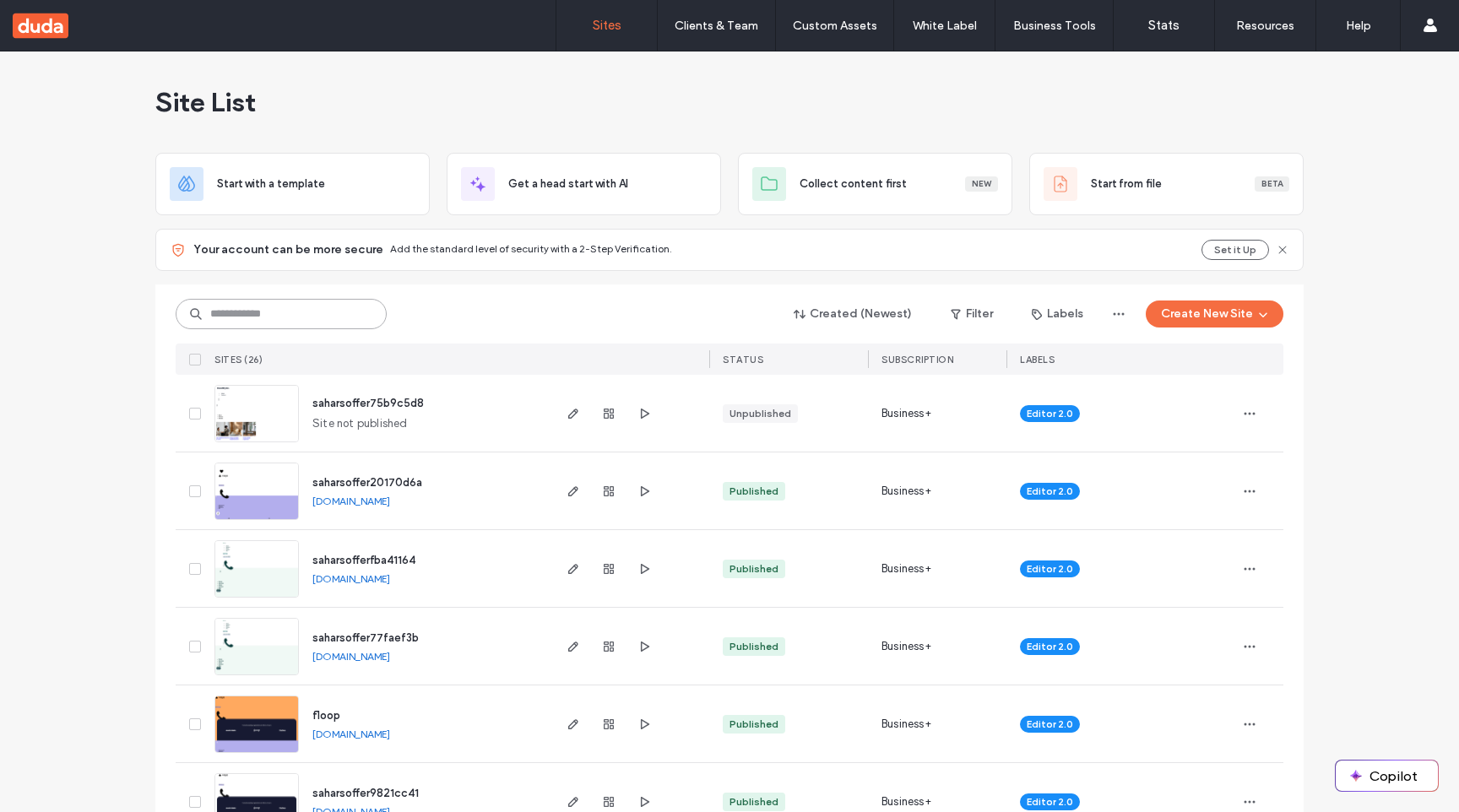
click at [299, 316] on input at bounding box center [281, 313] width 211 height 30
paste input "********"
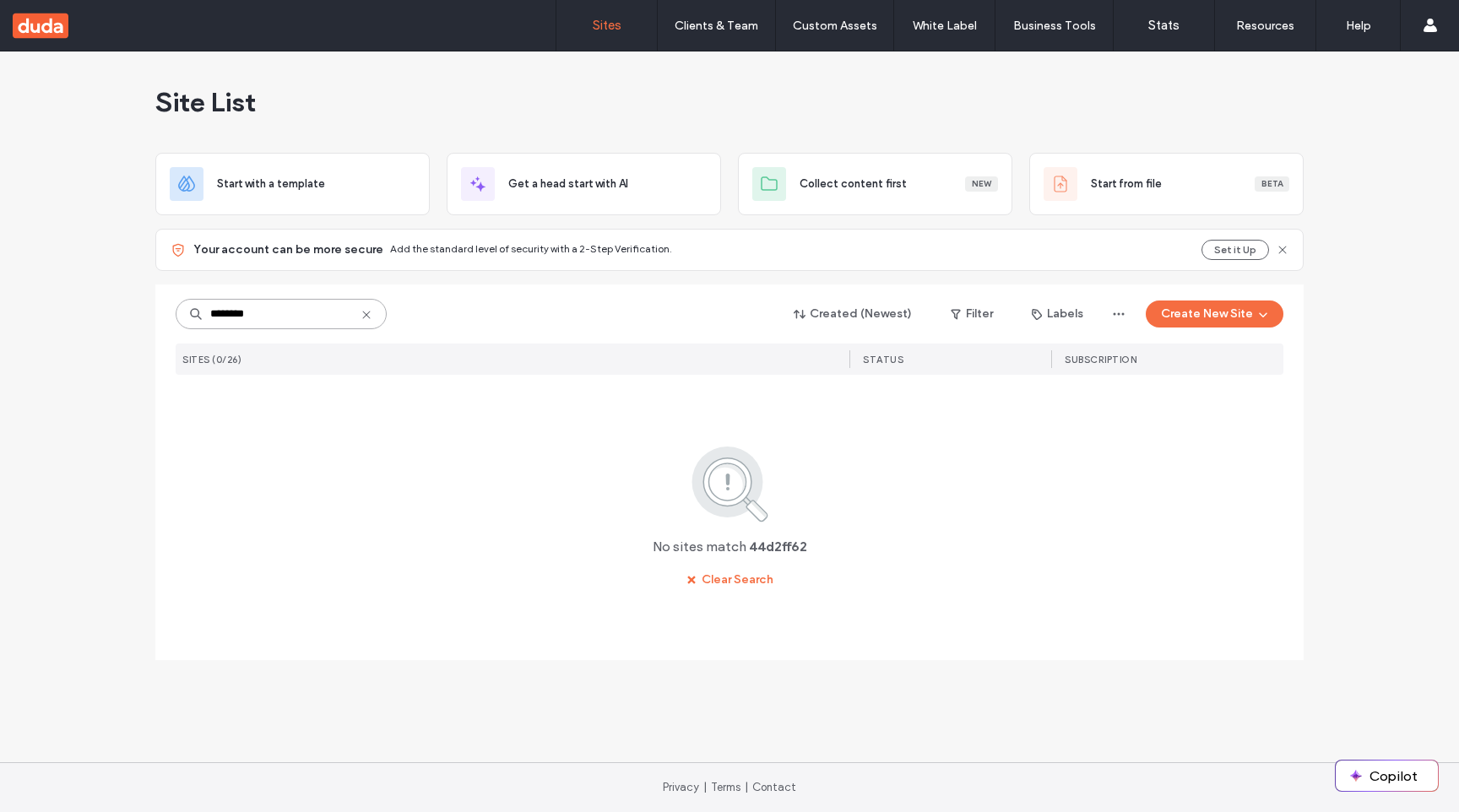
type input "********"
click at [300, 315] on input "********" at bounding box center [281, 313] width 211 height 30
